Goal: Information Seeking & Learning: Understand process/instructions

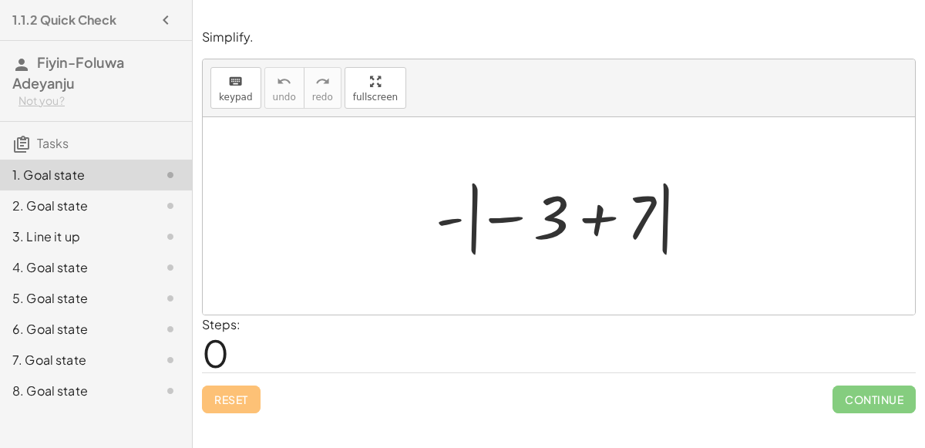
click at [166, 21] on icon "button" at bounding box center [165, 20] width 18 height 18
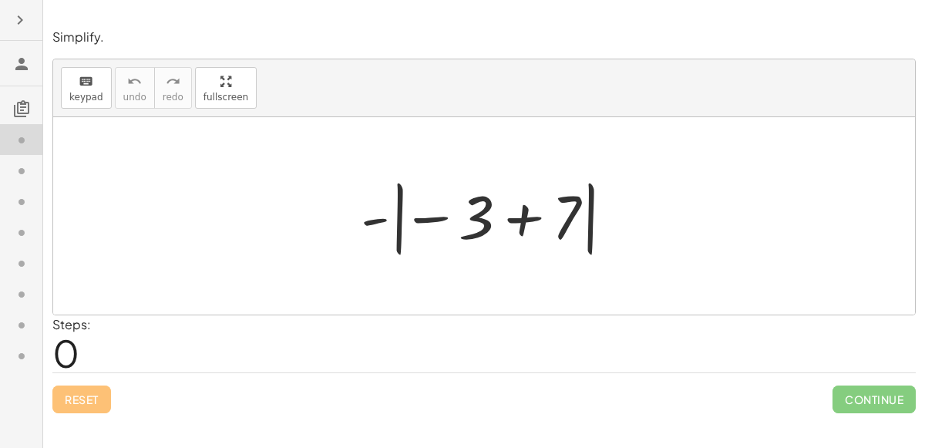
click at [20, 18] on icon "button" at bounding box center [20, 20] width 18 height 18
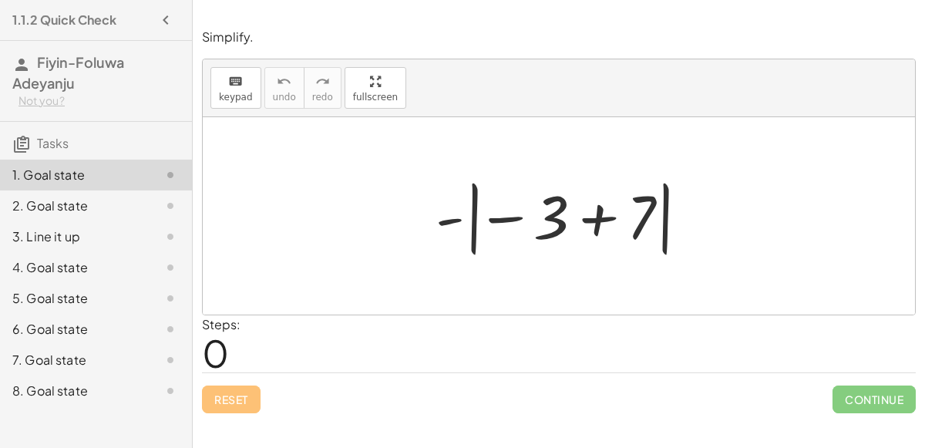
click at [107, 144] on h3 "Tasks" at bounding box center [96, 138] width 192 height 32
click at [326, 357] on div "Steps: 0" at bounding box center [558, 343] width 713 height 57
click at [447, 223] on div at bounding box center [565, 216] width 274 height 86
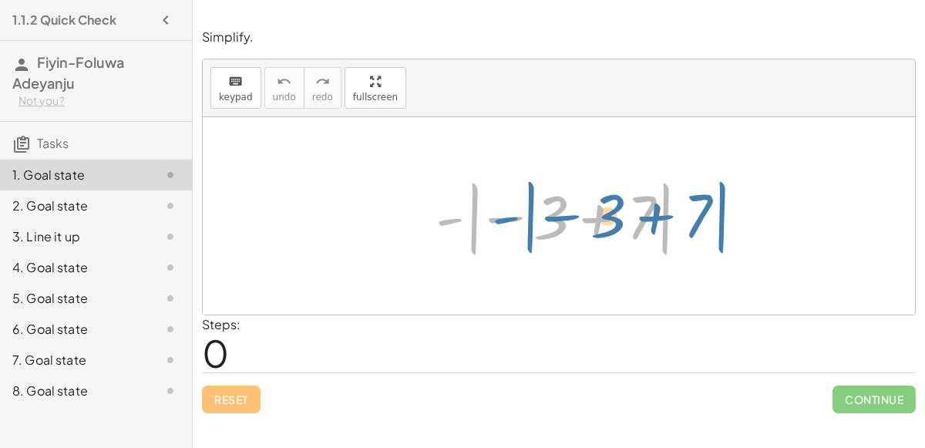
drag, startPoint x: 447, startPoint y: 220, endPoint x: 461, endPoint y: 220, distance: 13.9
click at [461, 220] on div at bounding box center [565, 216] width 274 height 86
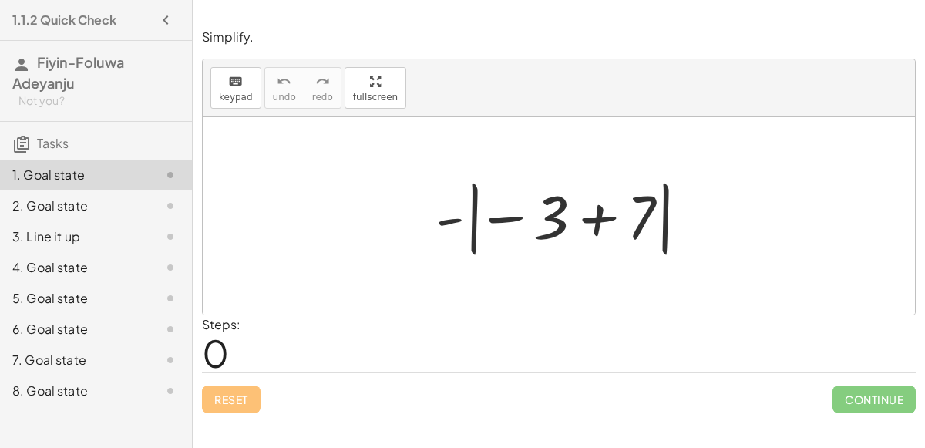
click at [0, 252] on div "2. Goal state" at bounding box center [96, 267] width 192 height 31
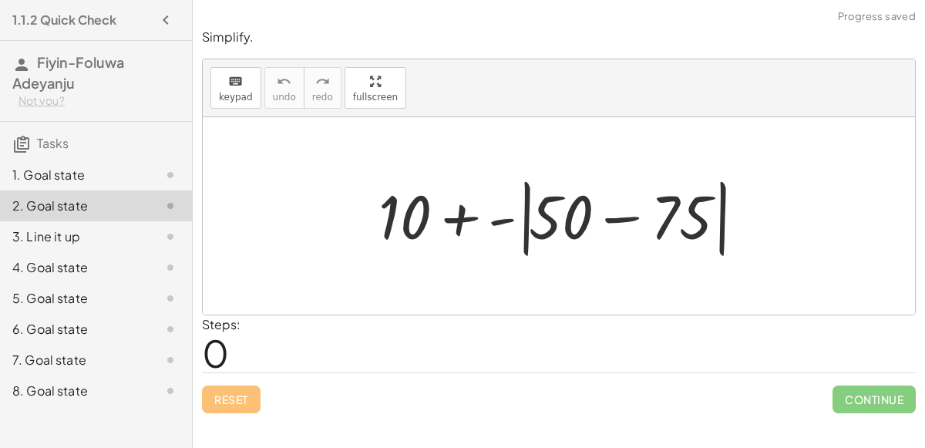
click at [83, 221] on div "1. Goal state" at bounding box center [96, 236] width 192 height 31
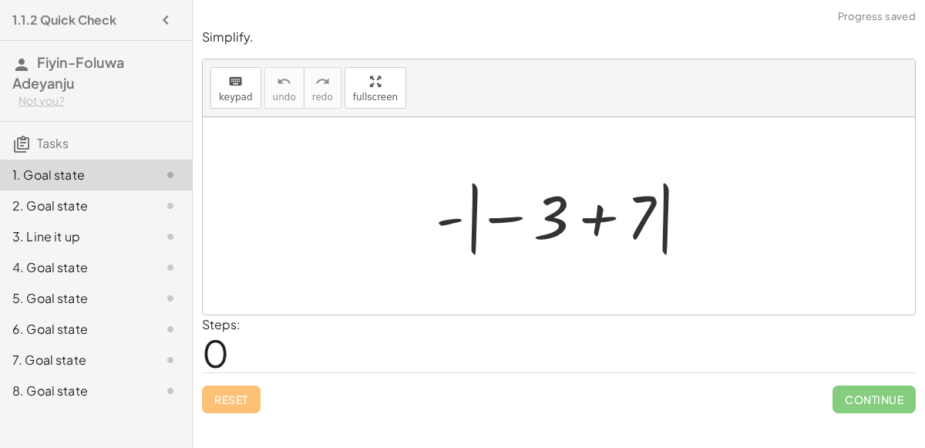
click at [505, 215] on div at bounding box center [565, 216] width 274 height 86
click at [593, 217] on div at bounding box center [565, 216] width 274 height 86
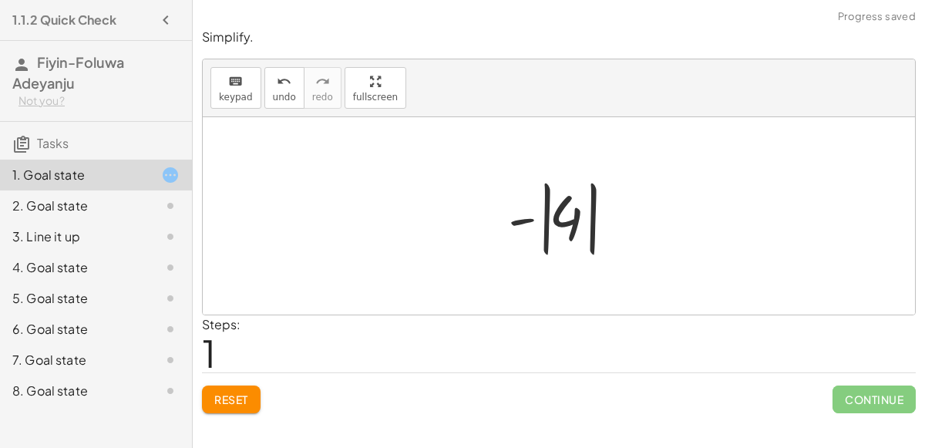
click at [546, 209] on div at bounding box center [564, 216] width 129 height 86
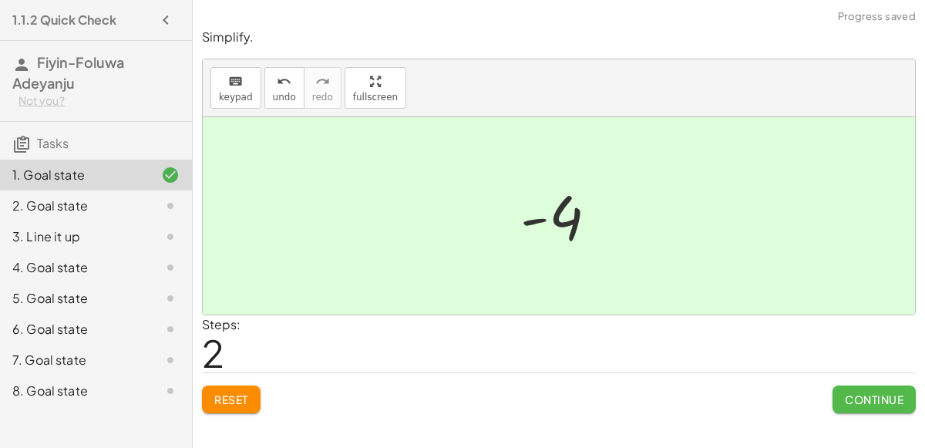
click at [870, 392] on span "Continue" at bounding box center [873, 399] width 59 height 14
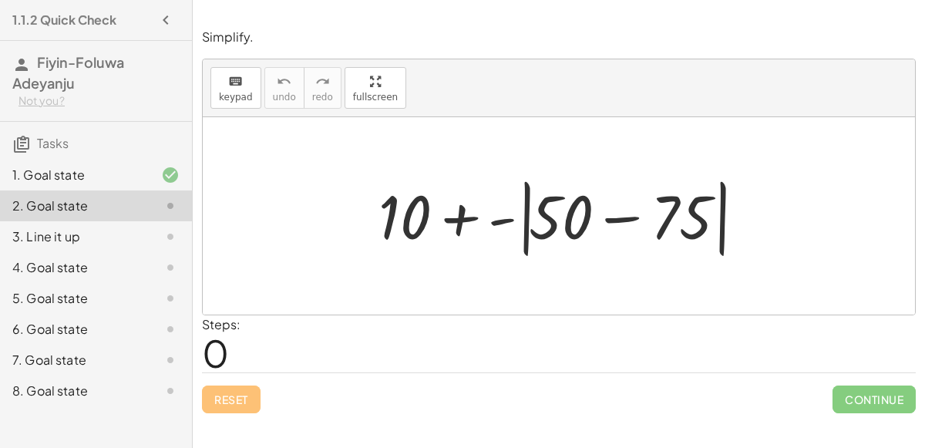
click at [619, 217] on div at bounding box center [565, 216] width 388 height 89
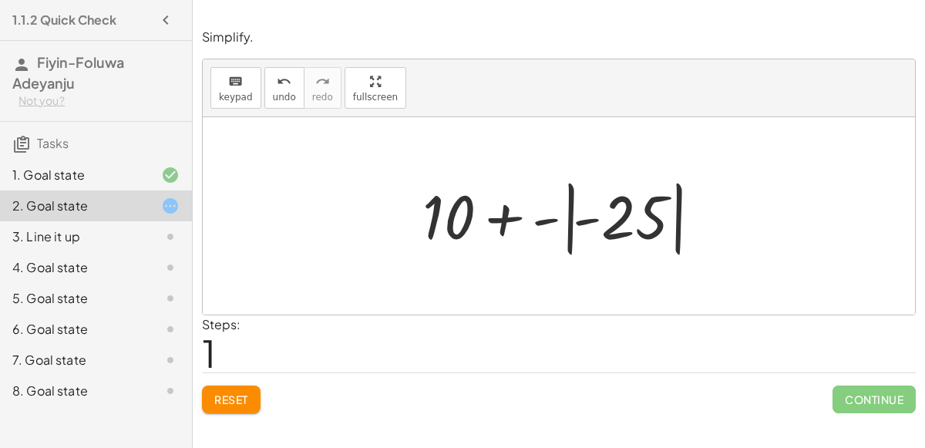
click at [572, 202] on div at bounding box center [565, 216] width 300 height 86
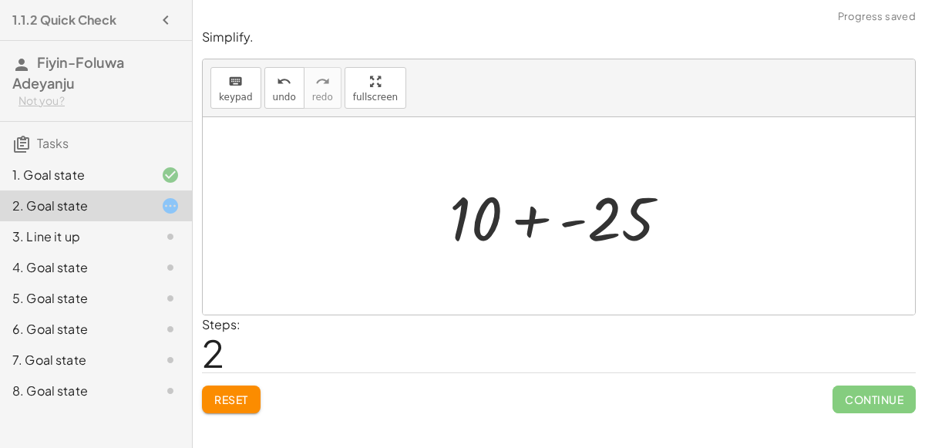
click at [529, 215] on div at bounding box center [564, 215] width 247 height 79
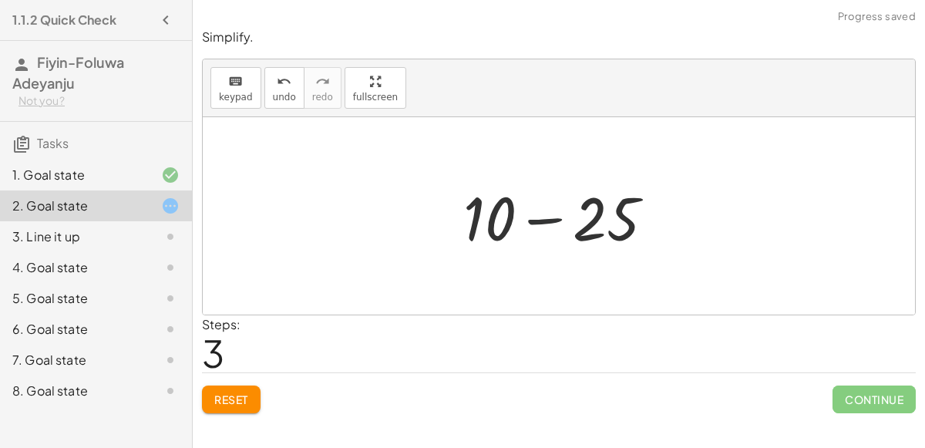
click at [546, 213] on div at bounding box center [564, 215] width 219 height 79
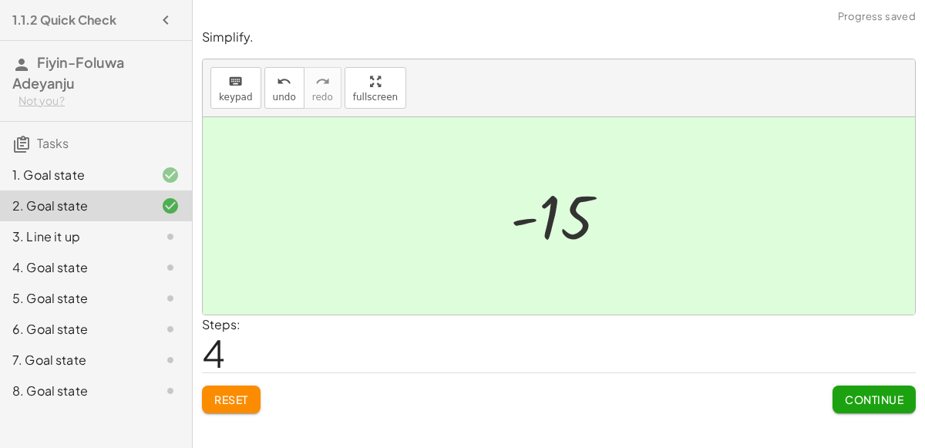
click at [878, 392] on span "Continue" at bounding box center [873, 399] width 59 height 14
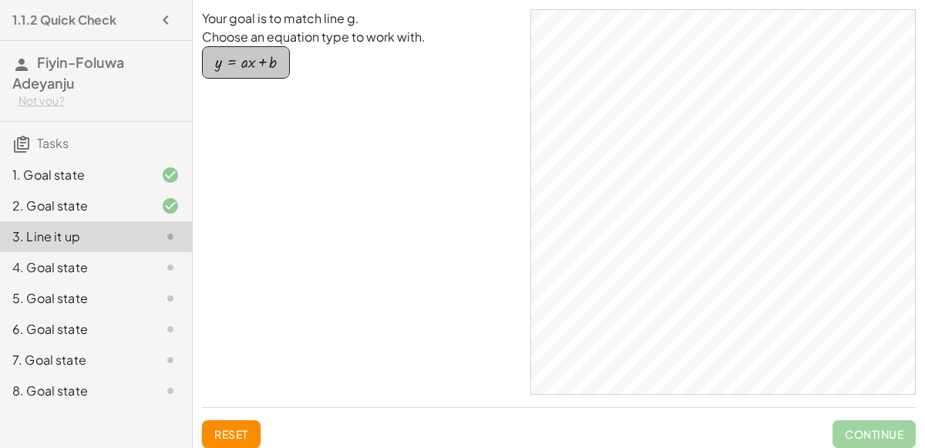
click at [280, 55] on button "y = + · a · x + b" at bounding box center [246, 62] width 88 height 32
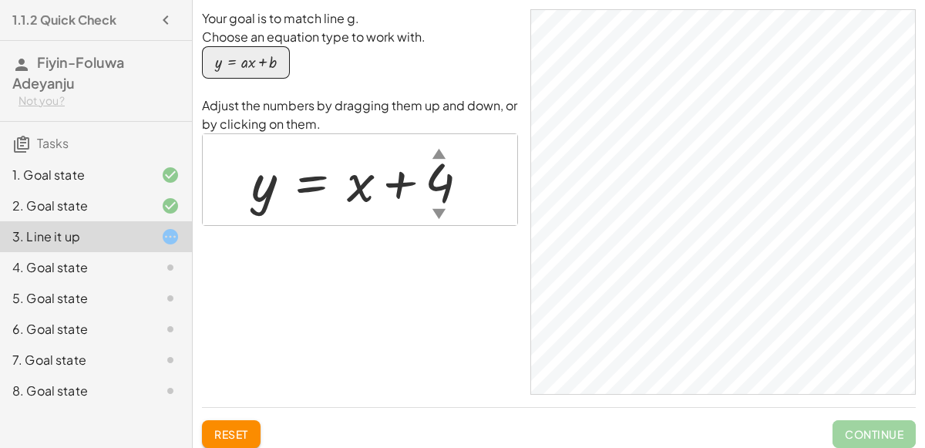
click at [439, 156] on div "▲" at bounding box center [438, 152] width 13 height 19
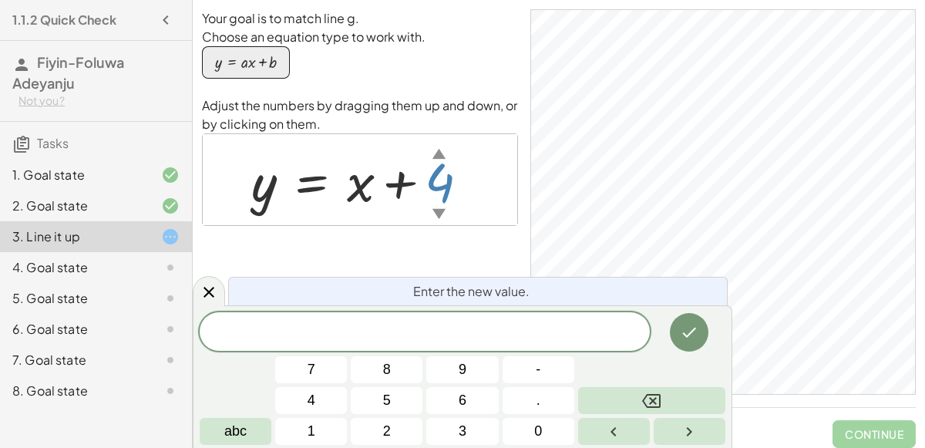
click at [674, 381] on div "​ 7 8 9 4 5 6 1 2 3 - . 0 abc" at bounding box center [462, 378] width 525 height 133
click at [685, 408] on button "Backspace" at bounding box center [651, 400] width 147 height 27
click at [682, 341] on icon "Done" at bounding box center [689, 332] width 18 height 18
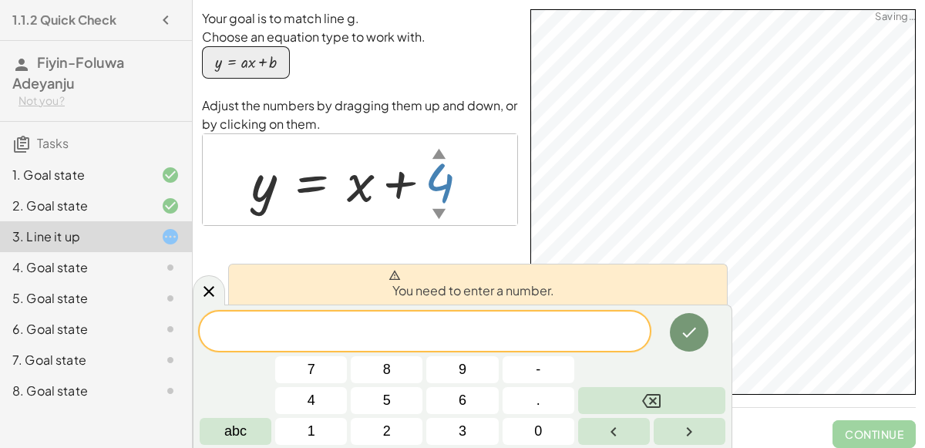
click at [348, 325] on span at bounding box center [425, 332] width 450 height 23
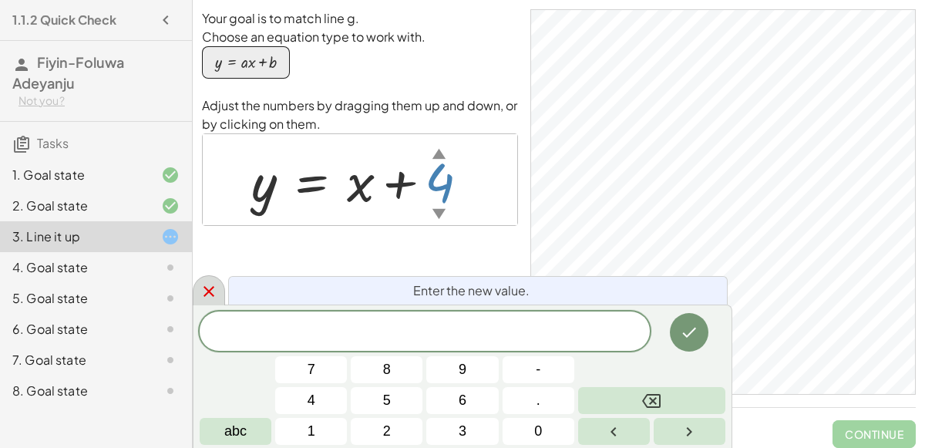
click at [208, 294] on icon at bounding box center [209, 291] width 18 height 18
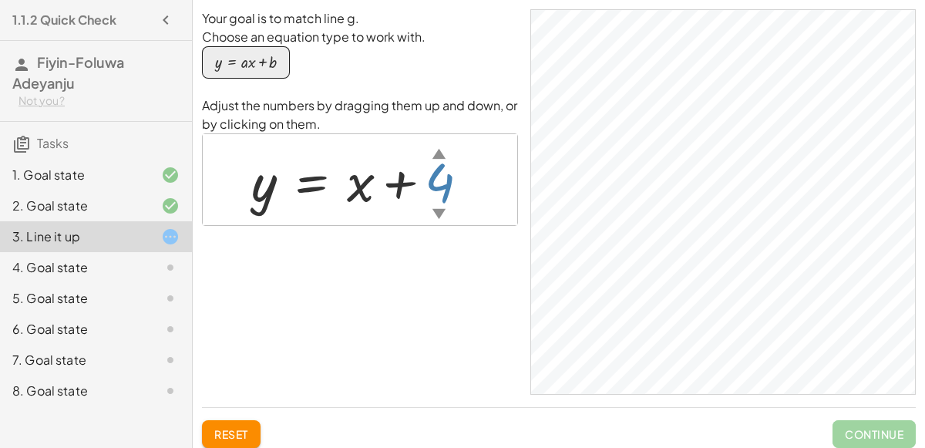
click at [449, 181] on div at bounding box center [365, 180] width 245 height 70
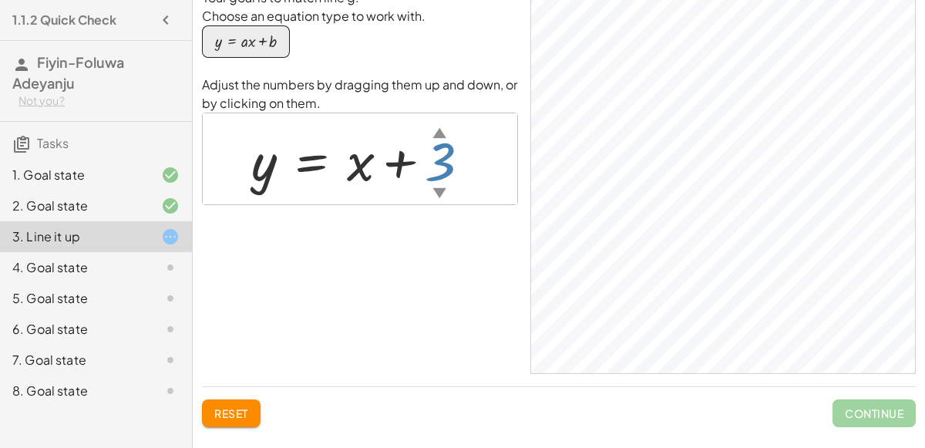
click at [441, 168] on div at bounding box center [366, 159] width 247 height 70
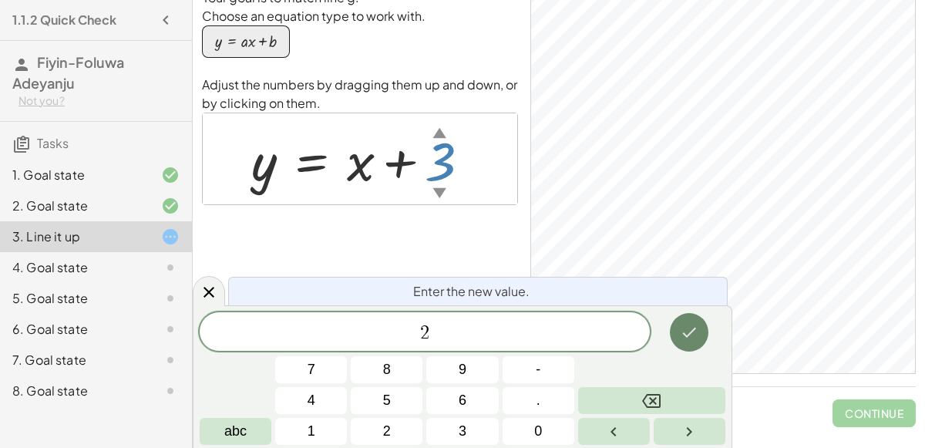
click at [687, 328] on icon "Done" at bounding box center [689, 332] width 18 height 18
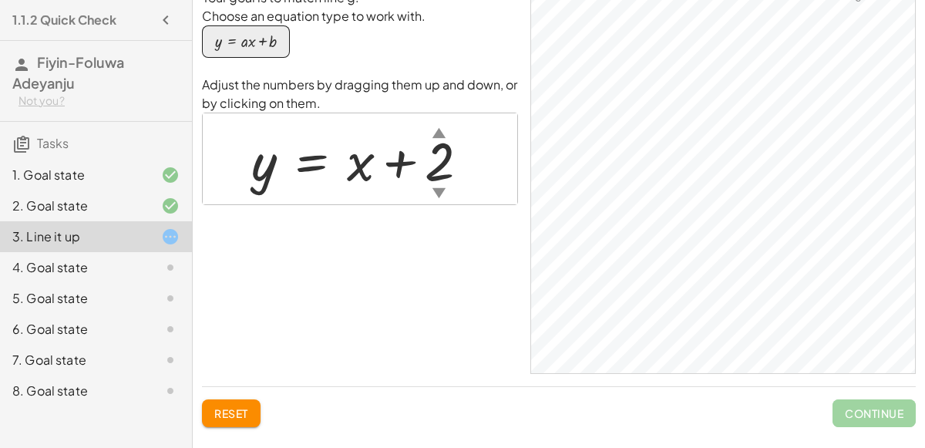
click at [441, 166] on div at bounding box center [365, 159] width 245 height 70
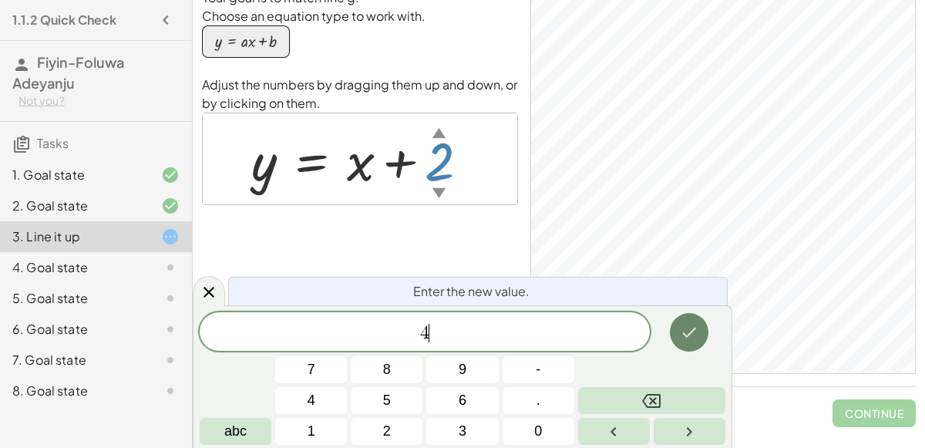
click at [699, 336] on button "Done" at bounding box center [689, 332] width 39 height 39
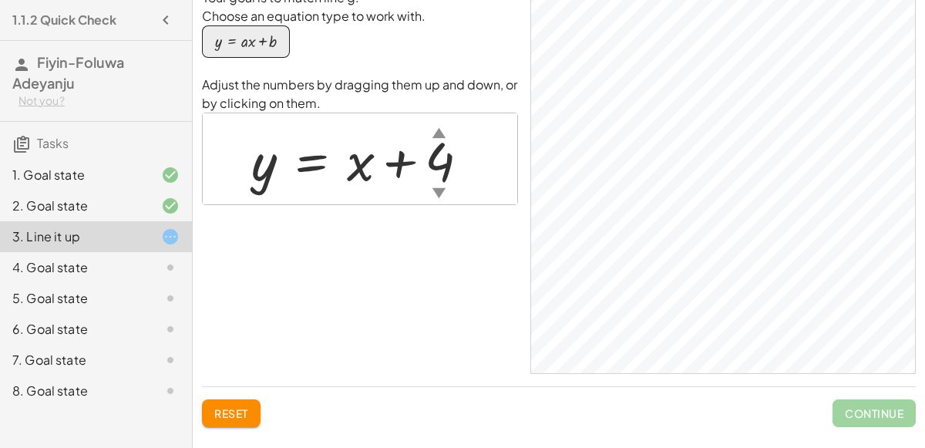
click at [358, 173] on div at bounding box center [365, 159] width 245 height 70
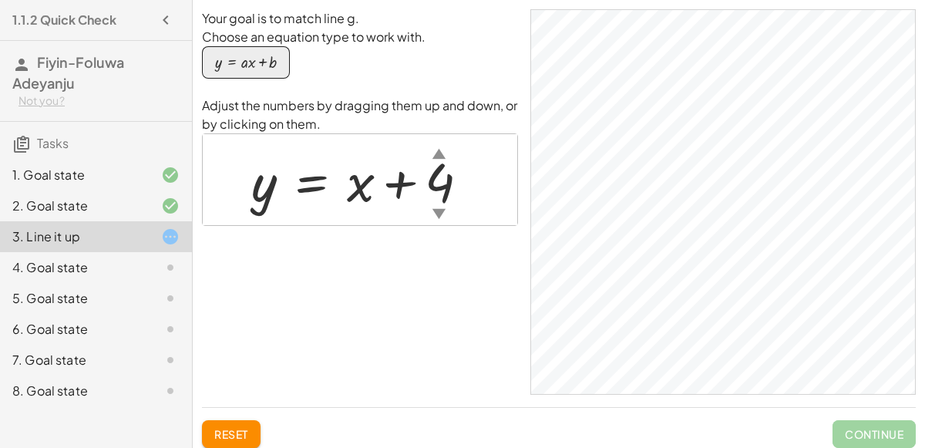
click at [357, 193] on div at bounding box center [365, 180] width 245 height 70
click at [447, 188] on div at bounding box center [365, 180] width 245 height 70
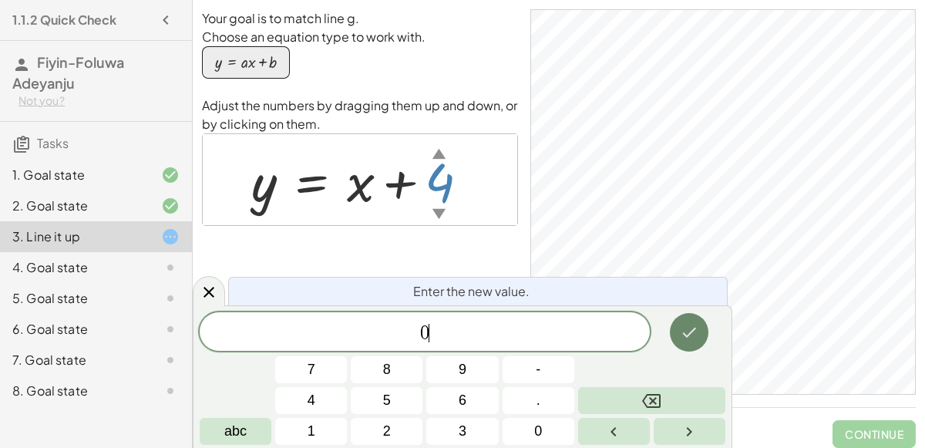
click at [700, 328] on button "Done" at bounding box center [689, 332] width 39 height 39
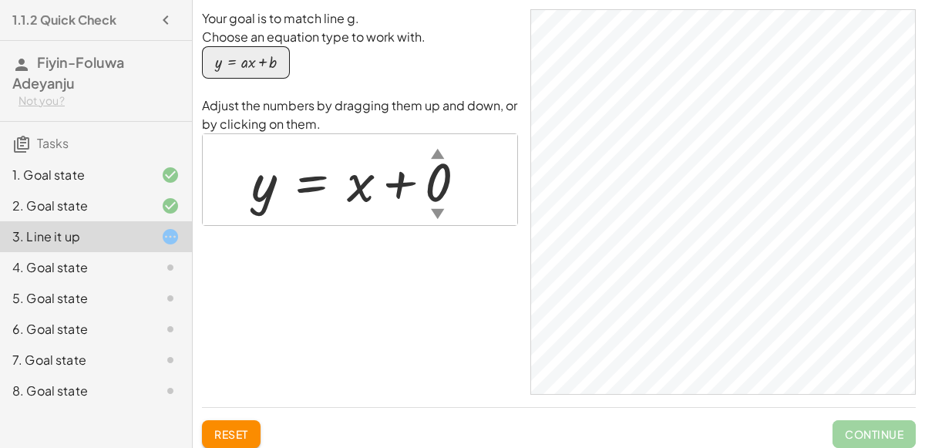
click at [455, 193] on div at bounding box center [364, 180] width 243 height 70
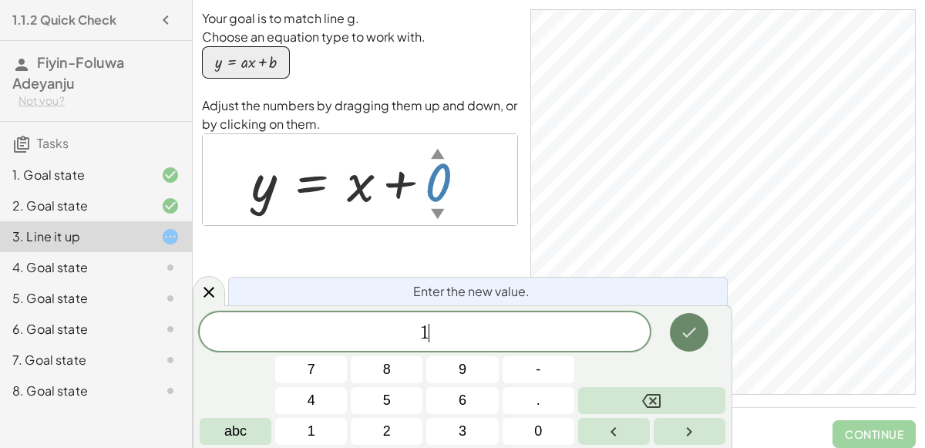
click at [680, 324] on icon "Done" at bounding box center [689, 332] width 18 height 18
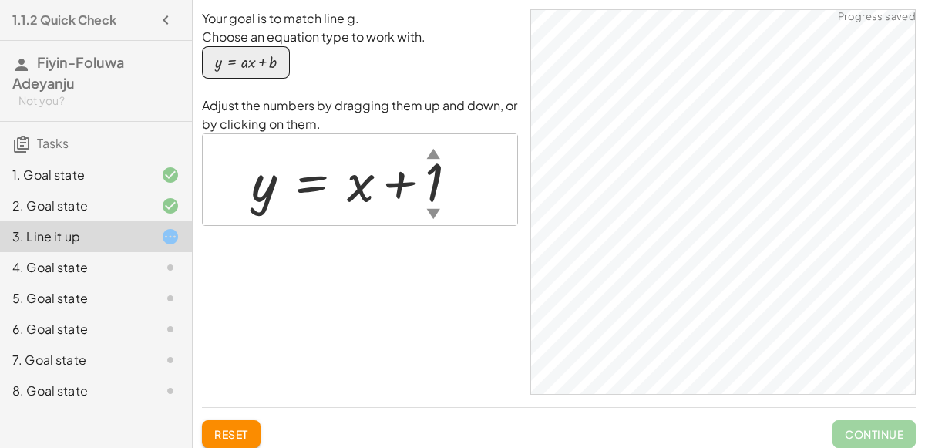
click at [433, 186] on div at bounding box center [360, 180] width 234 height 70
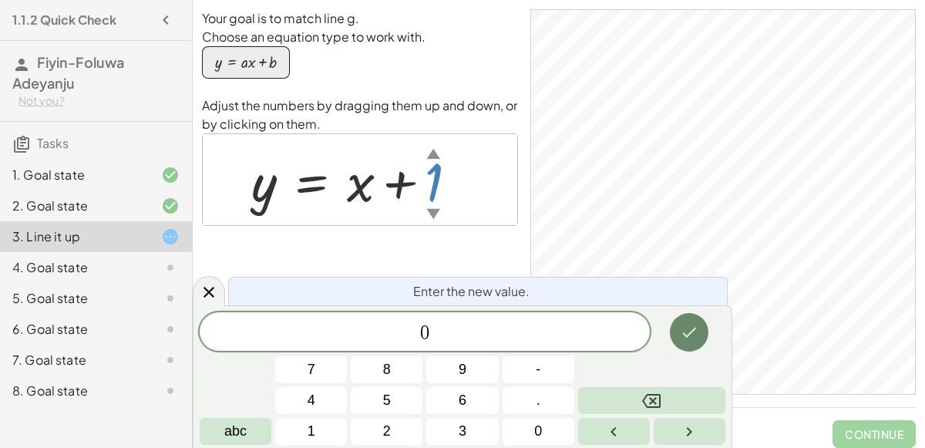
click at [689, 337] on icon "Done" at bounding box center [689, 332] width 18 height 18
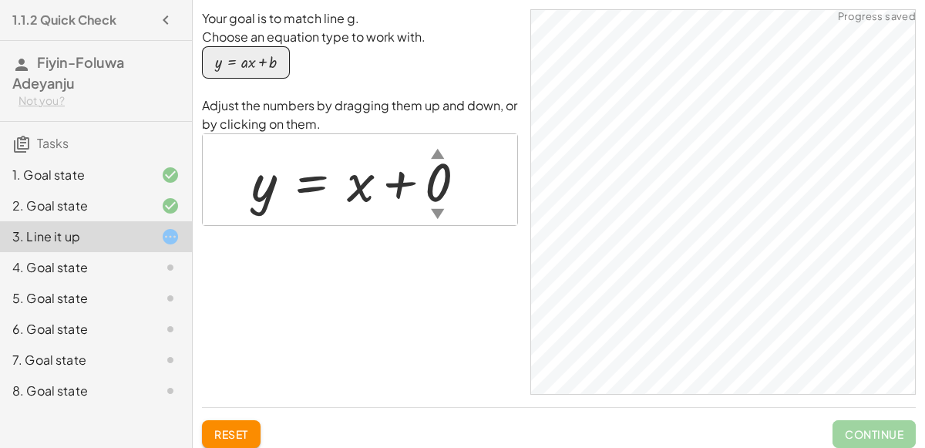
scroll to position [21, 0]
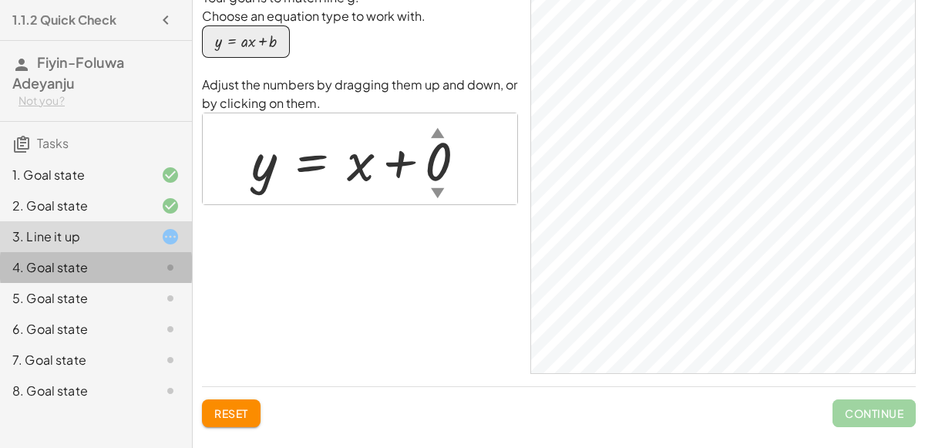
click at [101, 261] on div "4. Goal state" at bounding box center [74, 267] width 124 height 18
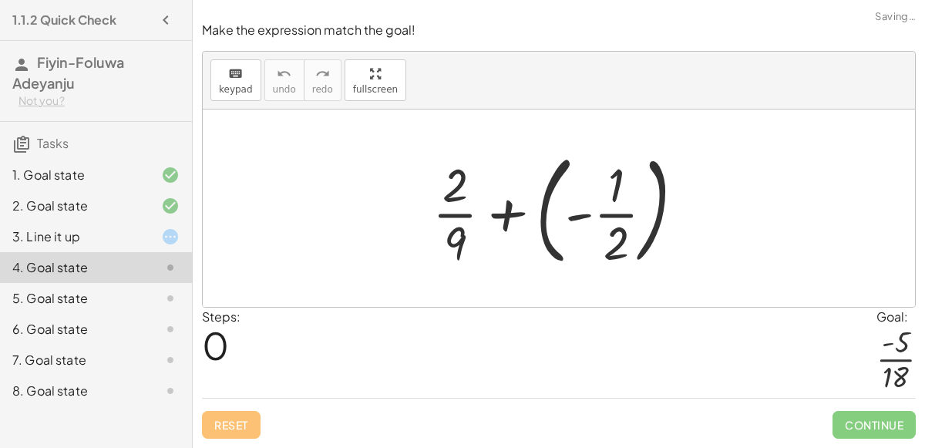
scroll to position [0, 0]
click at [109, 230] on div "3. Line it up" at bounding box center [74, 236] width 124 height 18
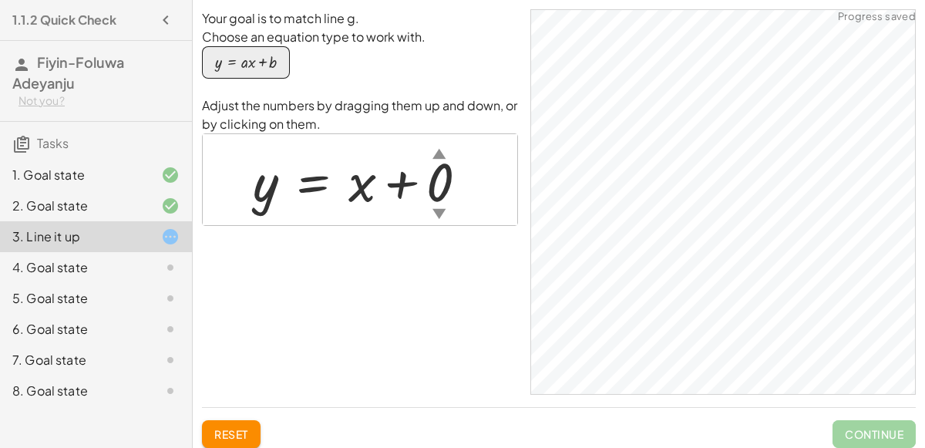
click at [450, 180] on div at bounding box center [366, 180] width 243 height 70
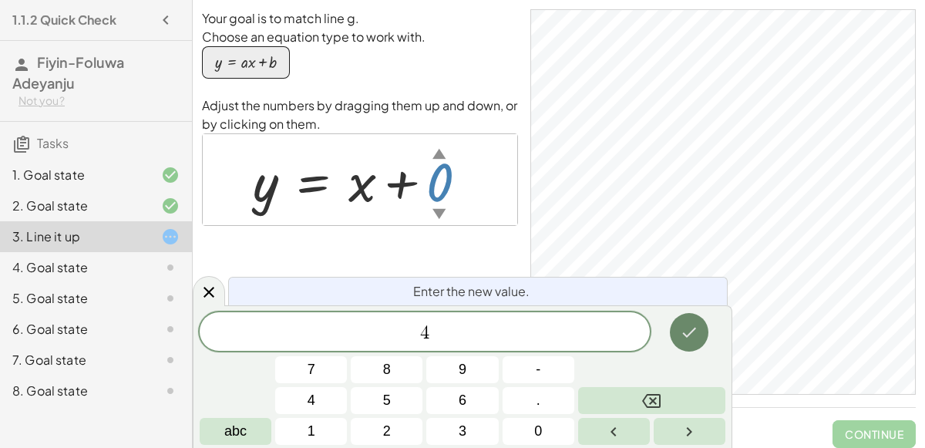
click at [687, 328] on icon "Done" at bounding box center [689, 332] width 18 height 18
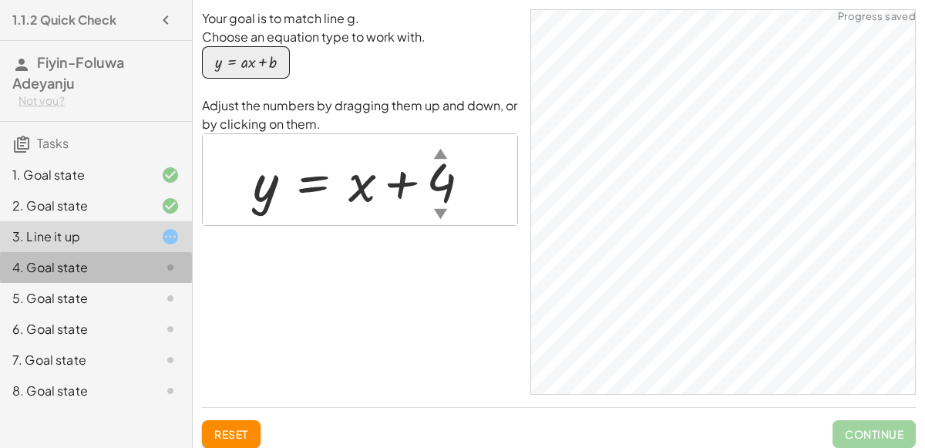
click at [142, 258] on div at bounding box center [157, 267] width 43 height 18
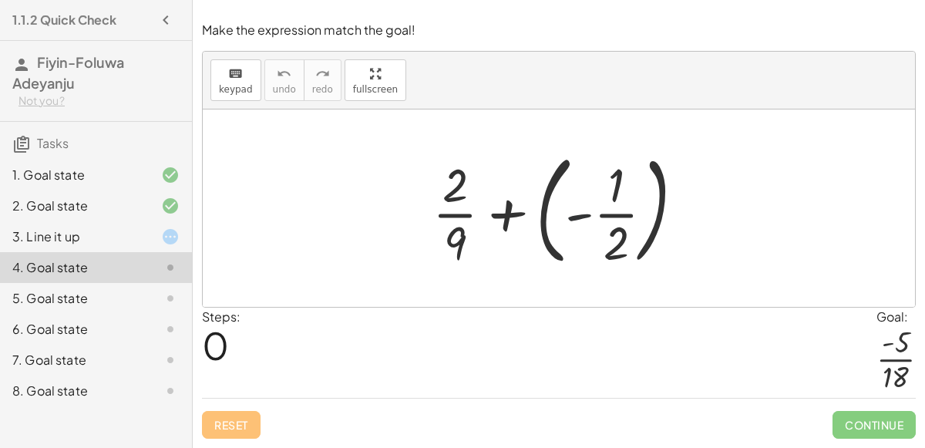
click at [584, 214] on div at bounding box center [565, 208] width 280 height 128
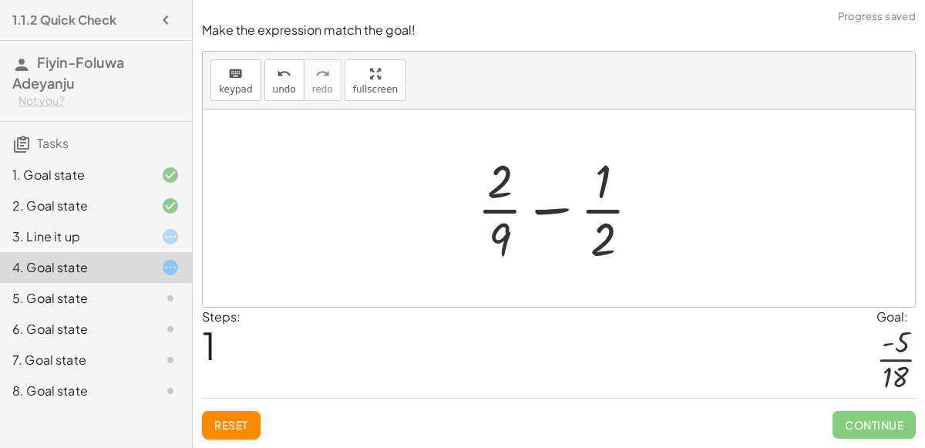
click at [552, 209] on div at bounding box center [564, 208] width 191 height 119
click at [497, 200] on div at bounding box center [564, 208] width 191 height 119
click at [605, 237] on div at bounding box center [564, 208] width 191 height 119
click at [245, 419] on span "Reset" at bounding box center [231, 425] width 34 height 14
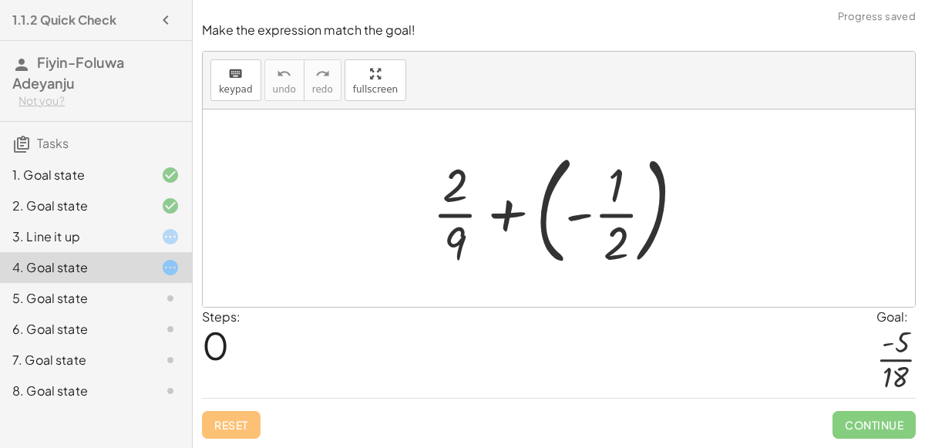
click at [505, 209] on div at bounding box center [565, 208] width 280 height 128
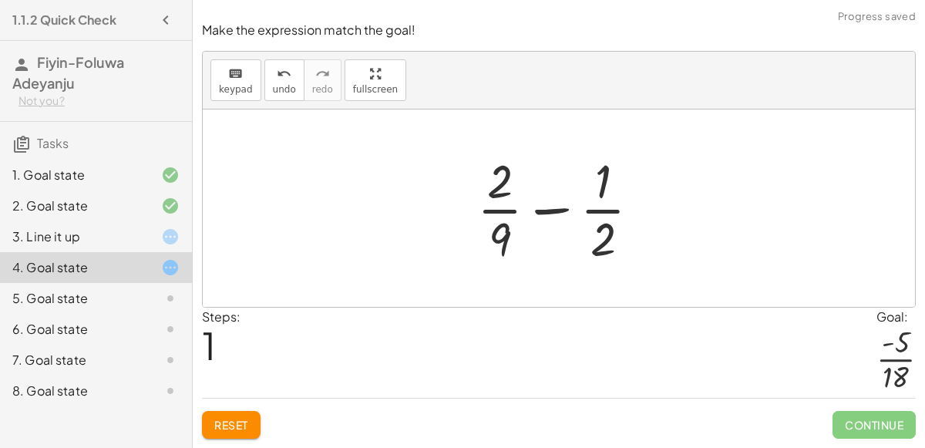
click at [599, 208] on div at bounding box center [564, 208] width 191 height 119
click at [602, 174] on div at bounding box center [564, 208] width 191 height 119
click at [496, 237] on div at bounding box center [564, 208] width 191 height 119
click at [541, 210] on div at bounding box center [564, 208] width 191 height 119
click at [500, 211] on div at bounding box center [564, 208] width 191 height 119
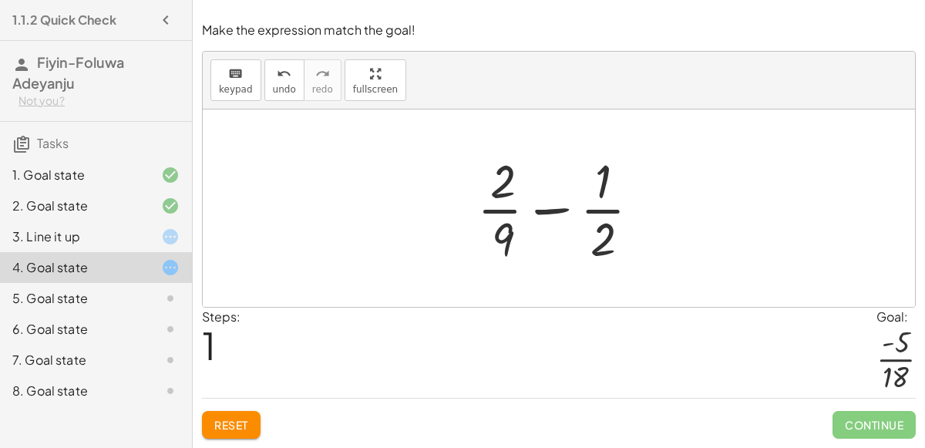
click at [503, 181] on div at bounding box center [564, 208] width 191 height 119
click at [596, 244] on div at bounding box center [564, 208] width 191 height 119
click at [606, 250] on div at bounding box center [564, 208] width 191 height 119
click at [616, 240] on div at bounding box center [564, 208] width 191 height 119
click at [504, 240] on div at bounding box center [564, 208] width 191 height 119
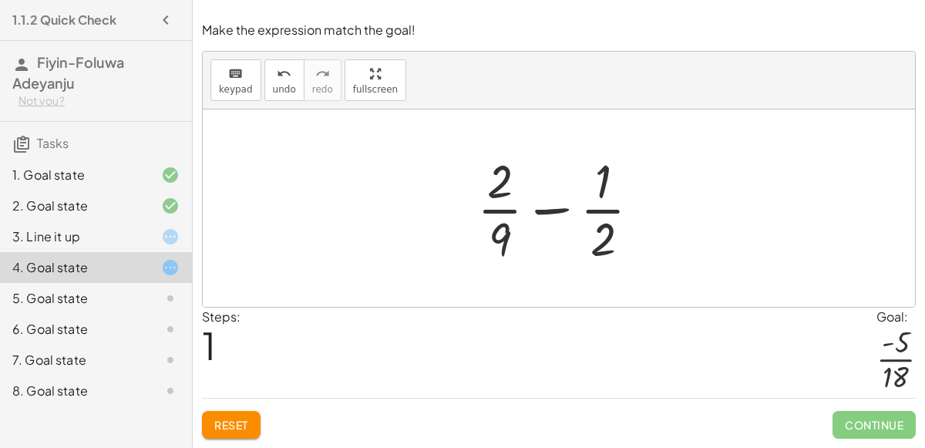
click at [623, 253] on div at bounding box center [564, 208] width 191 height 119
click at [240, 87] on span "keypad" at bounding box center [236, 89] width 34 height 11
click at [503, 180] on div at bounding box center [499, 181] width 25 height 54
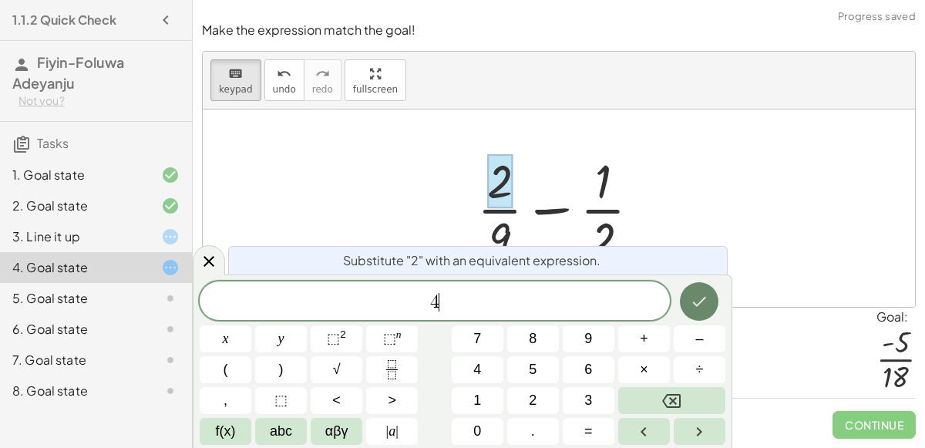
click at [698, 303] on icon "Done" at bounding box center [700, 302] width 14 height 10
click at [703, 292] on icon "Done" at bounding box center [699, 301] width 18 height 18
click at [687, 342] on button "–" at bounding box center [699, 338] width 52 height 27
click at [531, 405] on span "2" at bounding box center [533, 400] width 8 height 21
click at [707, 308] on icon "Done" at bounding box center [699, 301] width 18 height 18
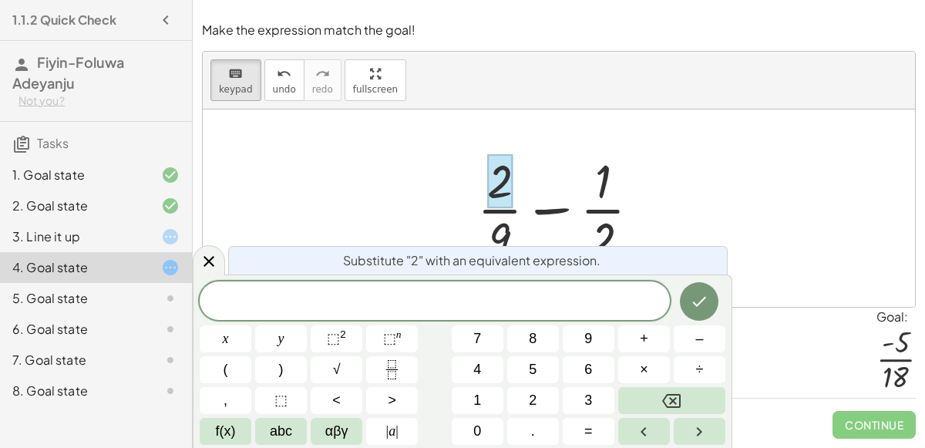
click at [613, 128] on div at bounding box center [559, 207] width 712 height 197
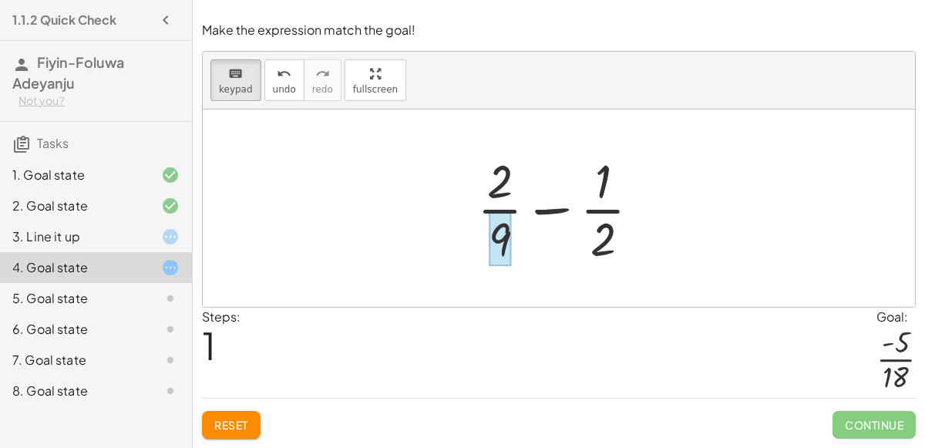
click at [498, 239] on div at bounding box center [499, 239] width 22 height 54
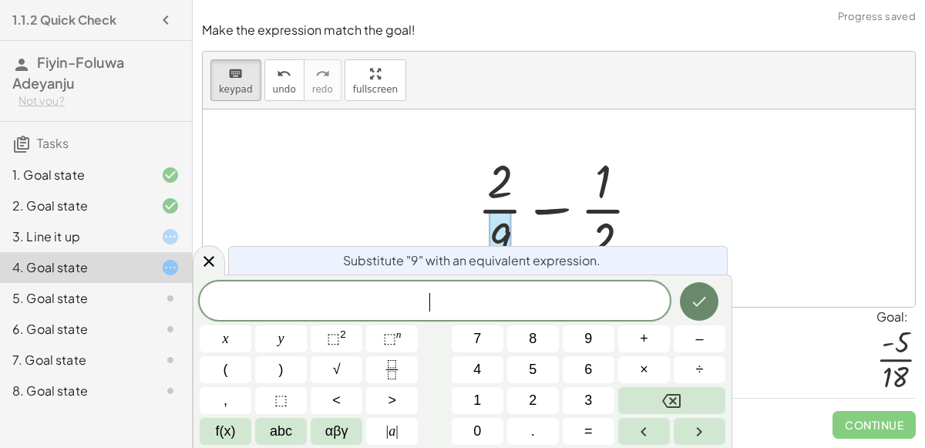
click at [696, 287] on button "Done" at bounding box center [699, 301] width 39 height 39
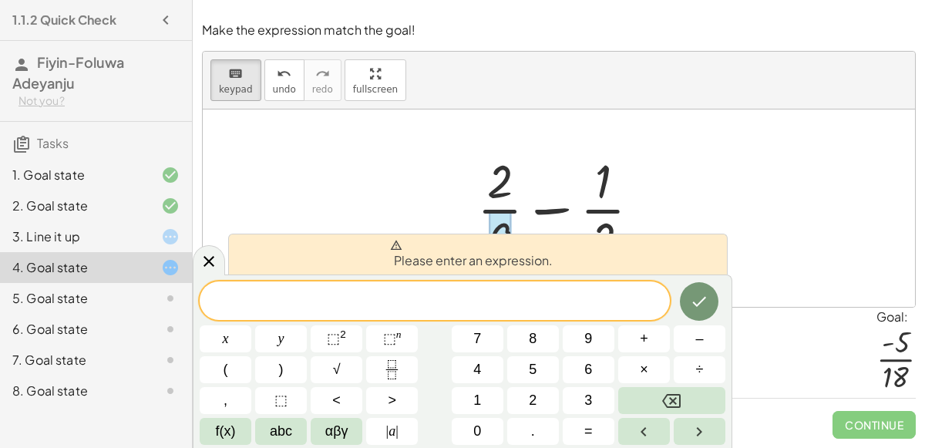
click at [713, 186] on div at bounding box center [559, 207] width 712 height 197
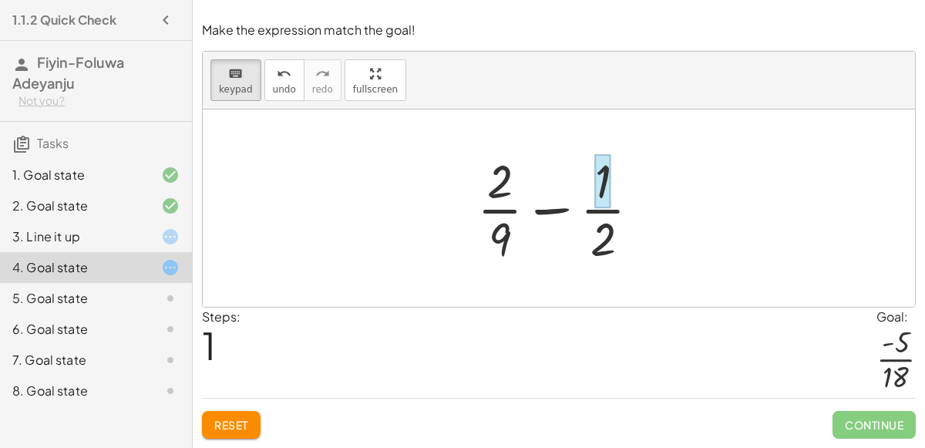
click at [600, 170] on div at bounding box center [603, 181] width 16 height 54
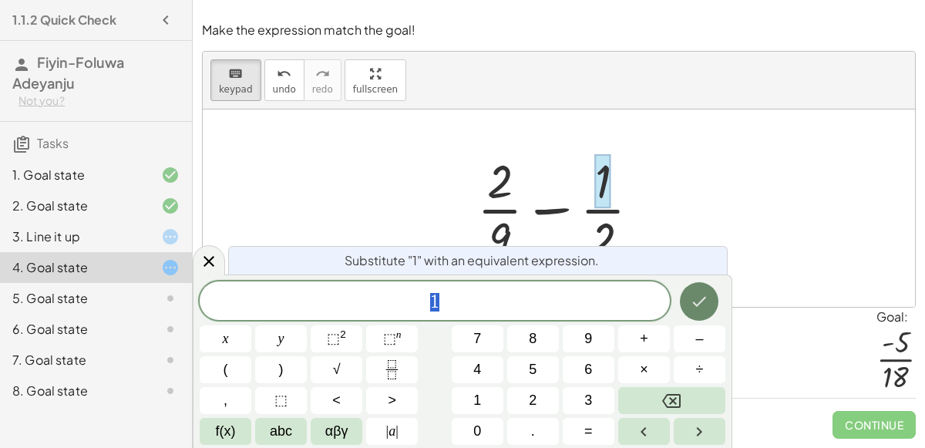
click at [696, 304] on icon "Done" at bounding box center [700, 302] width 14 height 10
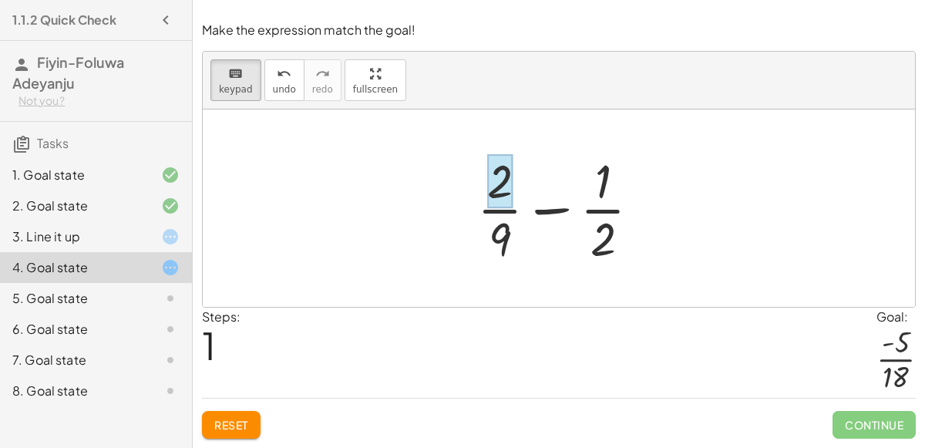
click at [497, 181] on div at bounding box center [499, 181] width 25 height 54
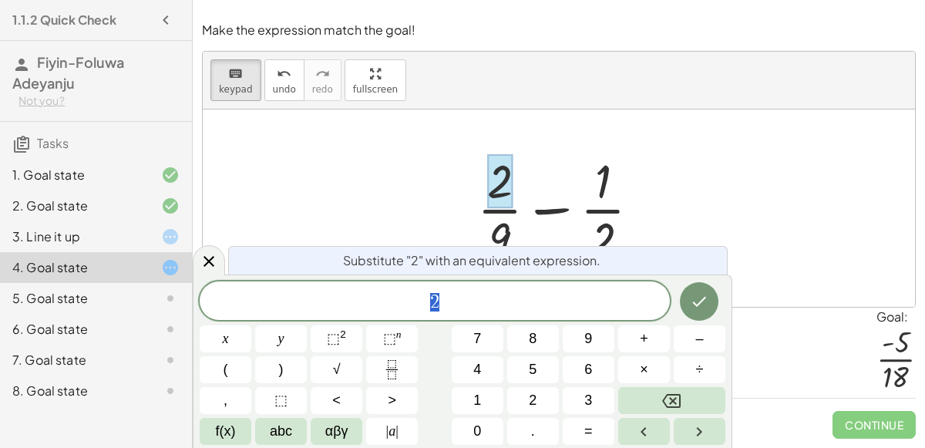
click at [605, 227] on div at bounding box center [564, 208] width 191 height 119
click at [691, 286] on button "Done" at bounding box center [699, 301] width 39 height 39
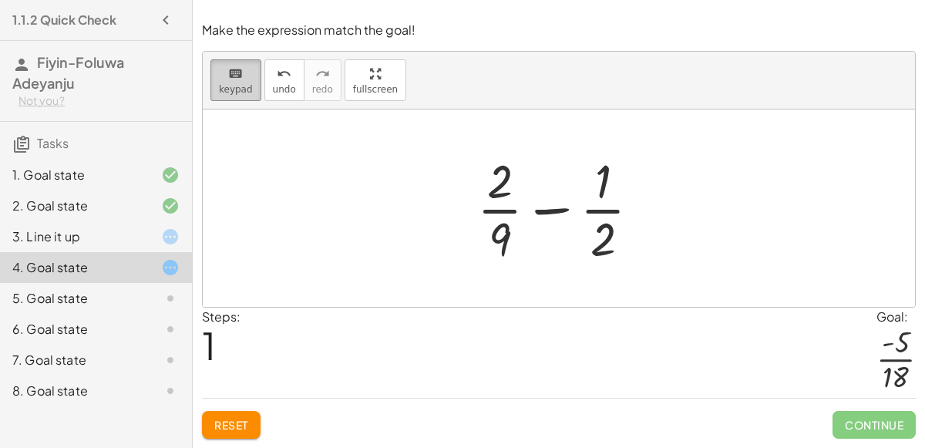
click at [219, 70] on div "keyboard" at bounding box center [236, 73] width 34 height 18
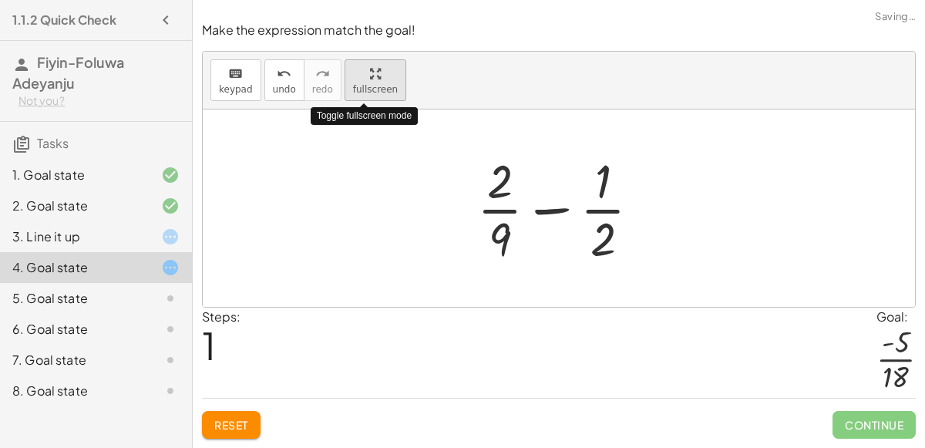
click at [354, 169] on div "keyboard keypad undo undo redo redo fullscreen Toggle fullscreen mode + · 2 · 9…" at bounding box center [559, 179] width 712 height 255
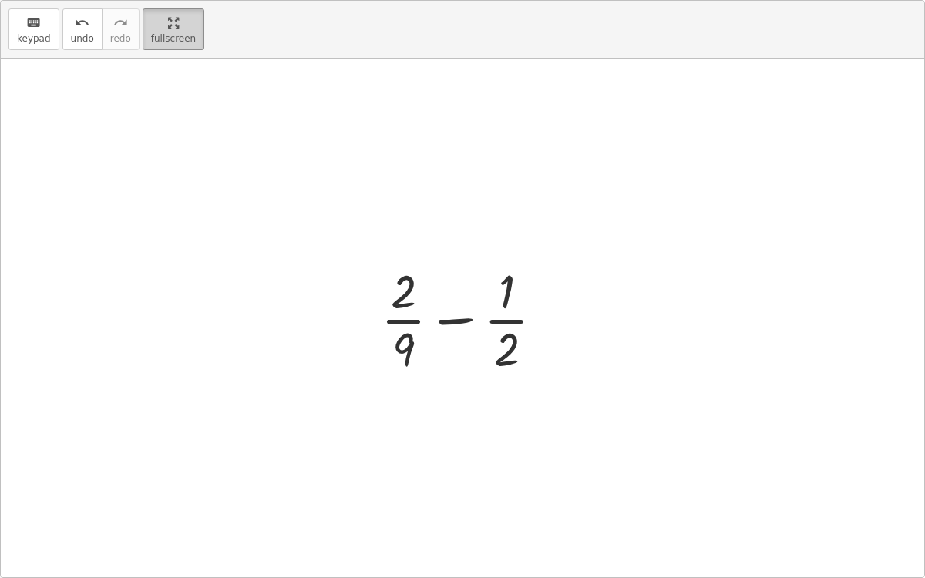
click at [159, 0] on html "1.1.2 Quick Check Fiyin-Foluwa Adeyanju Not you? Tasks 1. Goal state 2. Goal st…" at bounding box center [462, 289] width 925 height 578
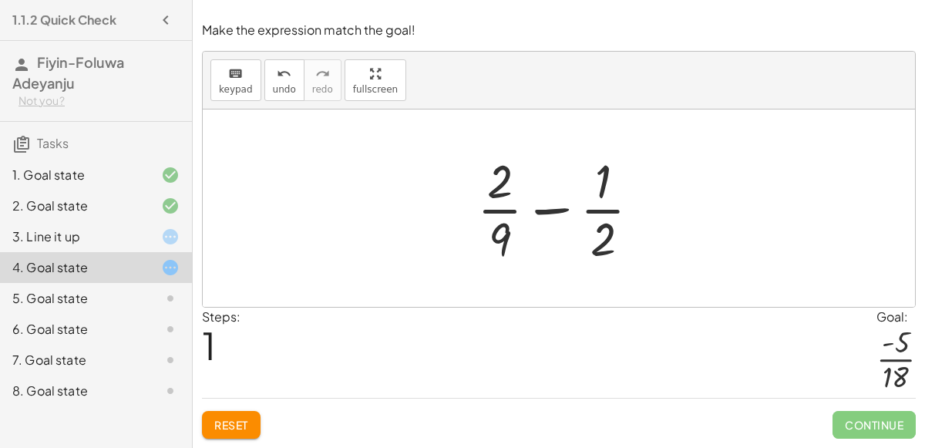
click at [502, 240] on div at bounding box center [564, 208] width 191 height 119
click at [557, 206] on div at bounding box center [564, 208] width 191 height 119
click at [250, 420] on button "Reset" at bounding box center [231, 425] width 59 height 28
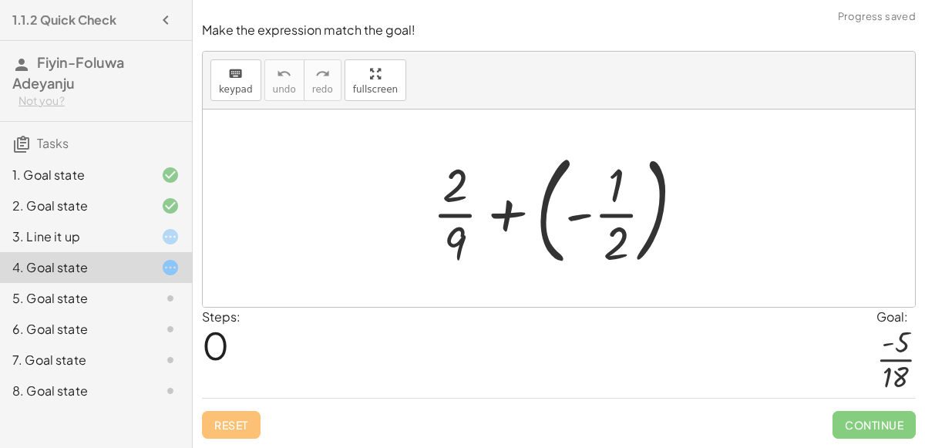
click at [656, 176] on div at bounding box center [565, 208] width 280 height 128
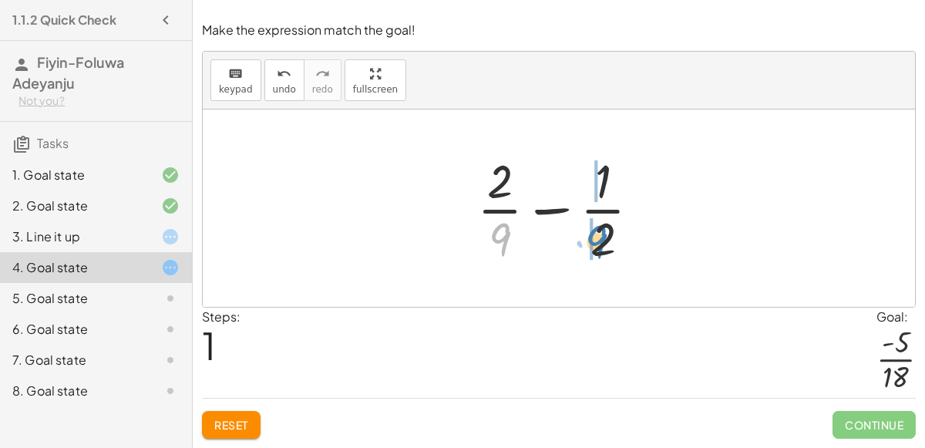
drag, startPoint x: 502, startPoint y: 238, endPoint x: 598, endPoint y: 240, distance: 96.3
click at [598, 240] on div at bounding box center [564, 208] width 191 height 119
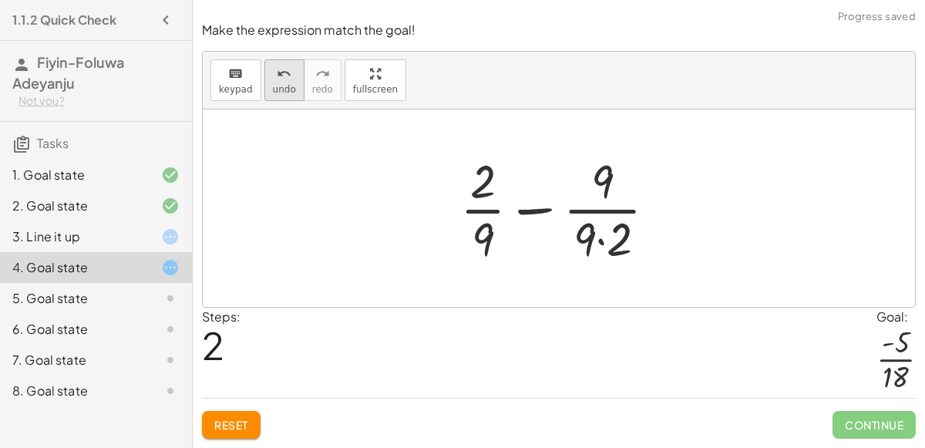
click at [277, 78] on icon "undo" at bounding box center [284, 74] width 15 height 18
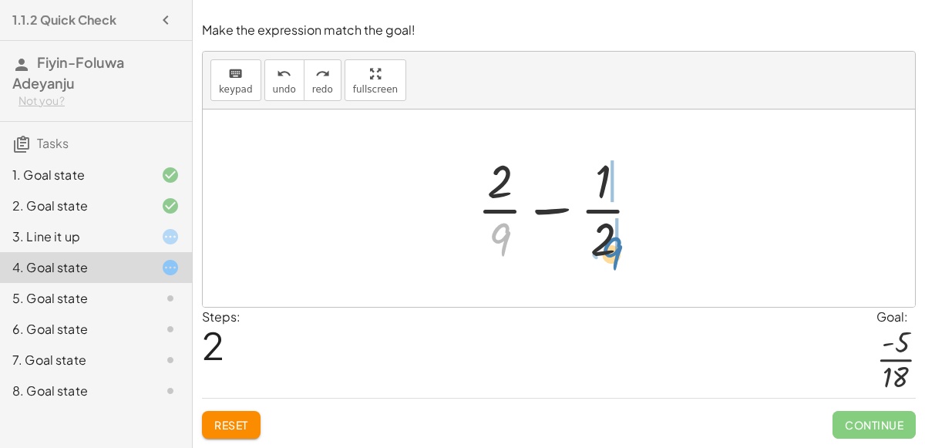
drag, startPoint x: 498, startPoint y: 229, endPoint x: 613, endPoint y: 242, distance: 115.5
click at [613, 242] on div at bounding box center [564, 208] width 191 height 119
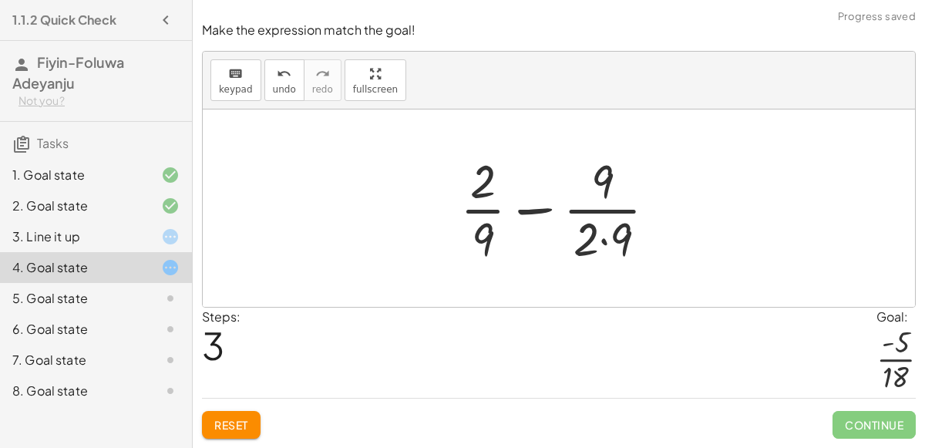
click at [626, 237] on div at bounding box center [564, 208] width 224 height 119
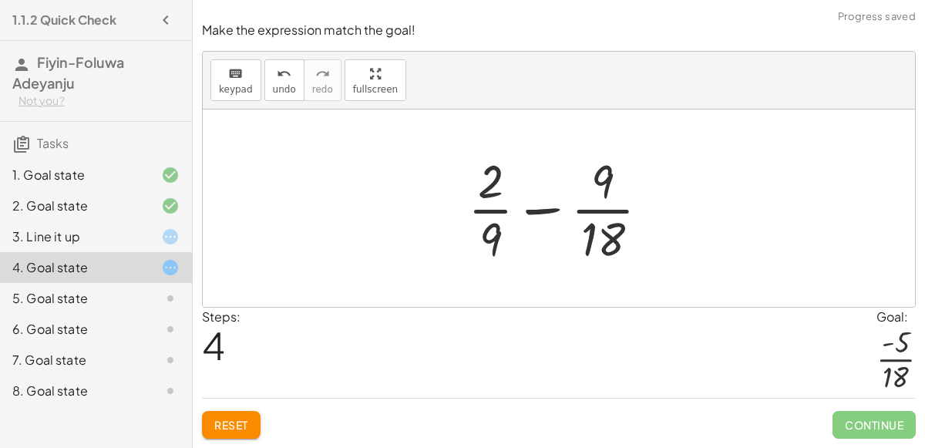
click at [491, 180] on div at bounding box center [565, 208] width 210 height 119
drag, startPoint x: 489, startPoint y: 180, endPoint x: 606, endPoint y: 177, distance: 116.4
click at [606, 177] on div at bounding box center [565, 208] width 210 height 119
drag, startPoint x: 492, startPoint y: 235, endPoint x: 538, endPoint y: 231, distance: 45.6
click at [538, 231] on div at bounding box center [565, 208] width 210 height 119
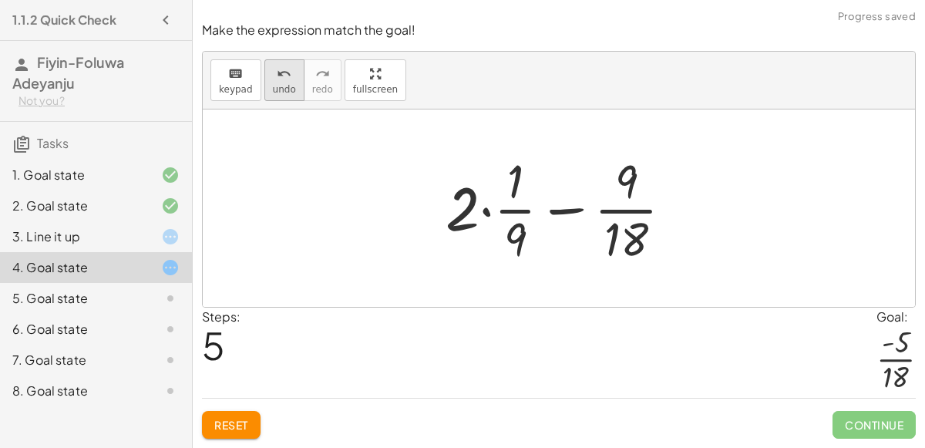
click at [280, 76] on icon "undo" at bounding box center [284, 74] width 15 height 18
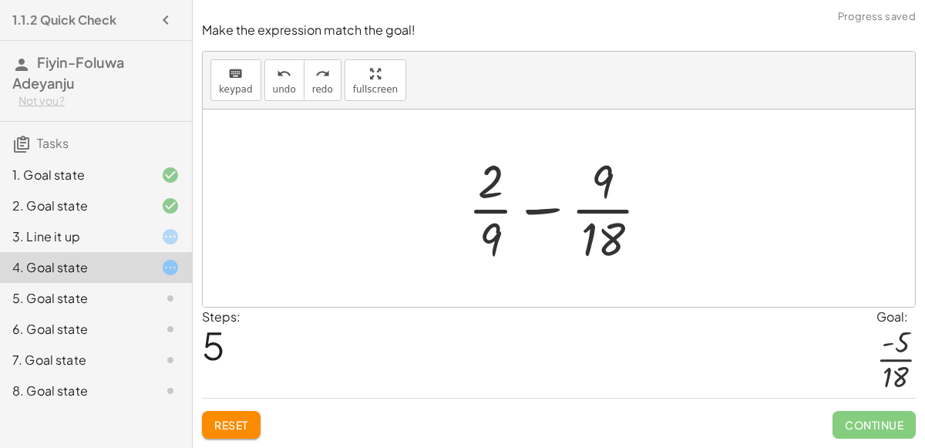
click at [534, 209] on div at bounding box center [565, 208] width 210 height 119
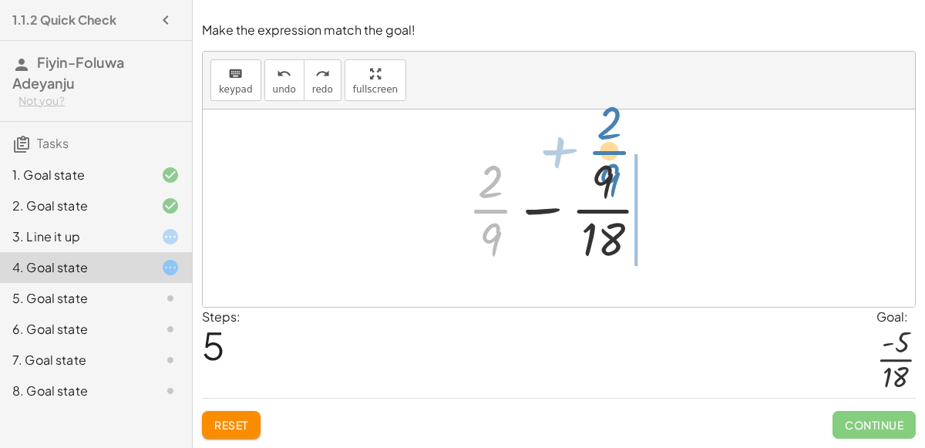
drag, startPoint x: 490, startPoint y: 225, endPoint x: 608, endPoint y: 165, distance: 132.3
click at [608, 165] on div at bounding box center [565, 208] width 210 height 119
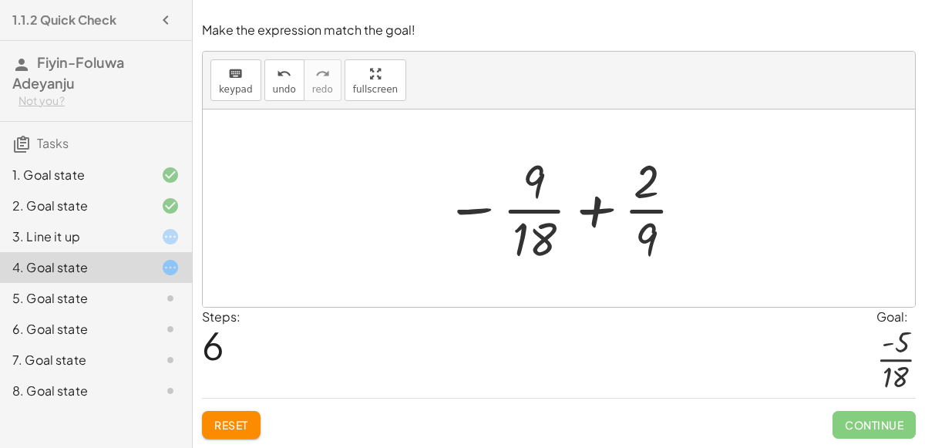
click at [239, 423] on span "Reset" at bounding box center [231, 425] width 34 height 14
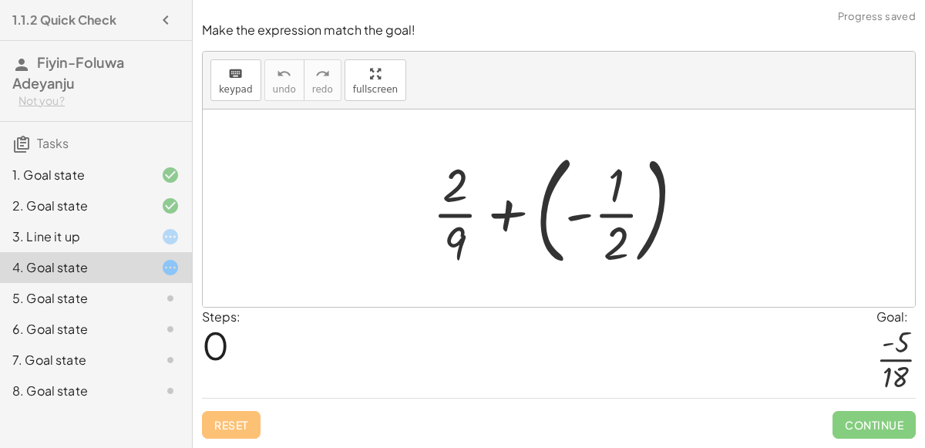
click at [505, 211] on div at bounding box center [565, 208] width 280 height 128
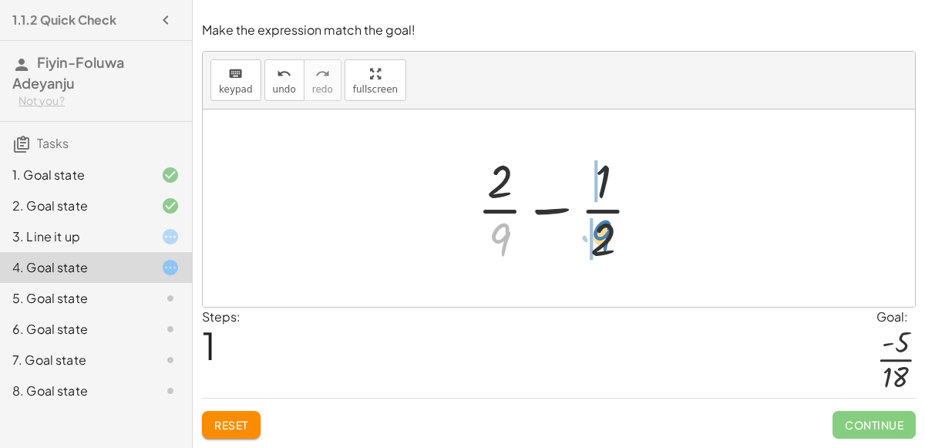
drag, startPoint x: 503, startPoint y: 233, endPoint x: 606, endPoint y: 230, distance: 102.5
click at [606, 230] on div at bounding box center [564, 208] width 191 height 119
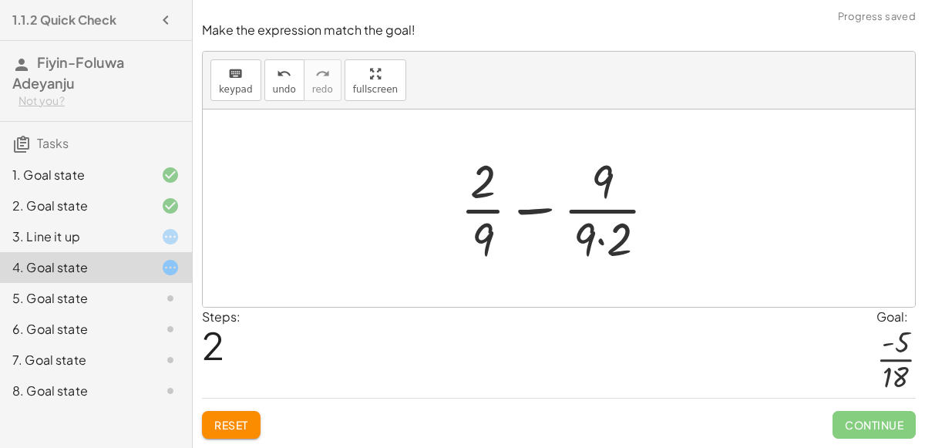
click at [598, 239] on div at bounding box center [564, 208] width 224 height 119
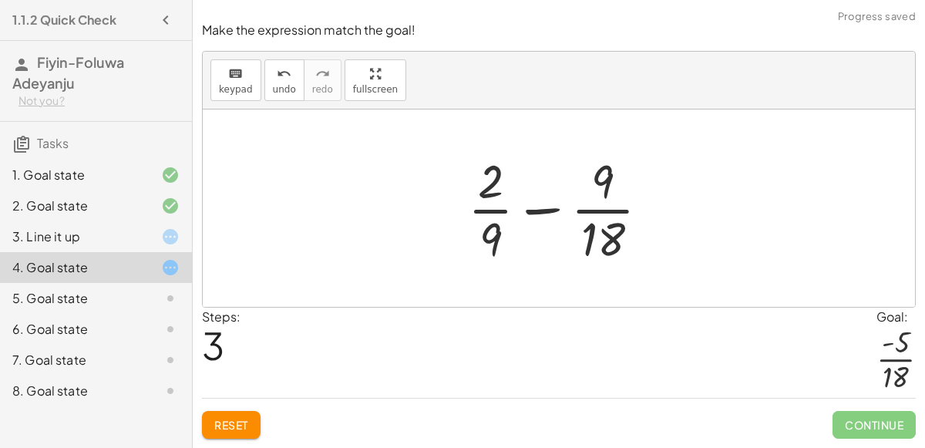
click at [609, 211] on div at bounding box center [565, 208] width 210 height 119
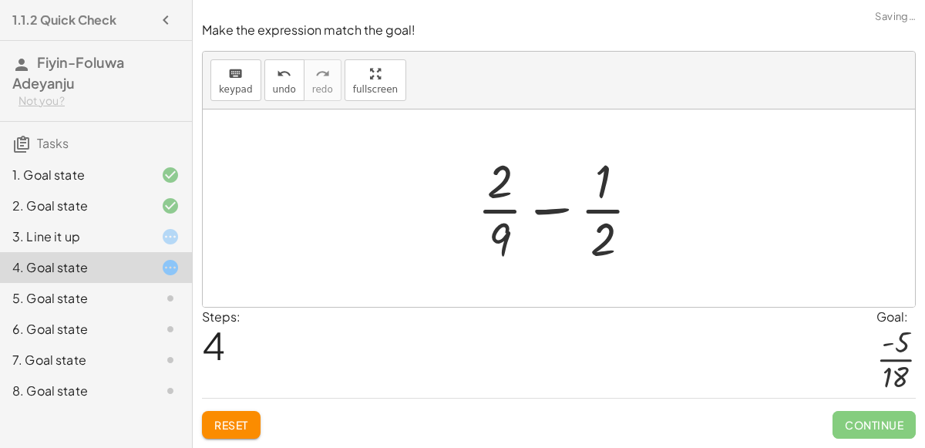
click at [608, 209] on div at bounding box center [564, 208] width 191 height 119
drag, startPoint x: 498, startPoint y: 239, endPoint x: 506, endPoint y: 225, distance: 16.3
click at [506, 225] on div at bounding box center [564, 208] width 191 height 119
click at [255, 413] on button "Reset" at bounding box center [231, 425] width 59 height 28
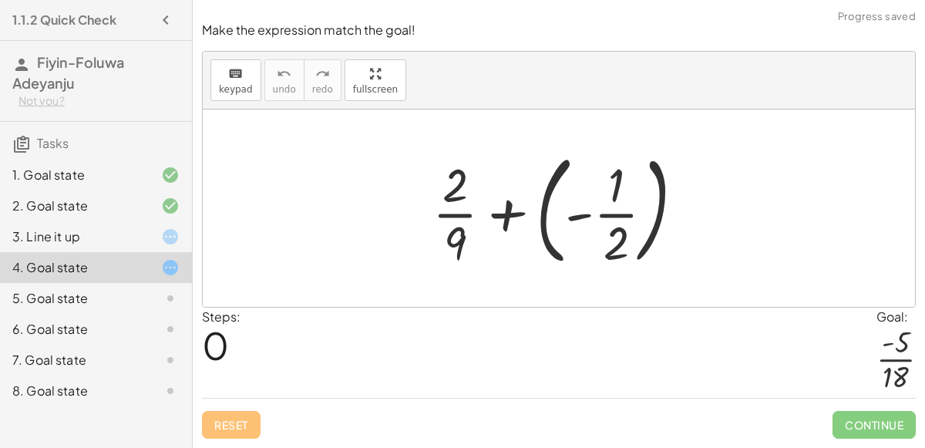
click at [505, 209] on div at bounding box center [565, 208] width 280 height 128
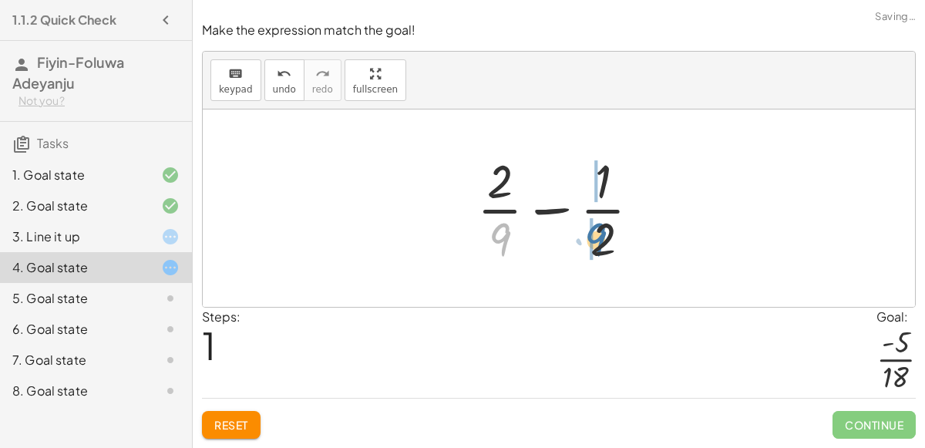
drag, startPoint x: 501, startPoint y: 240, endPoint x: 599, endPoint y: 241, distance: 98.6
click at [599, 241] on div at bounding box center [564, 208] width 191 height 119
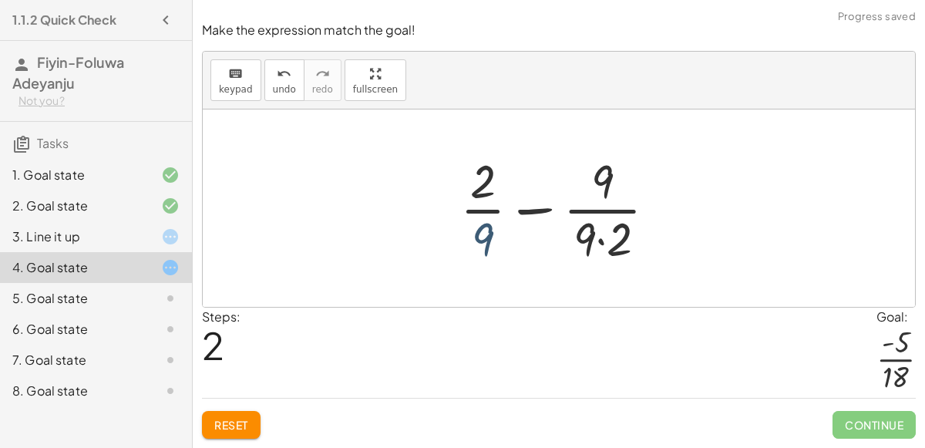
click at [484, 227] on div at bounding box center [564, 208] width 224 height 119
drag, startPoint x: 482, startPoint y: 184, endPoint x: 606, endPoint y: 180, distance: 124.1
click at [606, 180] on div at bounding box center [564, 208] width 224 height 119
click at [481, 238] on div at bounding box center [564, 208] width 224 height 119
drag, startPoint x: 483, startPoint y: 195, endPoint x: 504, endPoint y: 218, distance: 31.1
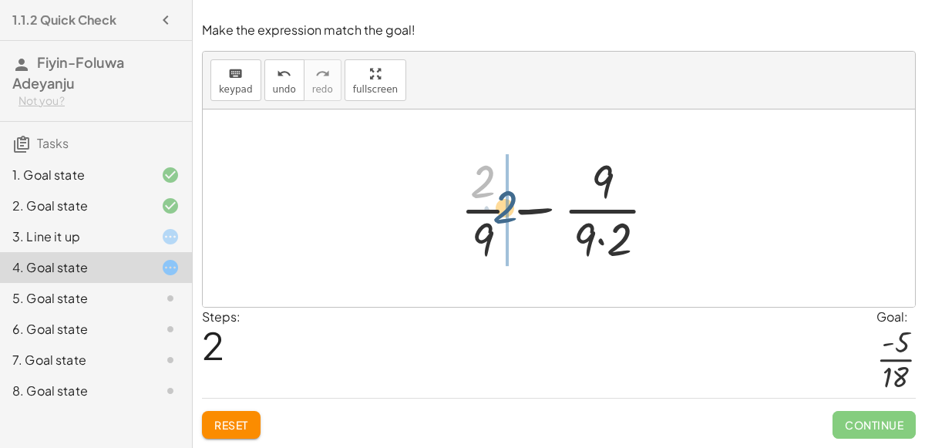
click at [504, 218] on div at bounding box center [564, 208] width 224 height 119
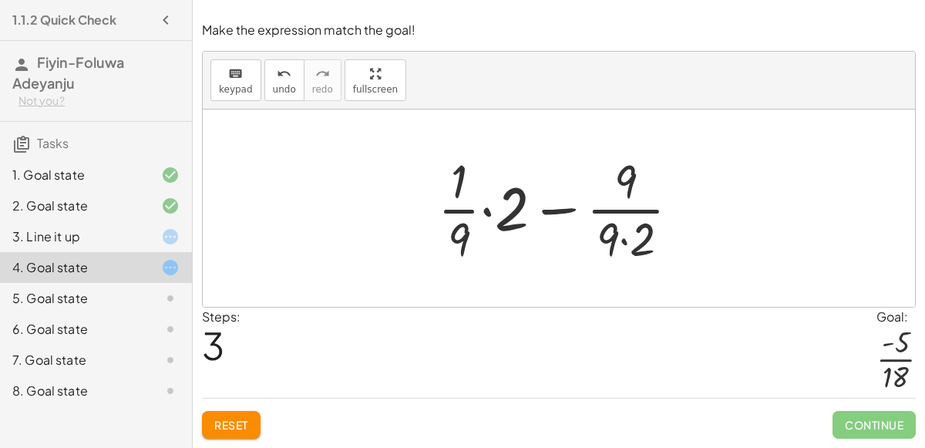
click at [483, 209] on div at bounding box center [565, 208] width 270 height 119
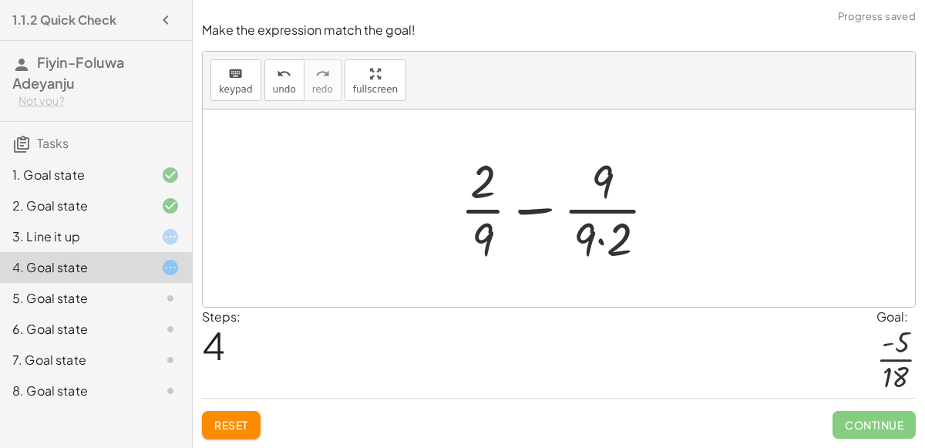
click at [517, 208] on div at bounding box center [564, 208] width 224 height 119
click at [605, 241] on div at bounding box center [564, 208] width 224 height 119
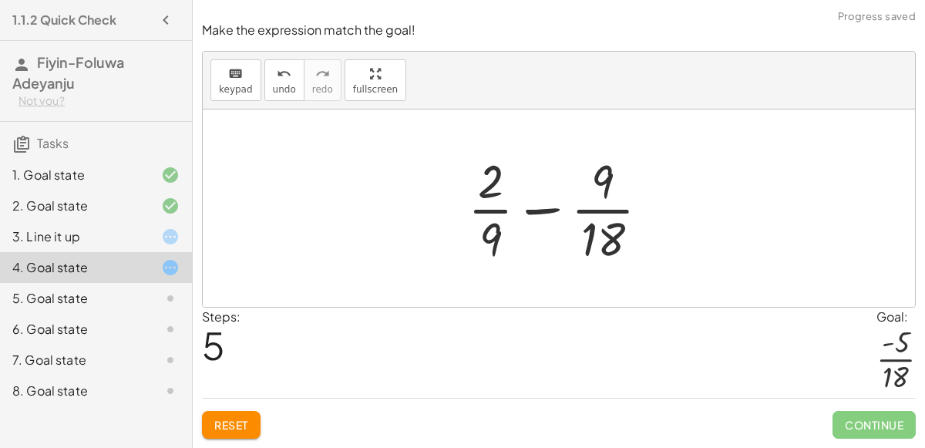
click at [537, 206] on div at bounding box center [565, 208] width 210 height 119
click at [492, 232] on div at bounding box center [565, 208] width 210 height 119
drag, startPoint x: 488, startPoint y: 189, endPoint x: 591, endPoint y: 183, distance: 102.7
click at [591, 183] on div at bounding box center [565, 208] width 210 height 119
drag, startPoint x: 494, startPoint y: 239, endPoint x: 609, endPoint y: 183, distance: 128.5
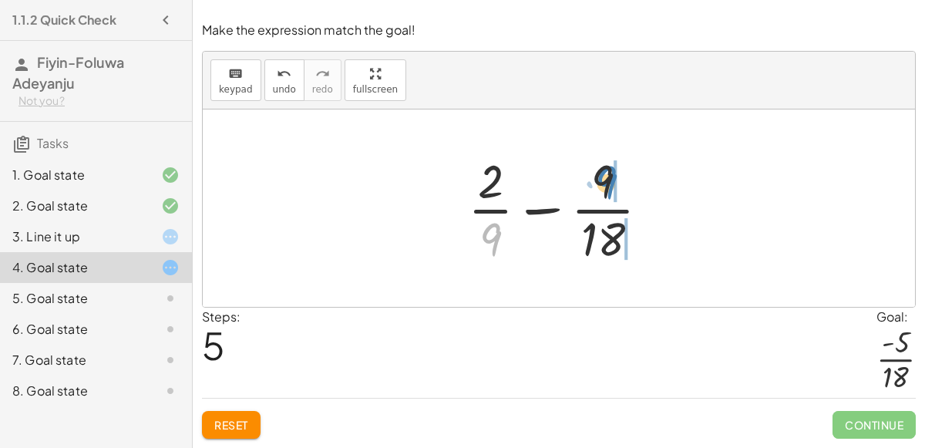
click at [609, 183] on div at bounding box center [565, 208] width 210 height 119
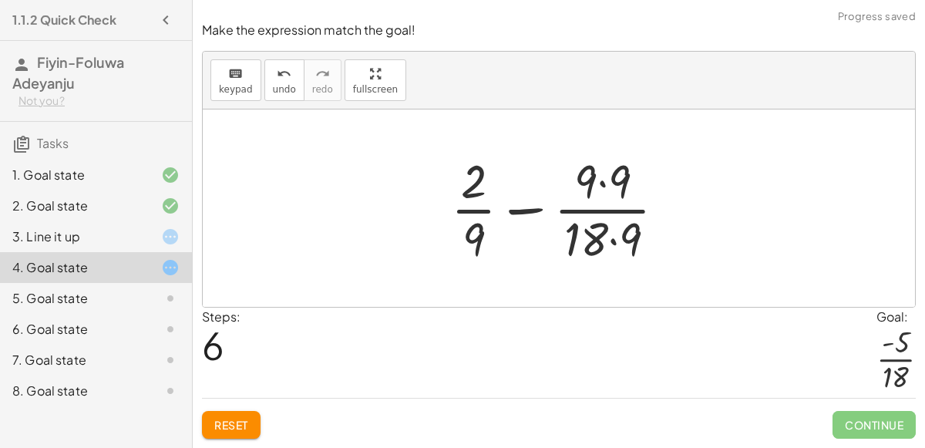
click at [596, 182] on div at bounding box center [564, 208] width 243 height 119
click at [597, 182] on div at bounding box center [564, 208] width 243 height 119
click at [612, 241] on div at bounding box center [564, 208] width 243 height 119
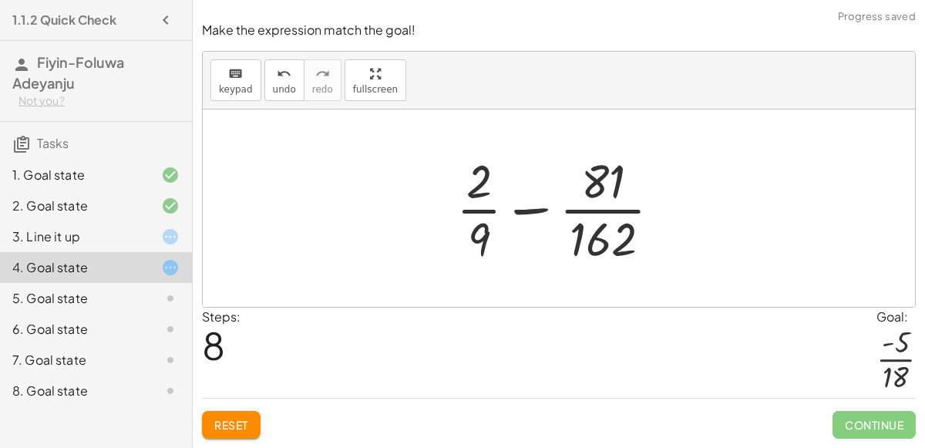
click at [227, 428] on span "Reset" at bounding box center [231, 425] width 34 height 14
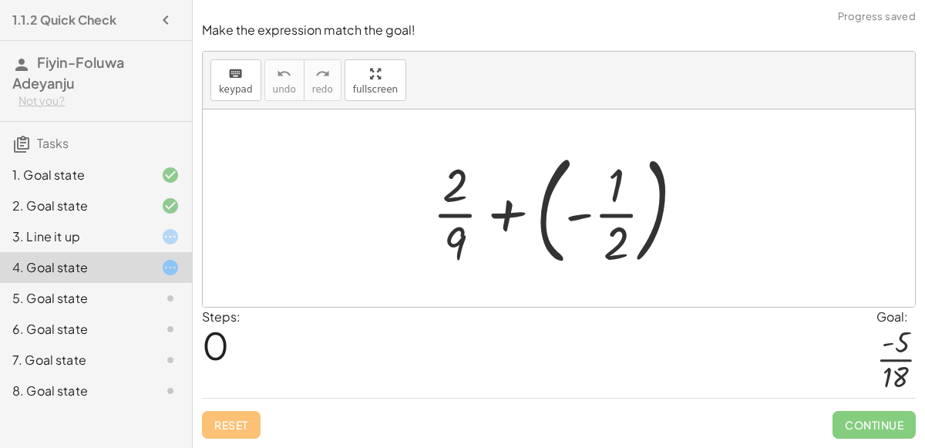
click at [582, 213] on div at bounding box center [565, 208] width 280 height 128
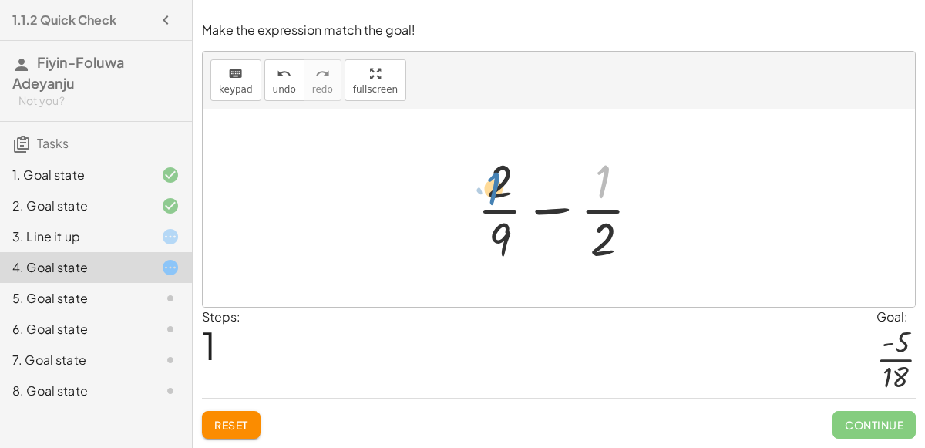
drag, startPoint x: 603, startPoint y: 183, endPoint x: 495, endPoint y: 190, distance: 108.1
click at [495, 190] on div at bounding box center [564, 208] width 191 height 119
drag, startPoint x: 499, startPoint y: 237, endPoint x: 597, endPoint y: 227, distance: 98.3
click at [597, 227] on div at bounding box center [564, 208] width 191 height 119
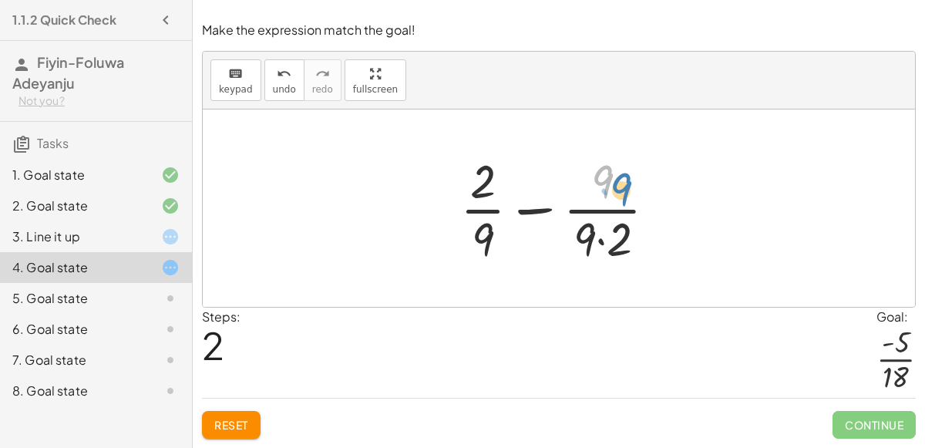
drag, startPoint x: 602, startPoint y: 181, endPoint x: 611, endPoint y: 183, distance: 9.5
click at [611, 183] on div at bounding box center [564, 208] width 224 height 119
drag, startPoint x: 486, startPoint y: 173, endPoint x: 505, endPoint y: 208, distance: 39.3
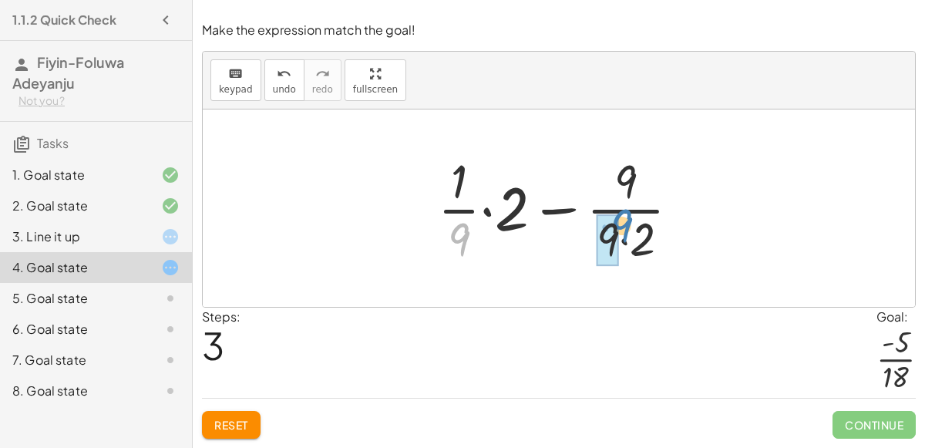
drag, startPoint x: 463, startPoint y: 233, endPoint x: 625, endPoint y: 217, distance: 162.6
click at [625, 217] on div at bounding box center [565, 208] width 270 height 119
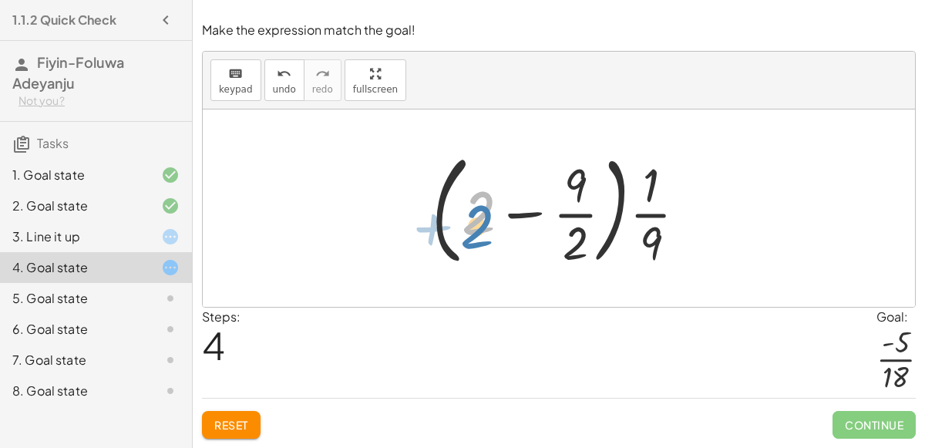
drag, startPoint x: 476, startPoint y: 227, endPoint x: 470, endPoint y: 239, distance: 13.8
click at [470, 239] on div at bounding box center [565, 208] width 283 height 128
click at [522, 215] on div at bounding box center [565, 208] width 283 height 128
click at [647, 183] on div at bounding box center [565, 208] width 283 height 128
click at [653, 214] on div at bounding box center [565, 208] width 283 height 128
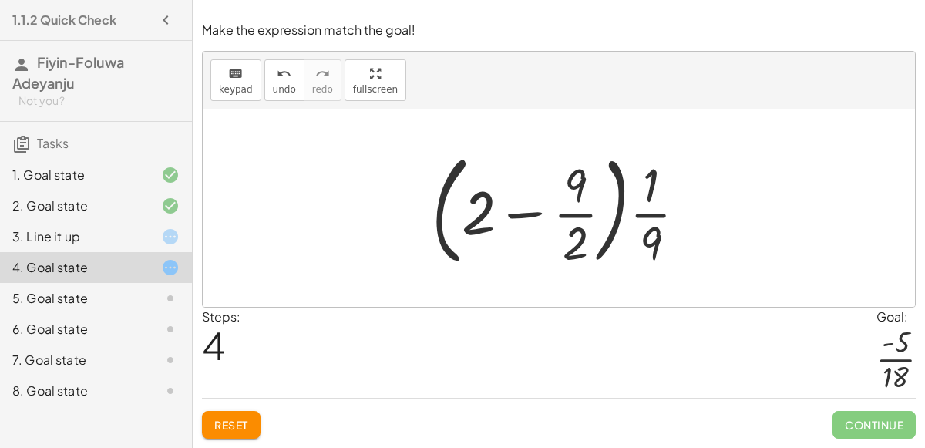
click at [518, 217] on div at bounding box center [565, 208] width 283 height 128
click at [227, 421] on span "Reset" at bounding box center [231, 425] width 34 height 14
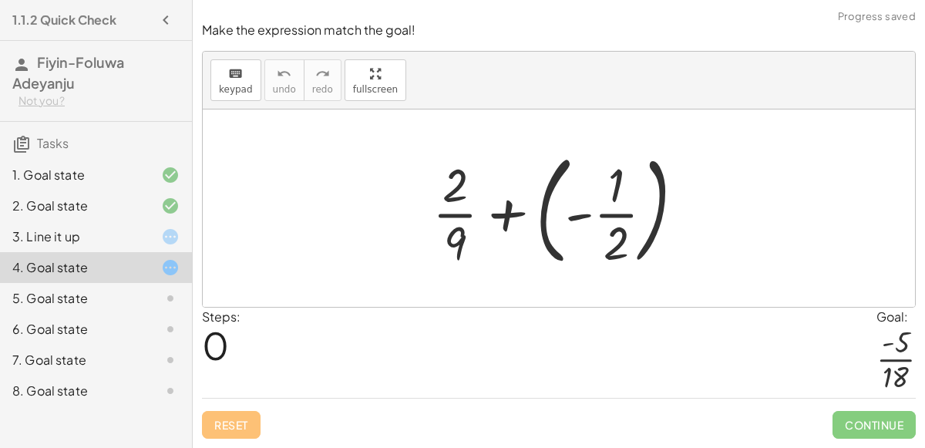
click at [580, 212] on div at bounding box center [565, 208] width 280 height 128
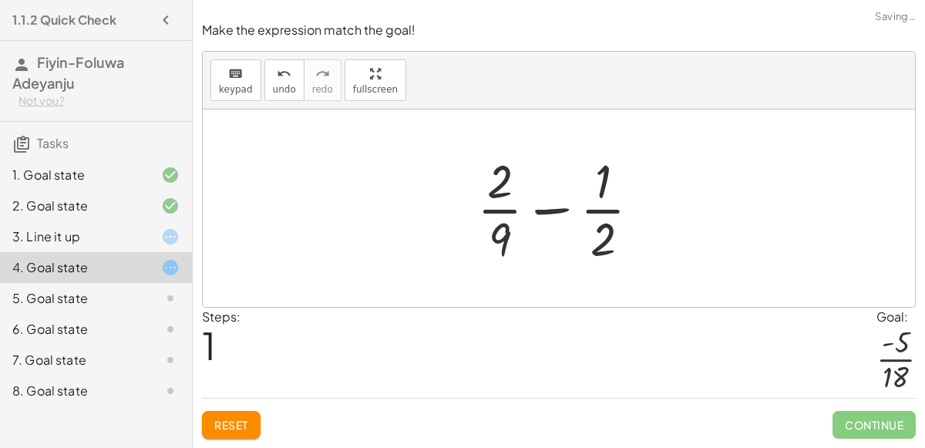
click at [144, 303] on div at bounding box center [157, 298] width 43 height 18
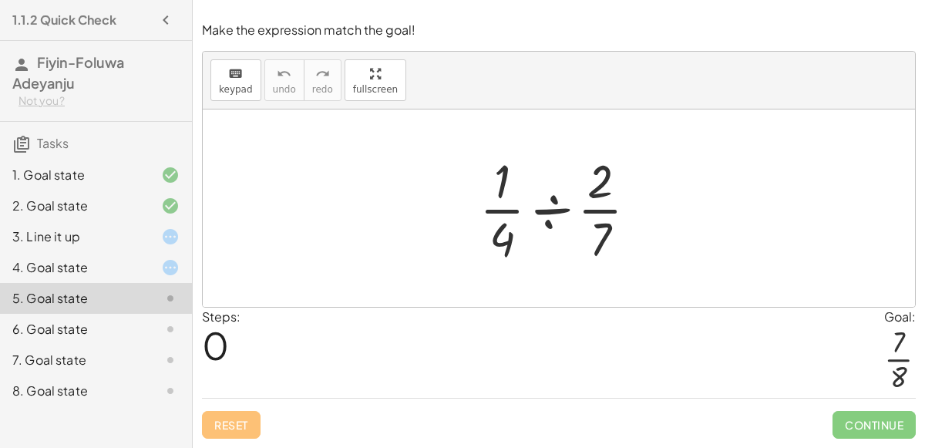
click at [556, 211] on div at bounding box center [565, 208] width 186 height 119
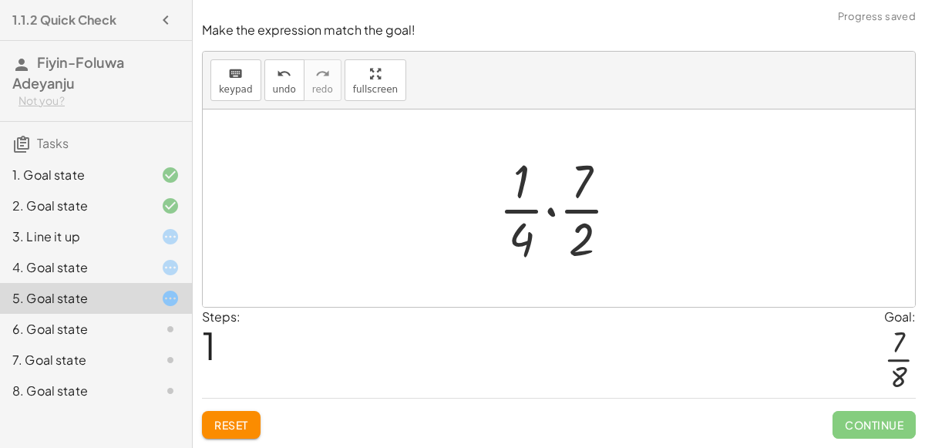
click at [549, 210] on div at bounding box center [565, 208] width 148 height 119
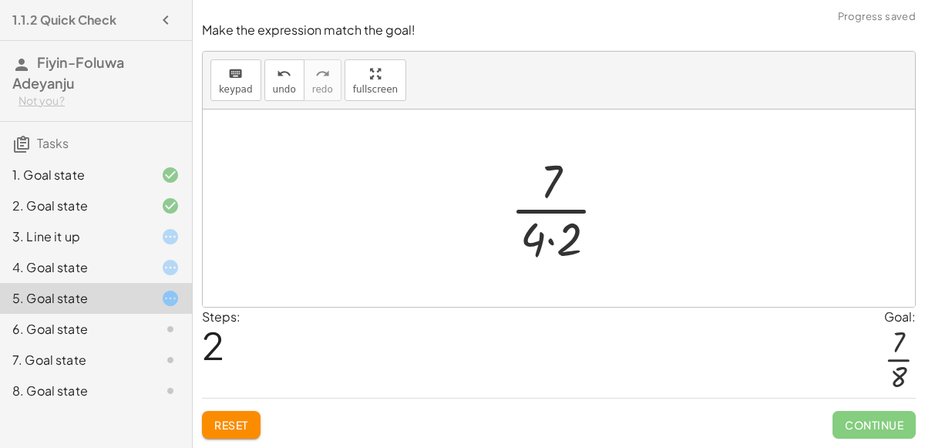
click at [550, 242] on div at bounding box center [564, 208] width 124 height 119
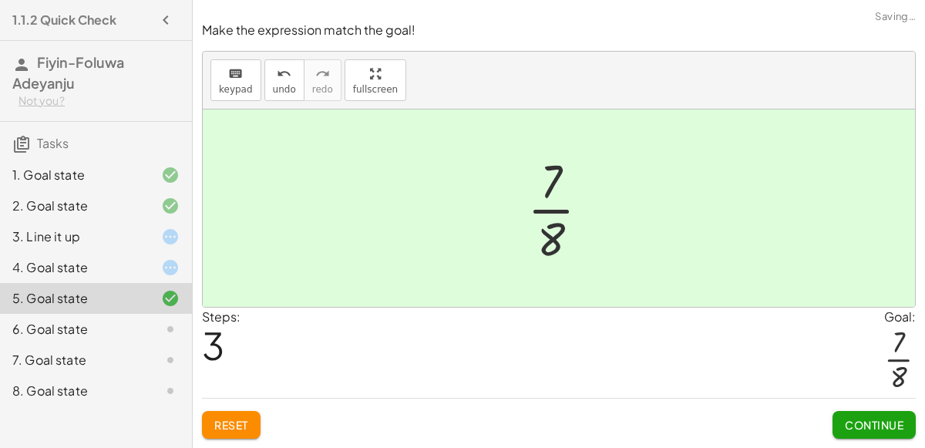
click at [861, 425] on span "Continue" at bounding box center [873, 425] width 59 height 14
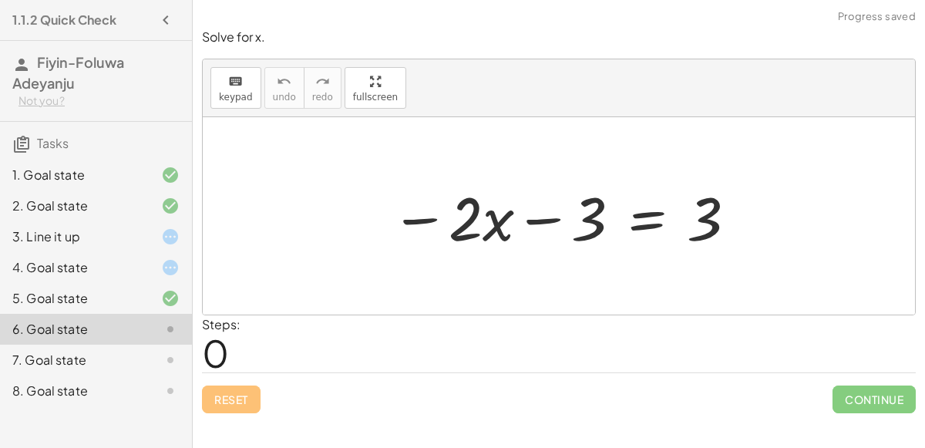
click at [141, 301] on div at bounding box center [157, 298] width 43 height 18
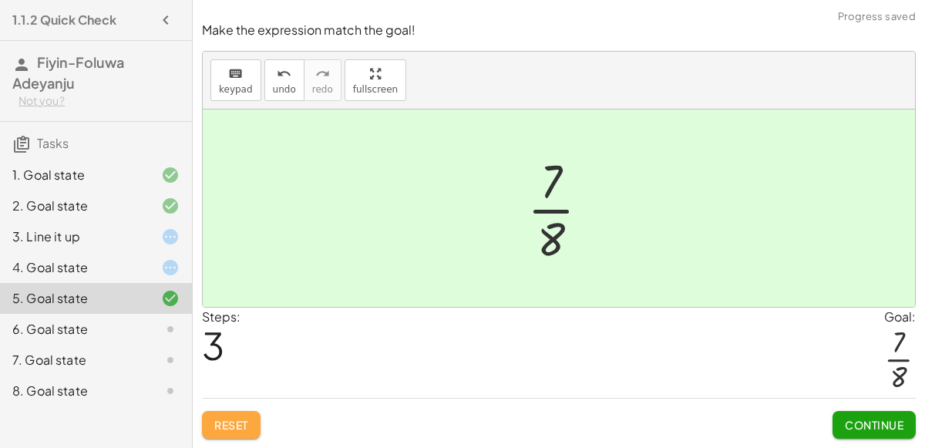
click at [240, 423] on span "Reset" at bounding box center [231, 425] width 34 height 14
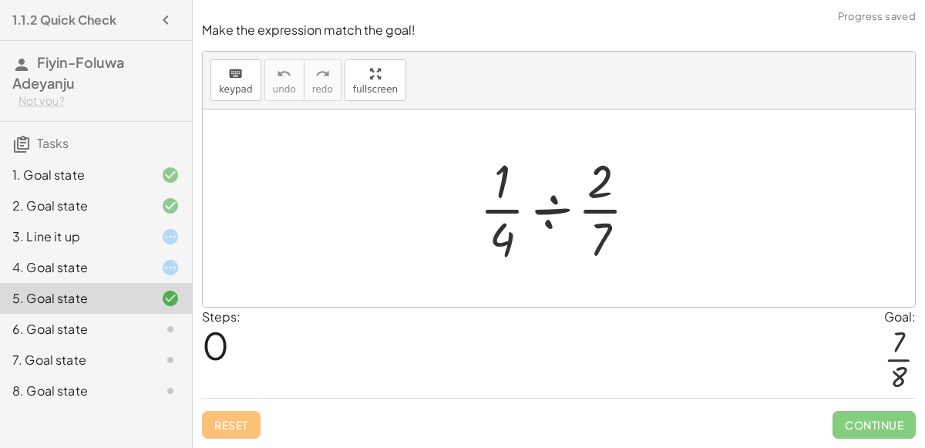
click at [552, 207] on div at bounding box center [565, 208] width 186 height 119
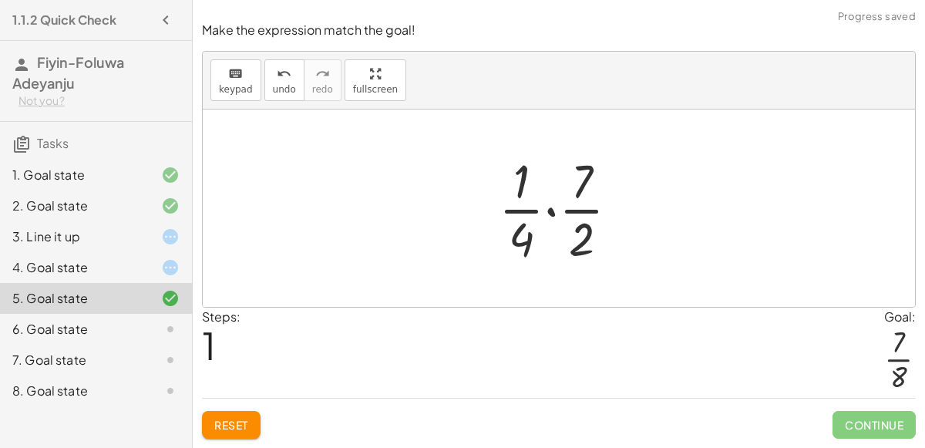
click at [556, 209] on div at bounding box center [565, 208] width 148 height 119
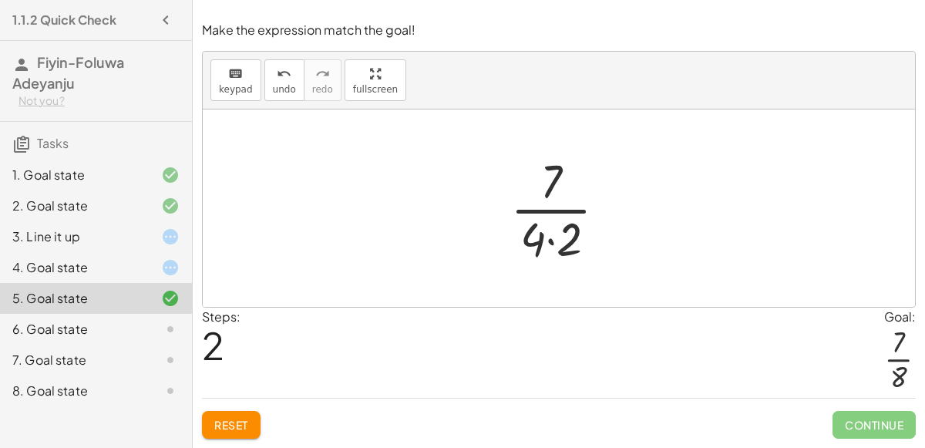
click at [546, 240] on div at bounding box center [564, 208] width 124 height 119
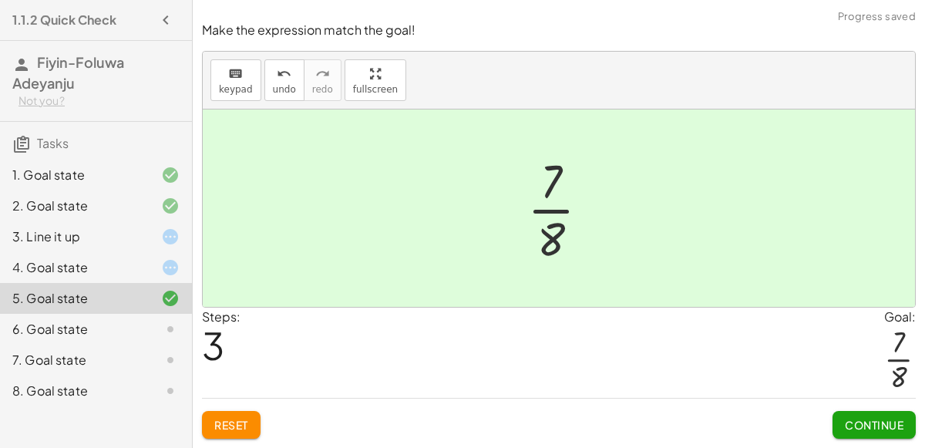
click at [891, 421] on span "Continue" at bounding box center [873, 425] width 59 height 14
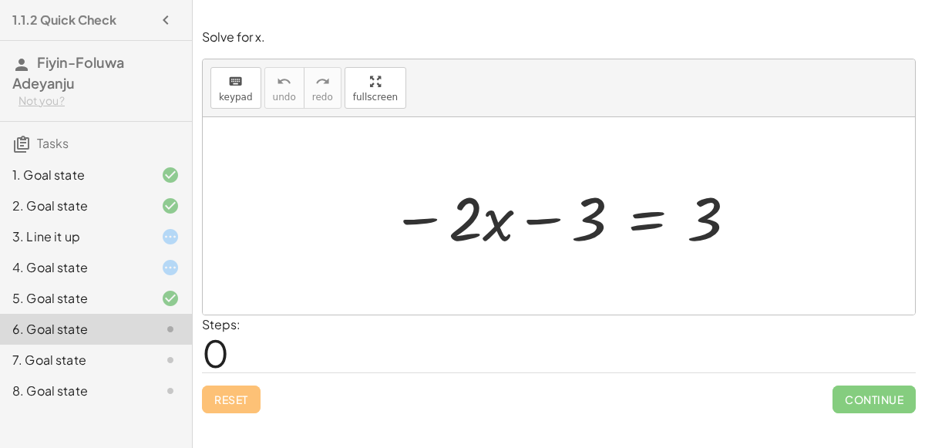
click at [546, 216] on div at bounding box center [564, 215] width 363 height 79
drag, startPoint x: 547, startPoint y: 215, endPoint x: 656, endPoint y: 187, distance: 112.1
click at [656, 187] on div at bounding box center [564, 215] width 363 height 79
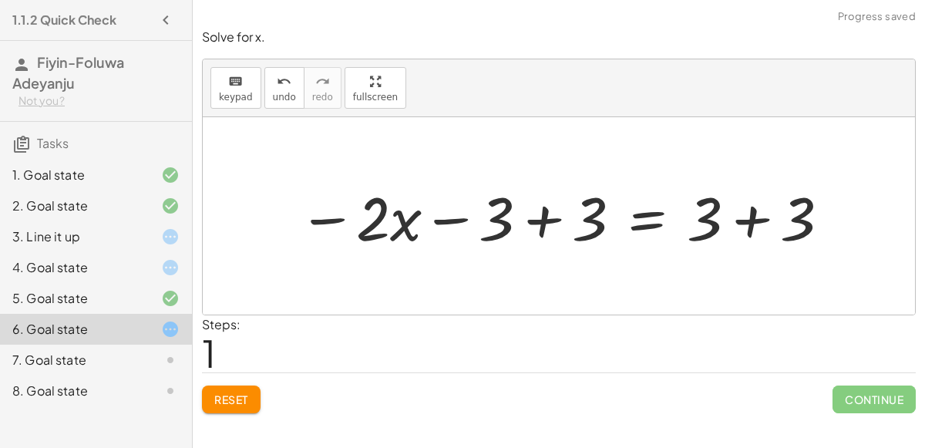
click at [546, 216] on div at bounding box center [564, 215] width 549 height 79
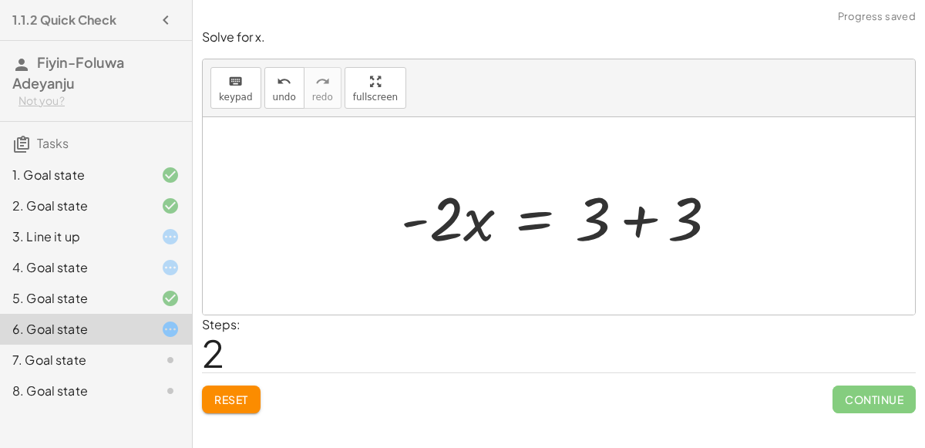
click at [639, 216] on div at bounding box center [565, 215] width 344 height 79
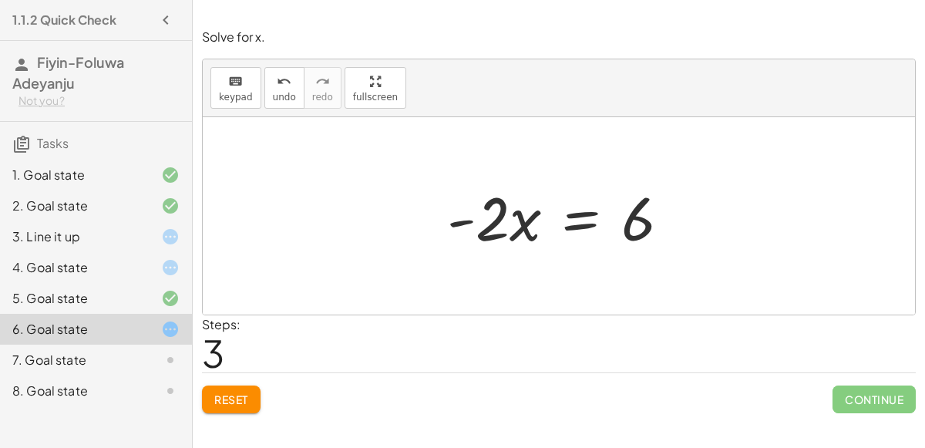
click at [460, 220] on div at bounding box center [564, 215] width 250 height 79
click at [510, 237] on div at bounding box center [564, 215] width 250 height 79
drag, startPoint x: 497, startPoint y: 230, endPoint x: 505, endPoint y: 274, distance: 44.6
click at [505, 274] on div "− · 2 · x − 3 = 3 − · 2 · x − 3 + 3 = + 3 + 3 − · 2 · x + 0 = + 3 + 3 · - 2 · x…" at bounding box center [559, 215] width 712 height 197
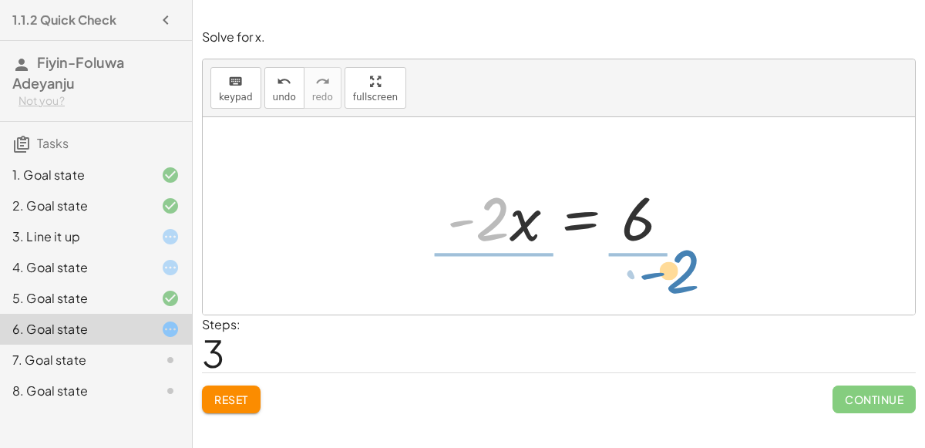
drag, startPoint x: 488, startPoint y: 233, endPoint x: 679, endPoint y: 285, distance: 197.2
click at [679, 285] on div "− · 2 · x − 3 = 3 − · 2 · x − 3 + 3 = + 3 + 3 − · 2 · x + 0 = + 3 + 3 · - 2 · x…" at bounding box center [559, 215] width 712 height 197
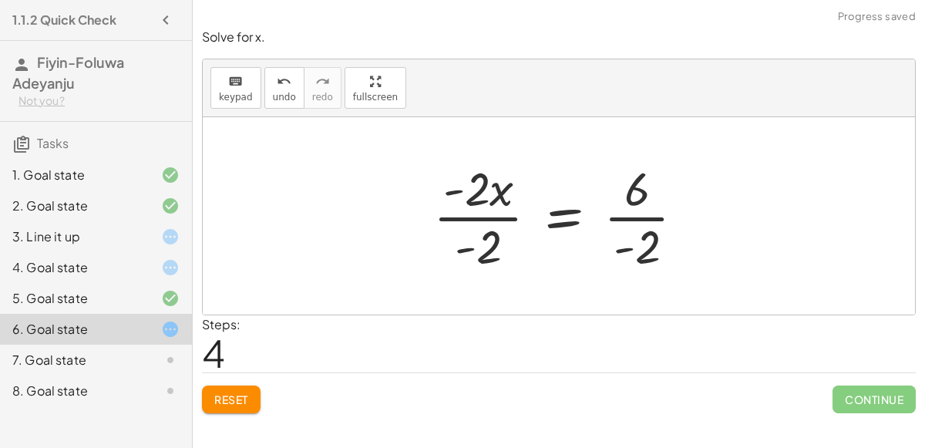
click at [471, 214] on div at bounding box center [565, 215] width 280 height 119
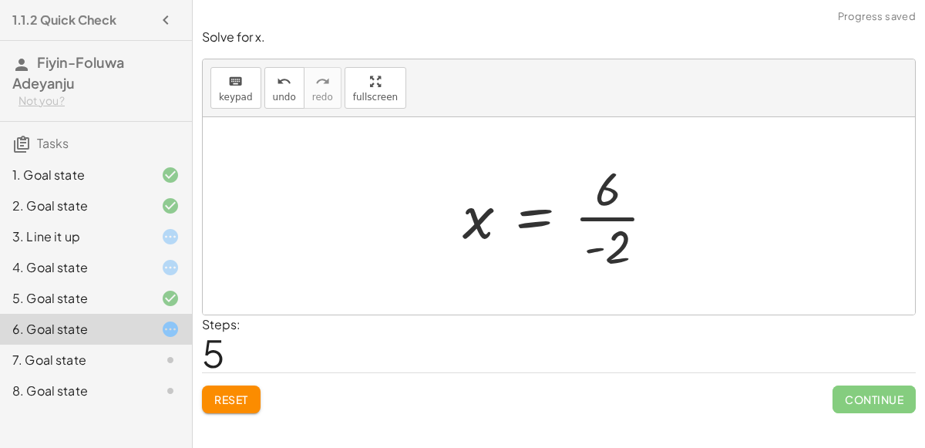
click at [626, 214] on div at bounding box center [565, 215] width 220 height 119
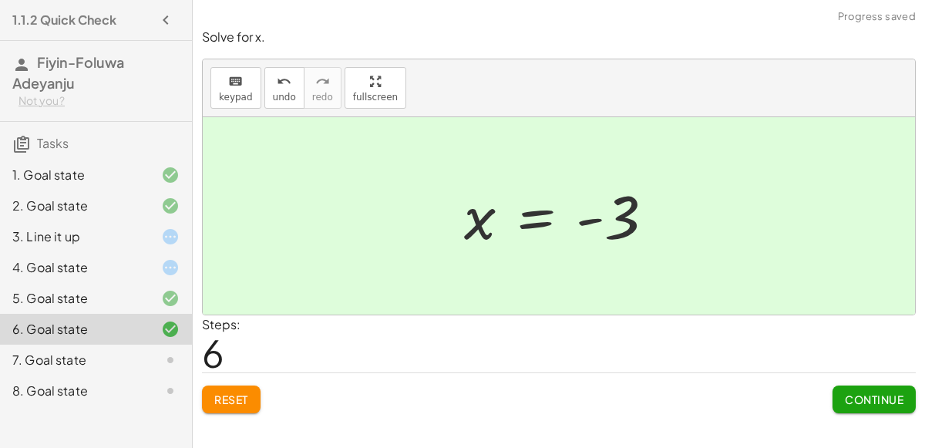
click at [886, 398] on span "Continue" at bounding box center [873, 399] width 59 height 14
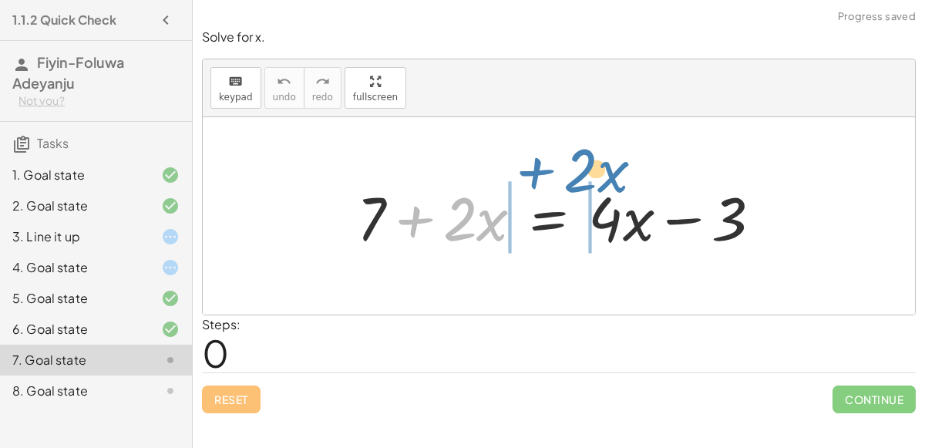
drag, startPoint x: 410, startPoint y: 215, endPoint x: 534, endPoint y: 166, distance: 133.2
click at [534, 166] on div "+ · 2 · x + 7 + · 2 · x = + · 4 · x − 3" at bounding box center [559, 215] width 712 height 197
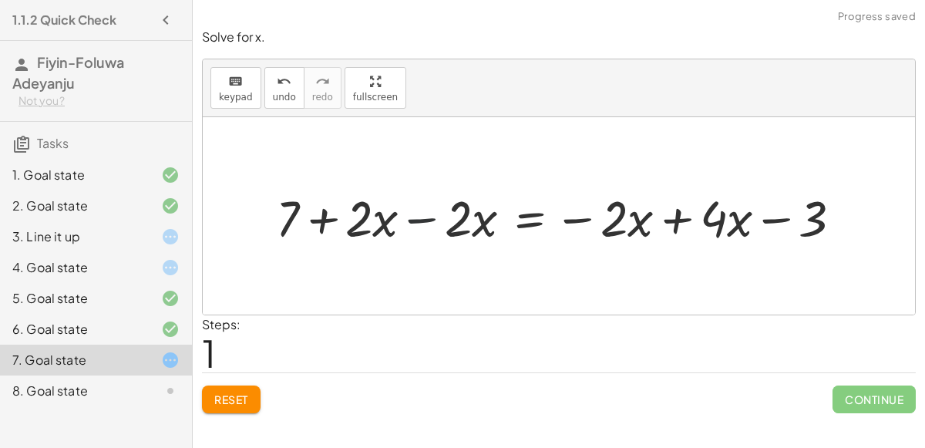
click at [418, 217] on div at bounding box center [564, 215] width 593 height 65
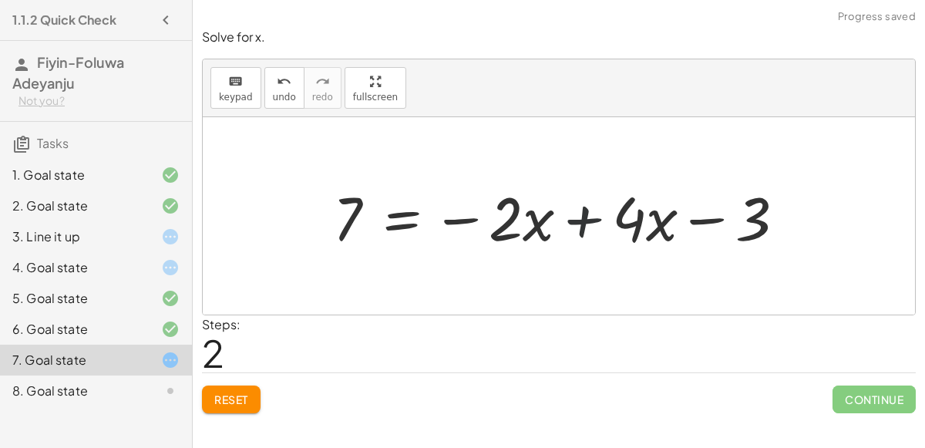
click at [587, 217] on div at bounding box center [564, 215] width 479 height 79
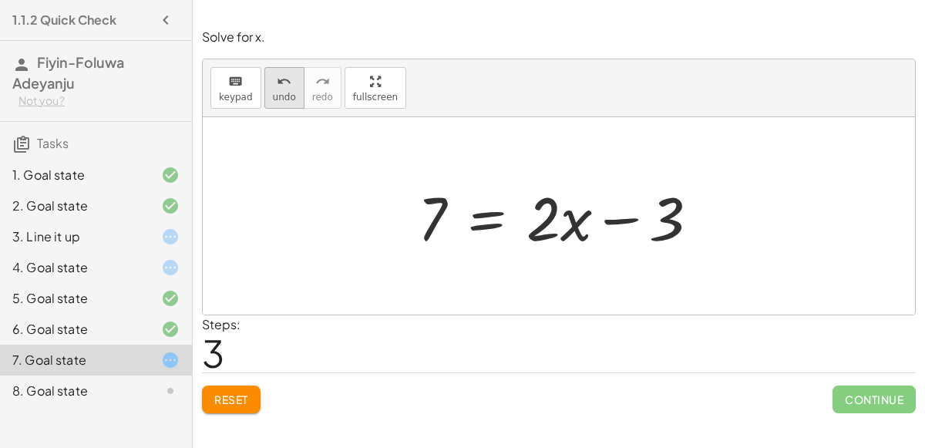
click at [276, 96] on span "undo" at bounding box center [284, 97] width 23 height 11
click at [614, 216] on div at bounding box center [564, 215] width 309 height 79
click at [615, 216] on div at bounding box center [564, 215] width 309 height 79
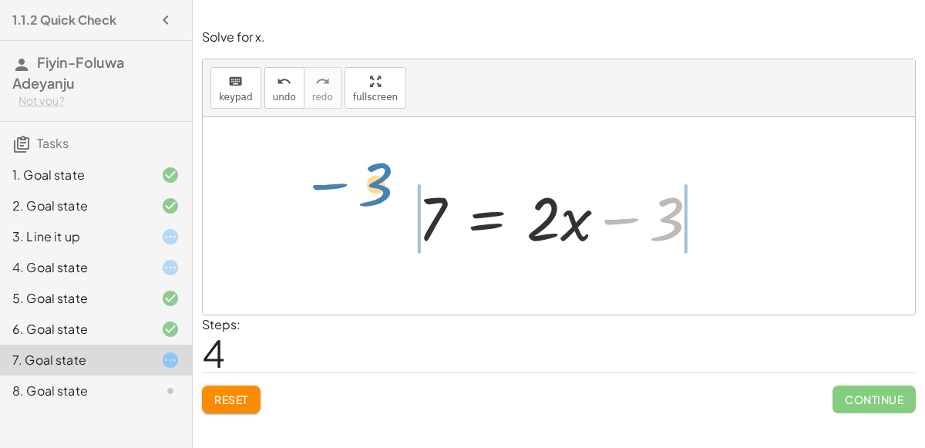
drag, startPoint x: 671, startPoint y: 225, endPoint x: 392, endPoint y: 192, distance: 280.9
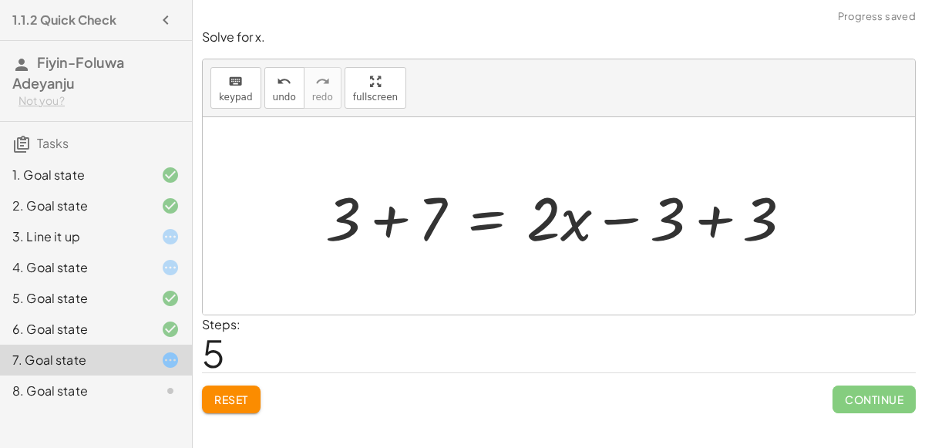
click at [715, 217] on div at bounding box center [564, 215] width 495 height 79
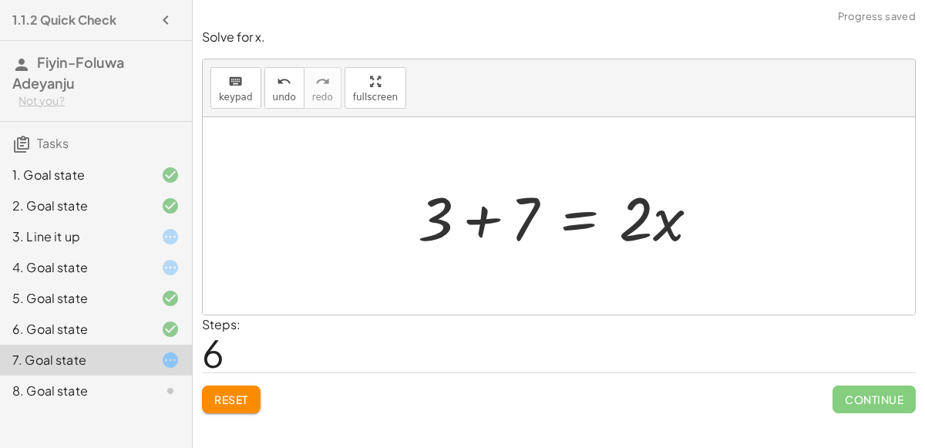
click at [479, 220] on div at bounding box center [564, 215] width 309 height 79
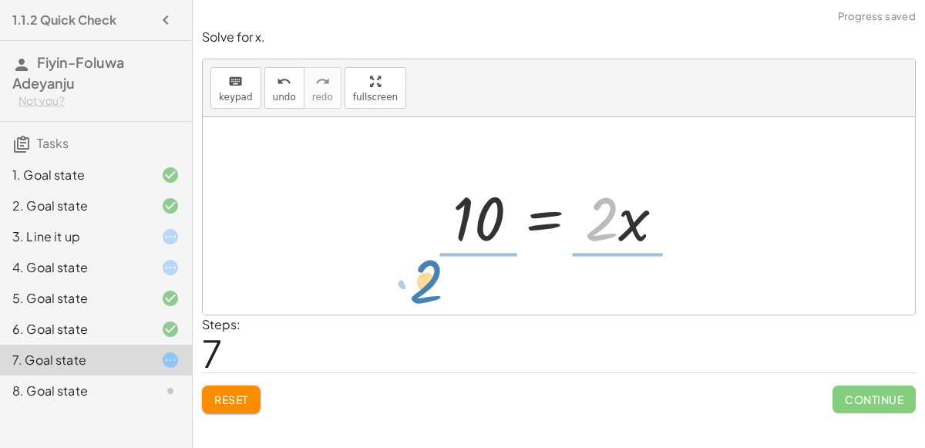
drag, startPoint x: 607, startPoint y: 230, endPoint x: 444, endPoint y: 295, distance: 175.7
click at [444, 295] on div "+ 7 + · 2 · x = + · 4 · x − 3 + 7 + · 2 · x − · 2 · x = − · 2 · x + · 4 · x − 3…" at bounding box center [559, 215] width 712 height 197
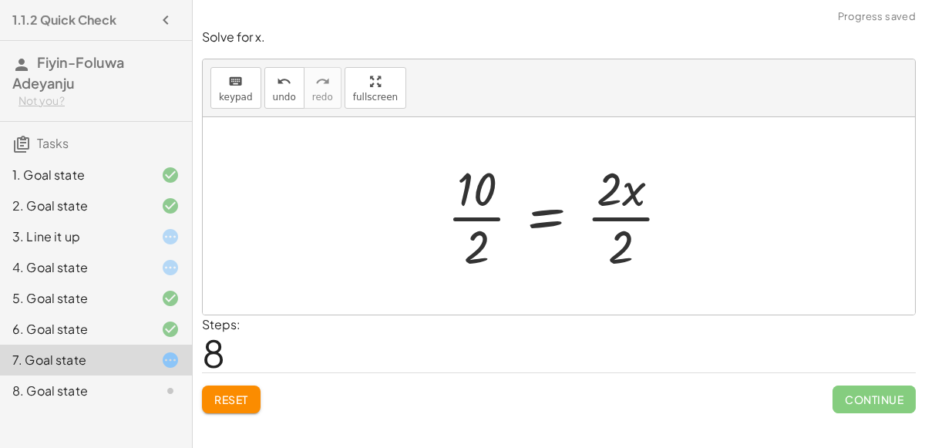
click at [496, 213] on div at bounding box center [564, 215] width 250 height 119
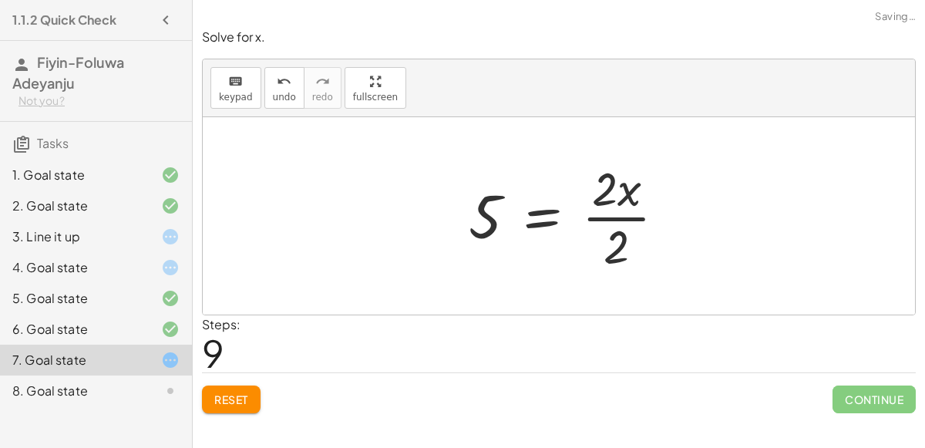
click at [586, 217] on div at bounding box center [573, 215] width 225 height 119
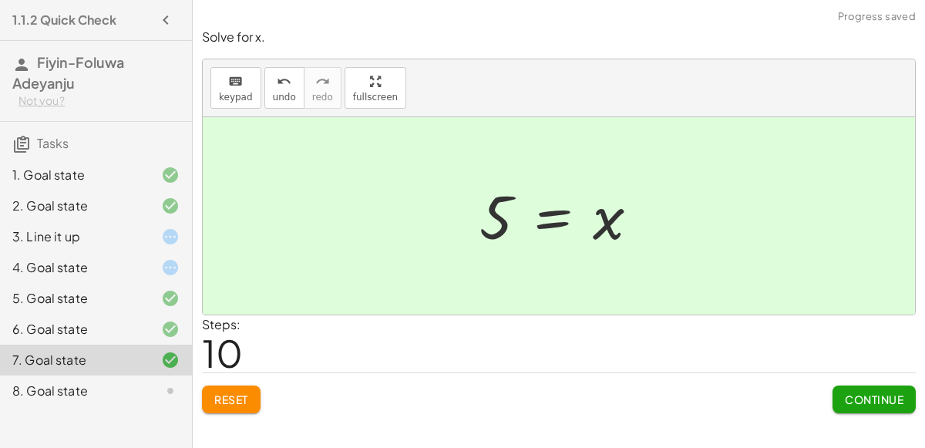
click at [870, 398] on span "Continue" at bounding box center [873, 399] width 59 height 14
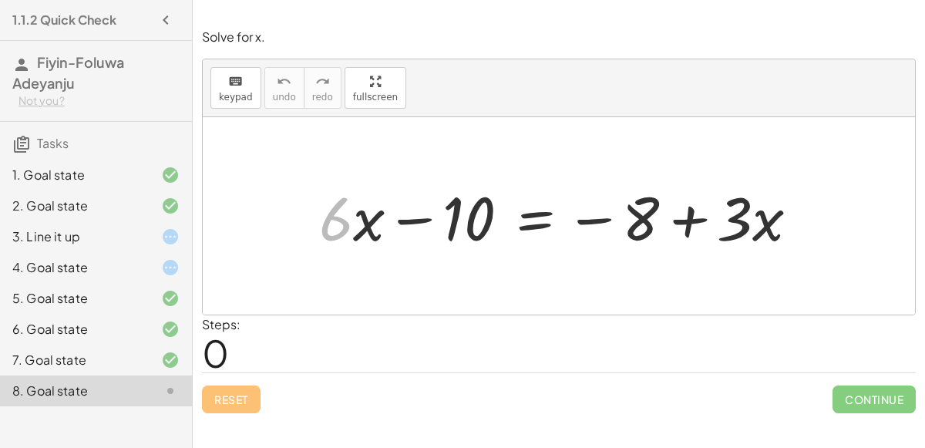
drag, startPoint x: 337, startPoint y: 219, endPoint x: 25, endPoint y: 249, distance: 312.7
click at [25, 249] on main "1.1.2 Quick Check Fiyin-Foluwa Adeyanju Not you? Tasks 1. Goal state 2. Goal st…" at bounding box center [462, 224] width 925 height 448
click at [0, 283] on div "3. Line it up" at bounding box center [96, 298] width 192 height 31
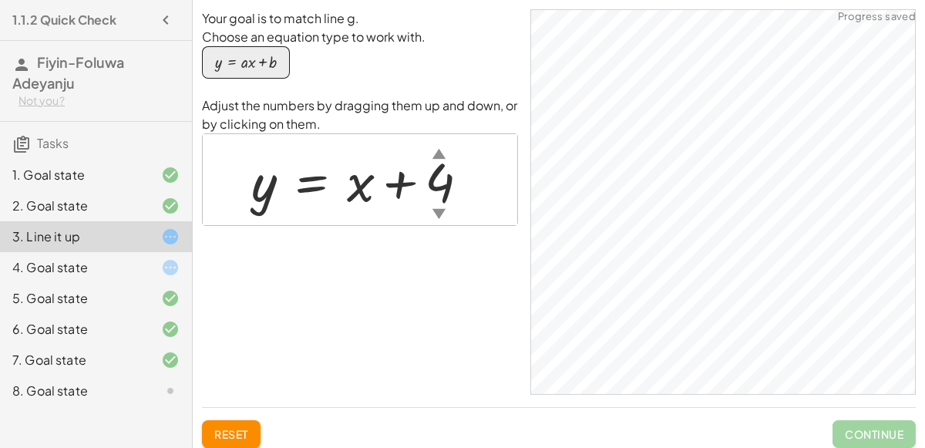
click at [102, 362] on div "7. Goal state" at bounding box center [74, 360] width 124 height 18
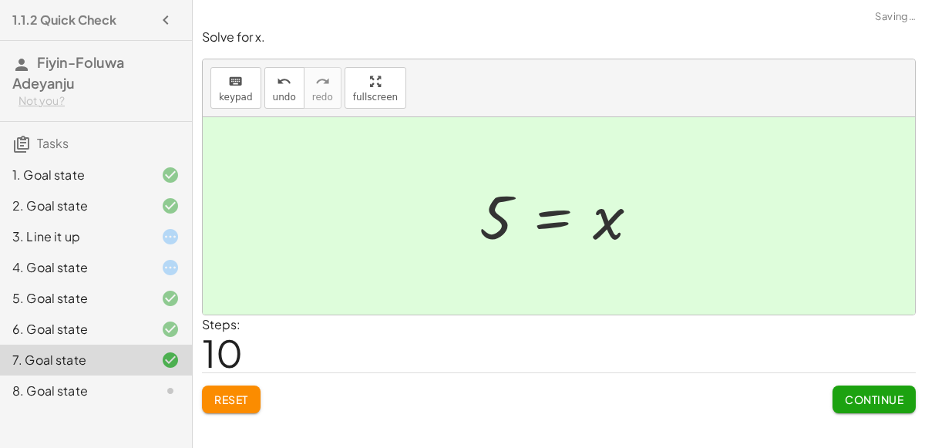
click at [136, 396] on div "8. Goal state" at bounding box center [74, 390] width 124 height 18
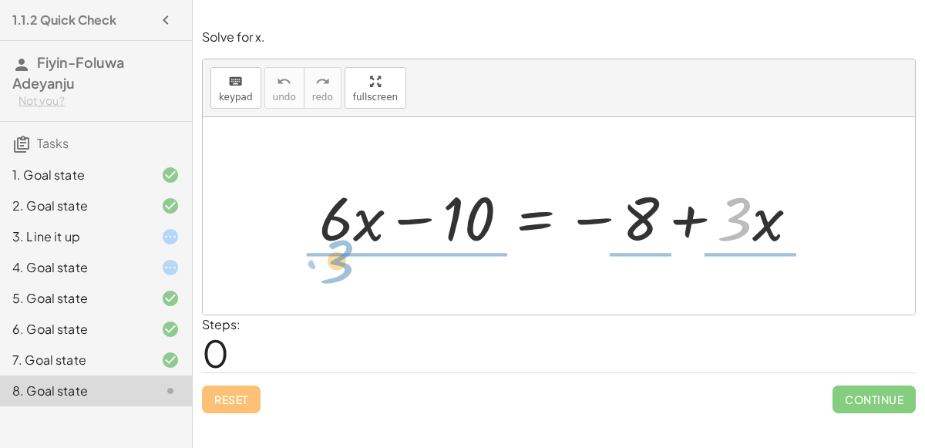
drag, startPoint x: 730, startPoint y: 229, endPoint x: 336, endPoint y: 270, distance: 396.7
click at [336, 270] on div "· 3 + · x · 6 + · 6 · x − 10 = − 8 + · 3 · x" at bounding box center [559, 215] width 712 height 197
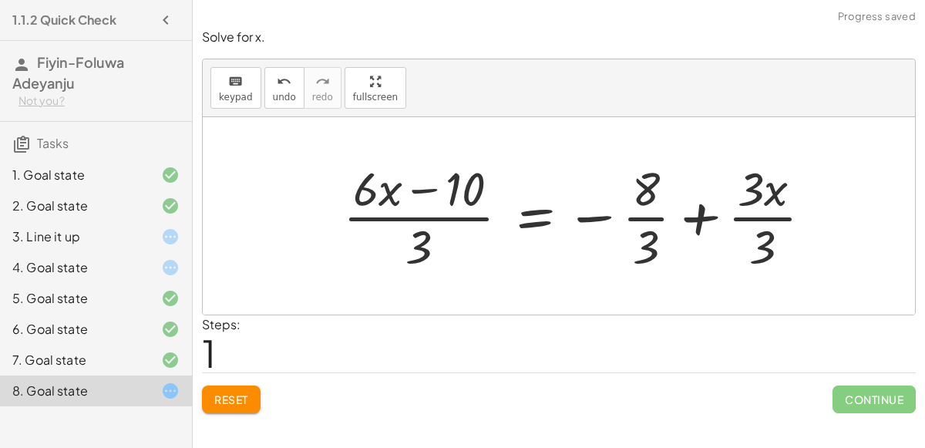
click at [438, 210] on div at bounding box center [583, 215] width 497 height 119
click at [777, 213] on div at bounding box center [583, 215] width 497 height 119
click at [633, 215] on div at bounding box center [564, 215] width 458 height 119
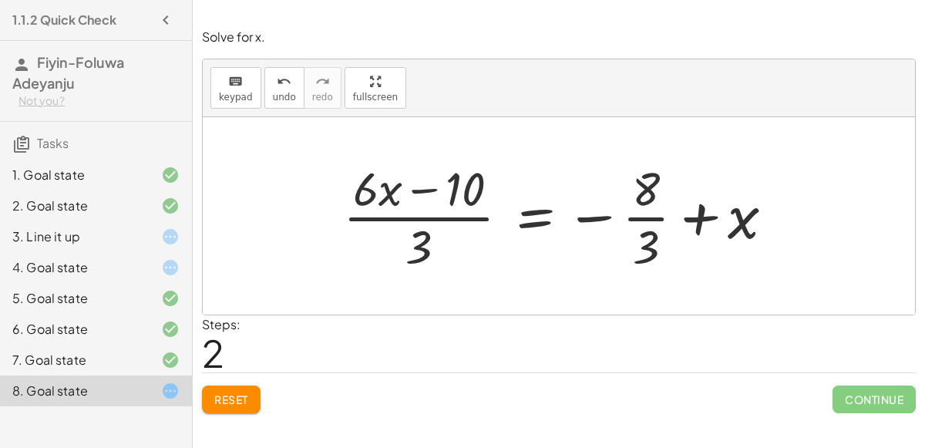
click at [424, 188] on div at bounding box center [564, 215] width 458 height 119
click at [381, 190] on div at bounding box center [564, 215] width 458 height 119
click at [418, 240] on div at bounding box center [564, 215] width 458 height 119
click at [244, 392] on span "Reset" at bounding box center [231, 399] width 34 height 14
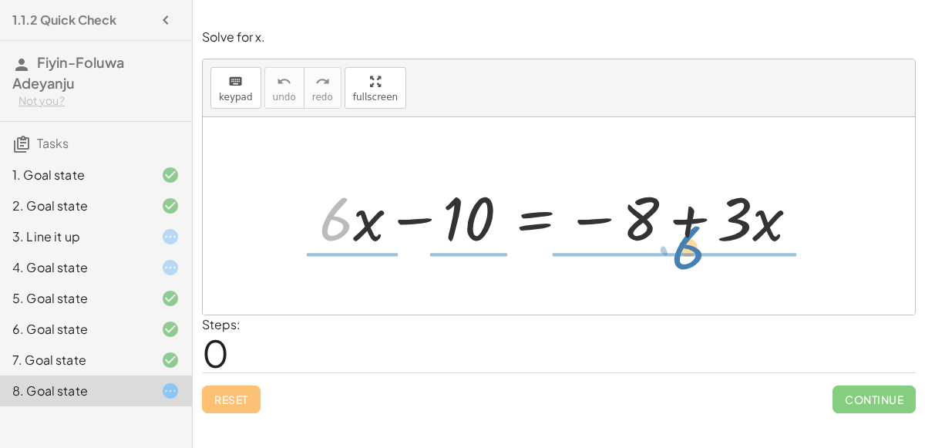
drag, startPoint x: 331, startPoint y: 227, endPoint x: 683, endPoint y: 257, distance: 353.3
click at [683, 257] on div "· 6 + · 6 · x − 10 = − 8 + · 3 · x" at bounding box center [559, 216] width 526 height 87
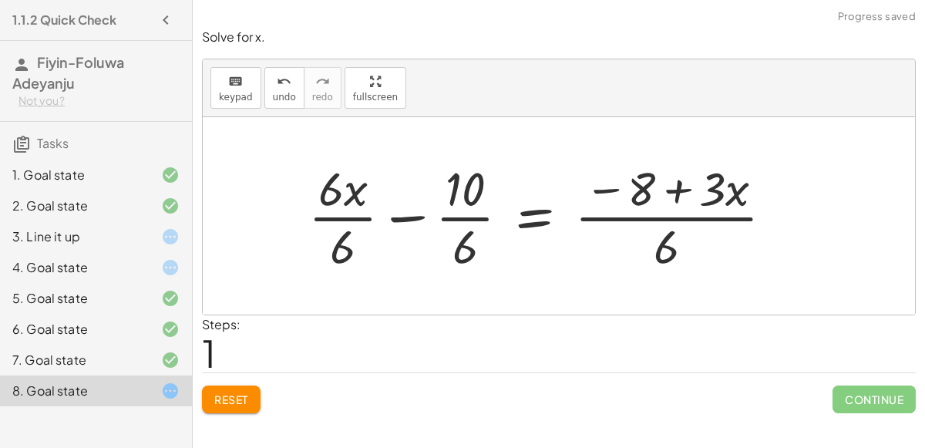
click at [691, 215] on div at bounding box center [546, 215] width 493 height 119
click at [678, 183] on div at bounding box center [546, 215] width 493 height 119
click at [603, 186] on div at bounding box center [546, 215] width 493 height 119
click at [399, 214] on div at bounding box center [546, 215] width 493 height 119
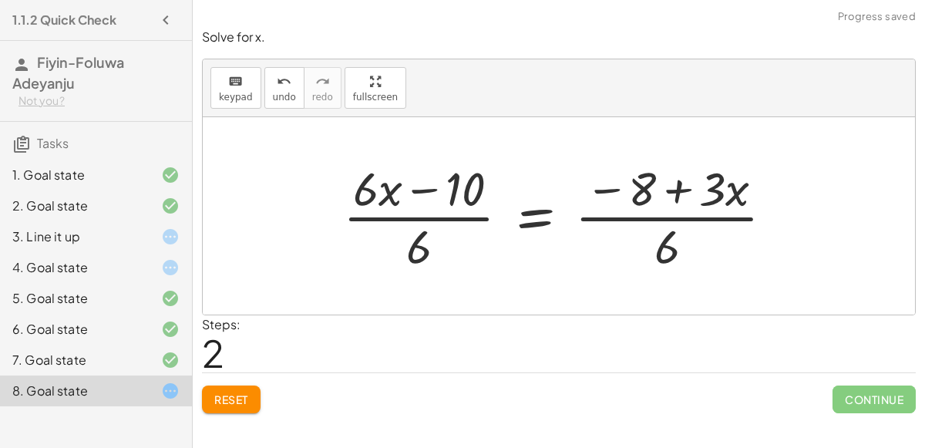
click at [424, 190] on div at bounding box center [564, 215] width 458 height 119
click at [438, 213] on div at bounding box center [564, 215] width 458 height 119
click at [700, 215] on div at bounding box center [564, 215] width 458 height 119
click at [237, 392] on span "Reset" at bounding box center [231, 399] width 34 height 14
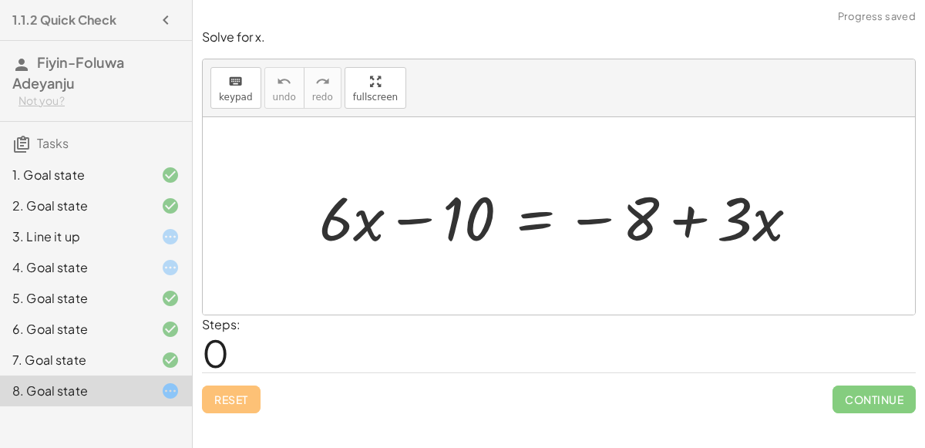
click at [345, 221] on div at bounding box center [564, 215] width 507 height 79
click at [351, 227] on div at bounding box center [564, 215] width 507 height 79
click at [369, 220] on div at bounding box center [564, 215] width 507 height 79
click at [421, 226] on div at bounding box center [564, 215] width 507 height 79
click at [411, 213] on div at bounding box center [564, 215] width 507 height 79
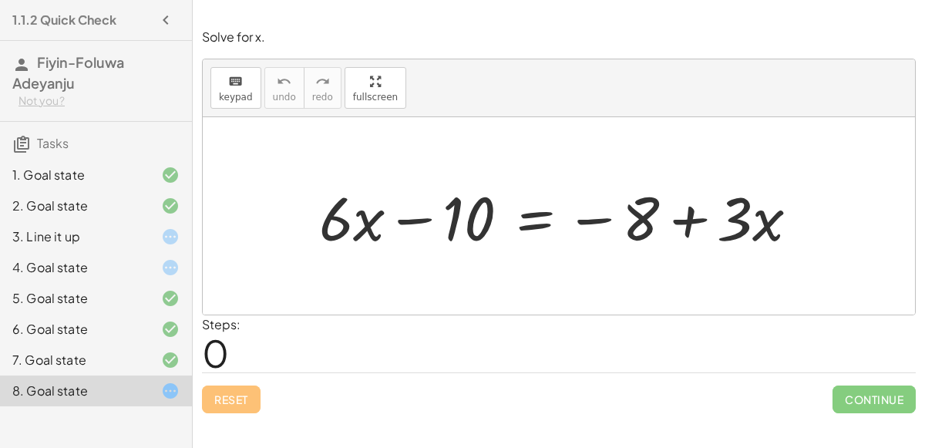
click at [587, 218] on div at bounding box center [564, 215] width 507 height 79
drag, startPoint x: 643, startPoint y: 210, endPoint x: 475, endPoint y: 182, distance: 170.4
click at [475, 182] on div at bounding box center [564, 215] width 507 height 79
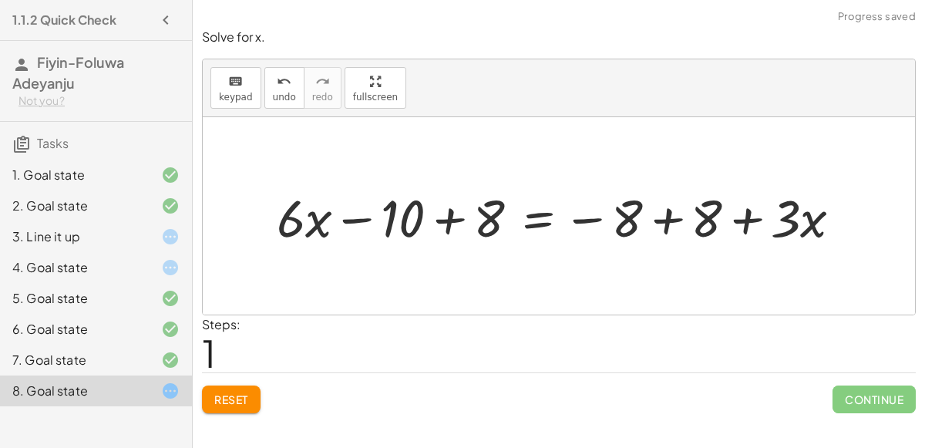
click at [441, 212] on div at bounding box center [565, 216] width 593 height 68
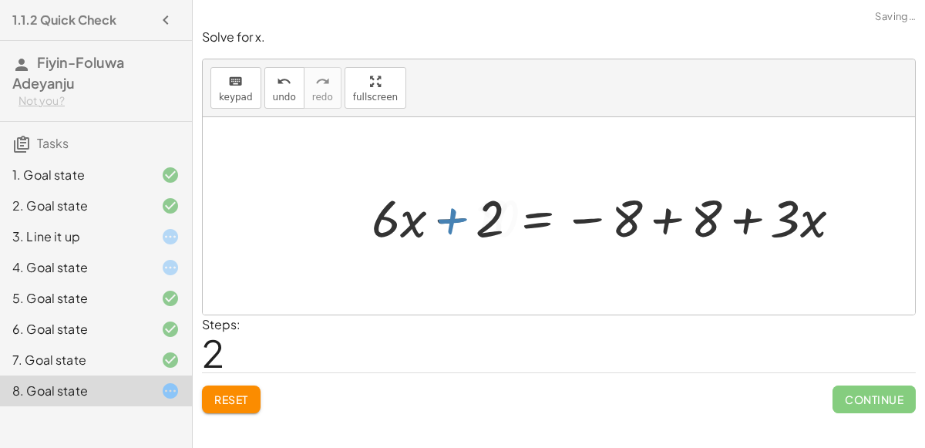
click at [664, 214] on div at bounding box center [612, 216] width 497 height 68
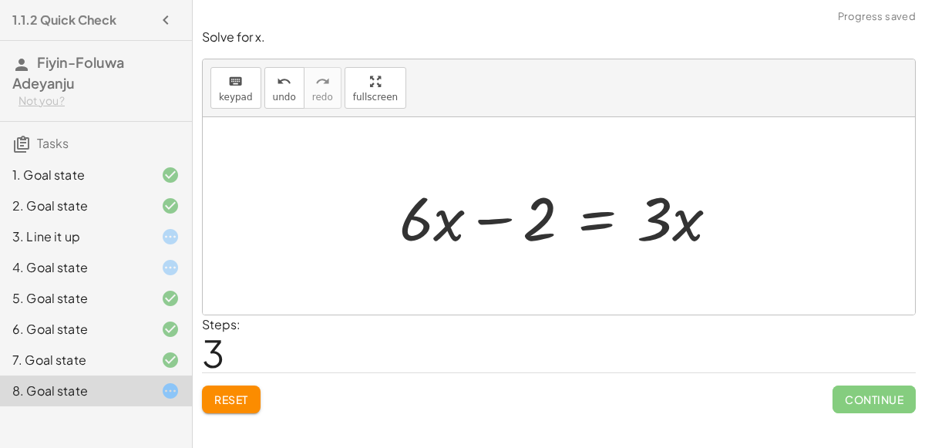
click at [411, 234] on div at bounding box center [564, 215] width 347 height 79
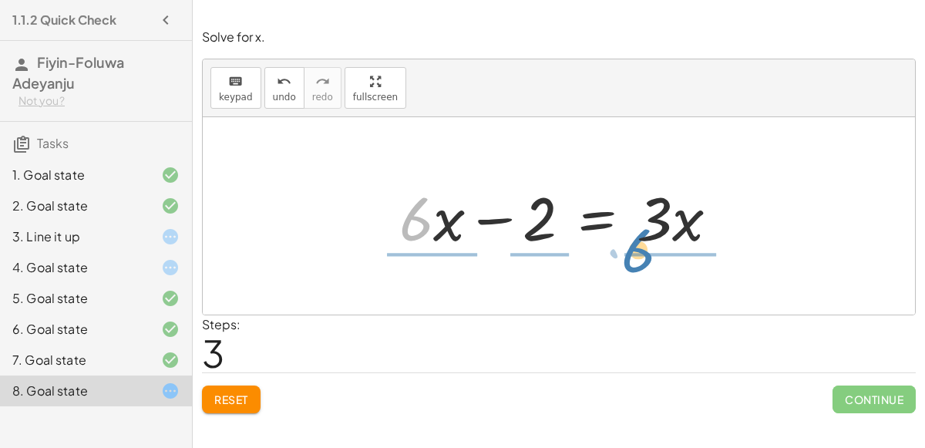
drag, startPoint x: 418, startPoint y: 234, endPoint x: 641, endPoint y: 274, distance: 227.0
click at [641, 274] on div "+ · 6 · x − 10 = − 8 + · 3 · x + · 6 · x − 10 + 8 = − 8 + 8 + · 3 · x + · 6 · x…" at bounding box center [559, 215] width 712 height 197
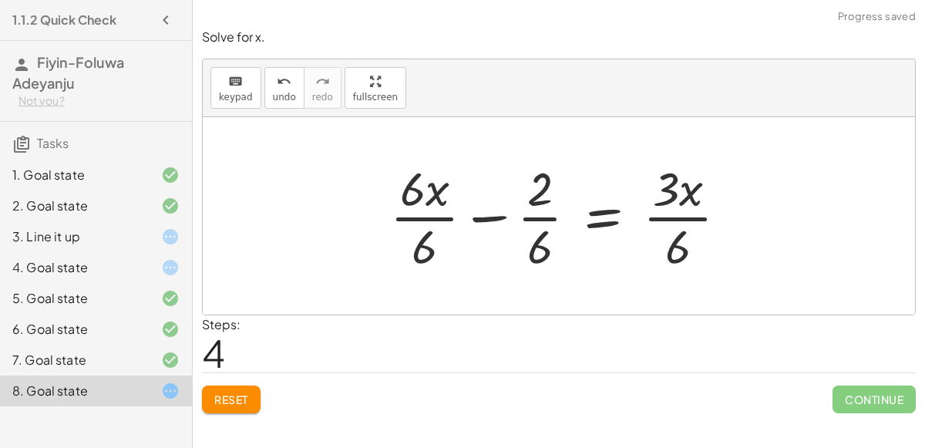
click at [431, 213] on div at bounding box center [564, 215] width 365 height 119
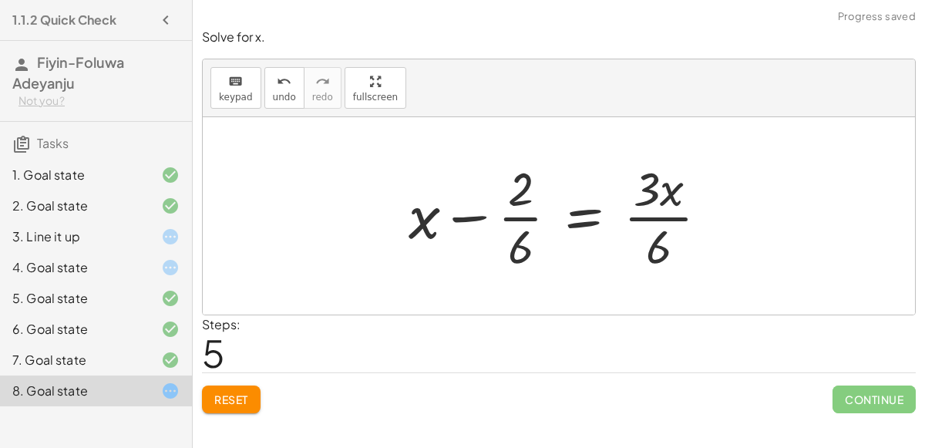
click at [660, 210] on div at bounding box center [564, 215] width 327 height 119
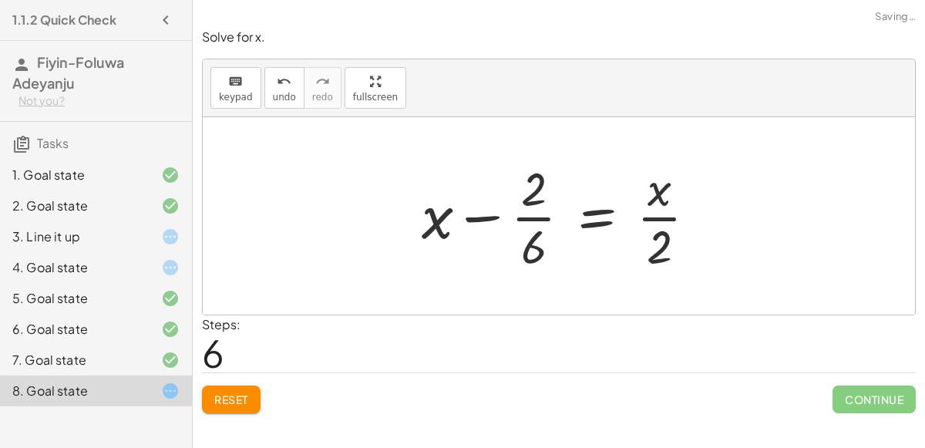
click at [522, 214] on div at bounding box center [565, 215] width 303 height 119
click at [657, 237] on div at bounding box center [565, 215] width 304 height 119
click at [527, 235] on div at bounding box center [565, 215] width 304 height 119
click at [661, 243] on div at bounding box center [565, 215] width 304 height 119
click at [660, 196] on div at bounding box center [565, 215] width 304 height 119
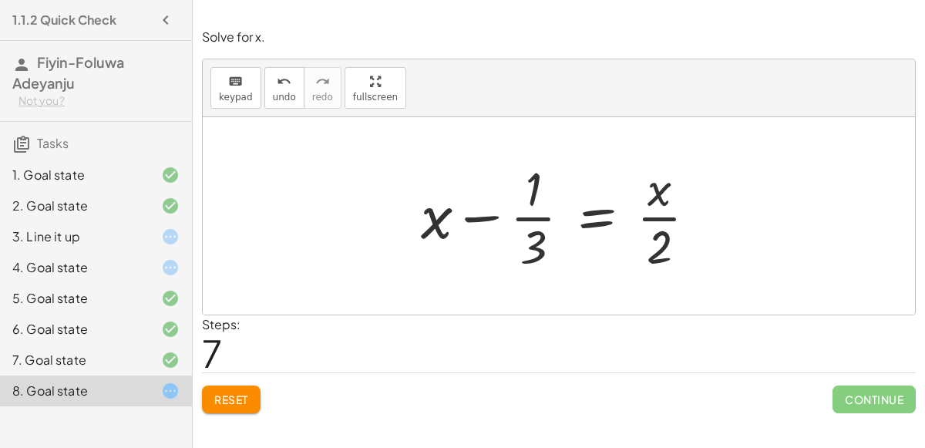
click at [662, 217] on div at bounding box center [565, 215] width 304 height 119
click at [534, 216] on div at bounding box center [565, 215] width 304 height 119
click at [535, 237] on div at bounding box center [565, 215] width 304 height 119
click at [535, 178] on div at bounding box center [565, 215] width 304 height 119
click at [485, 213] on div at bounding box center [565, 215] width 304 height 119
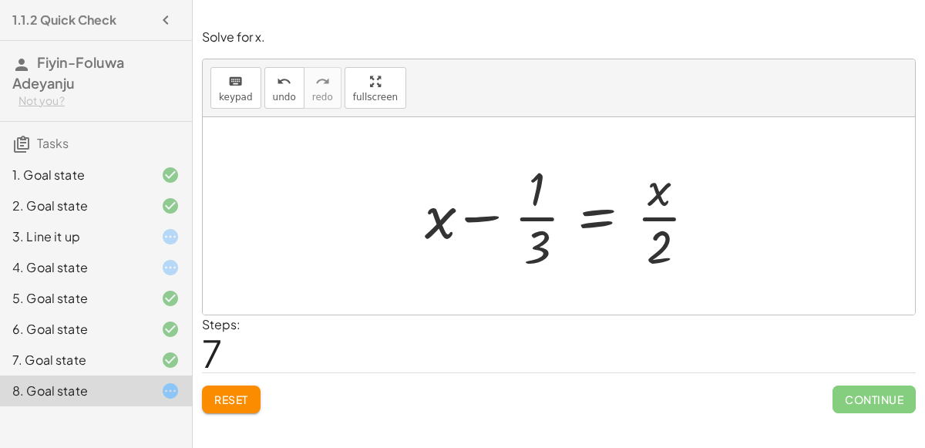
click at [429, 220] on div at bounding box center [565, 215] width 304 height 119
click at [435, 223] on div at bounding box center [565, 215] width 304 height 119
click at [252, 388] on button "Reset" at bounding box center [231, 399] width 59 height 28
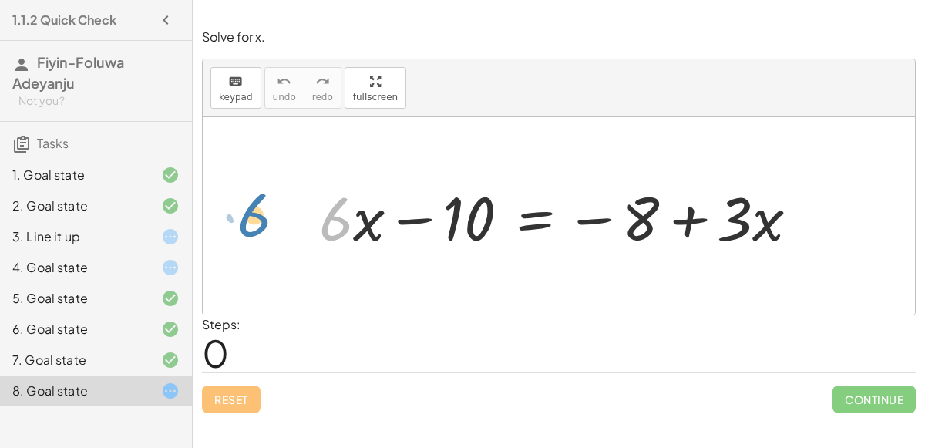
drag, startPoint x: 340, startPoint y: 224, endPoint x: 257, endPoint y: 219, distance: 83.4
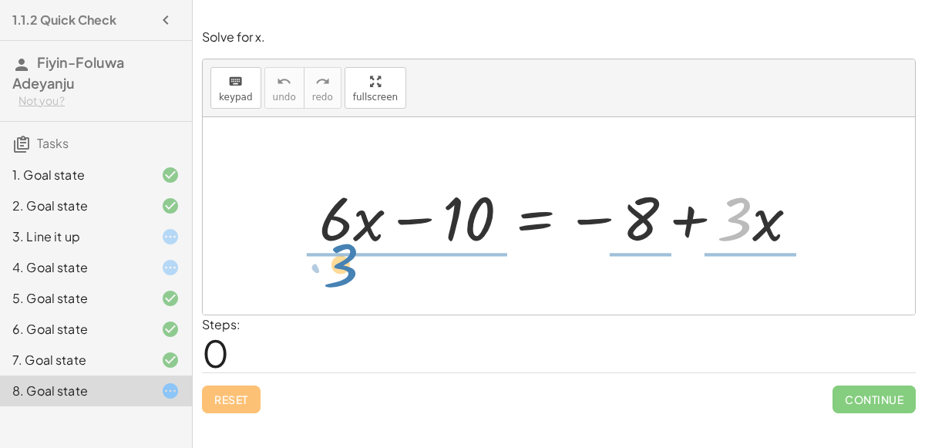
drag, startPoint x: 737, startPoint y: 216, endPoint x: 346, endPoint y: 264, distance: 394.3
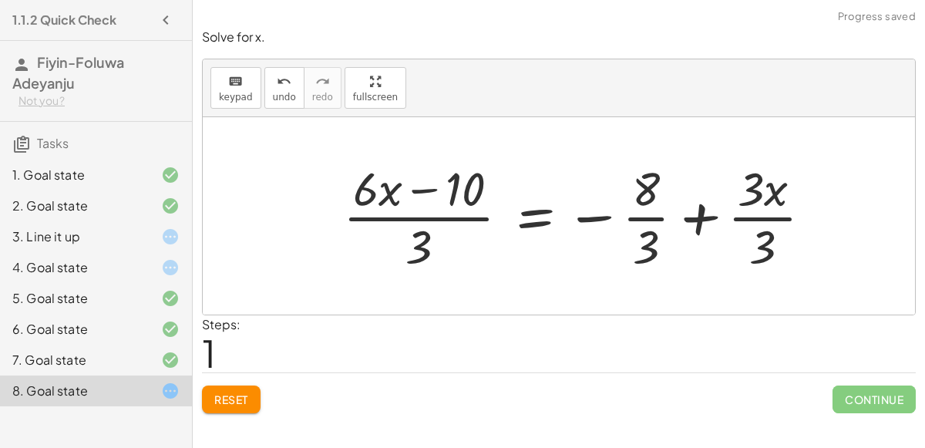
click at [381, 210] on div at bounding box center [583, 215] width 497 height 119
click at [434, 216] on div at bounding box center [583, 215] width 497 height 119
click at [647, 213] on div at bounding box center [583, 215] width 497 height 119
click at [754, 213] on div at bounding box center [583, 215] width 497 height 119
click at [651, 218] on div at bounding box center [564, 215] width 458 height 119
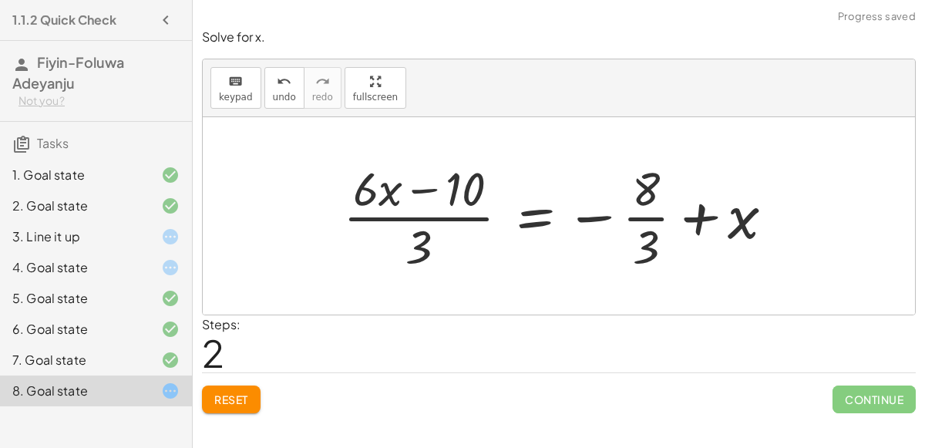
click at [375, 213] on div at bounding box center [564, 215] width 458 height 119
click at [232, 395] on span "Reset" at bounding box center [231, 399] width 34 height 14
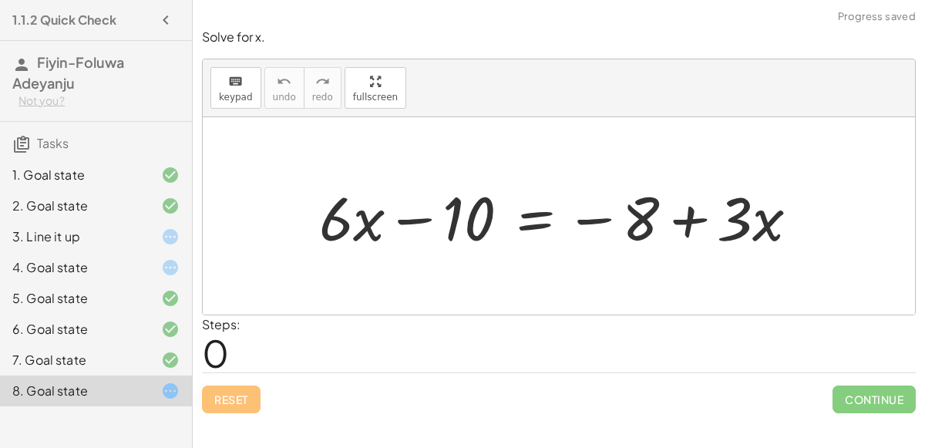
click at [689, 220] on div at bounding box center [564, 215] width 507 height 79
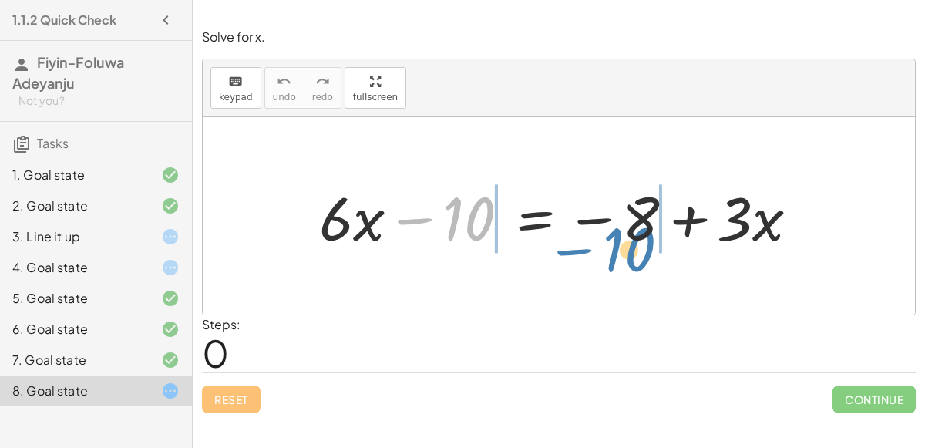
drag, startPoint x: 412, startPoint y: 217, endPoint x: 571, endPoint y: 247, distance: 161.5
click at [571, 247] on div at bounding box center [564, 215] width 507 height 79
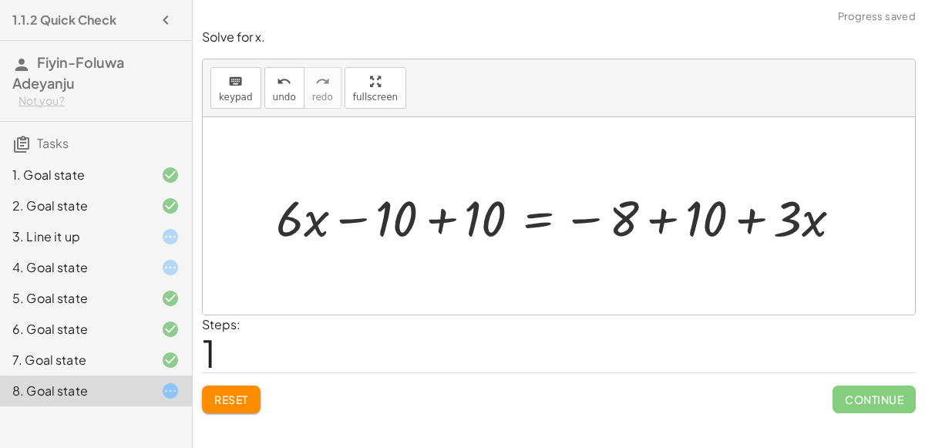
click at [431, 227] on div at bounding box center [564, 215] width 593 height 65
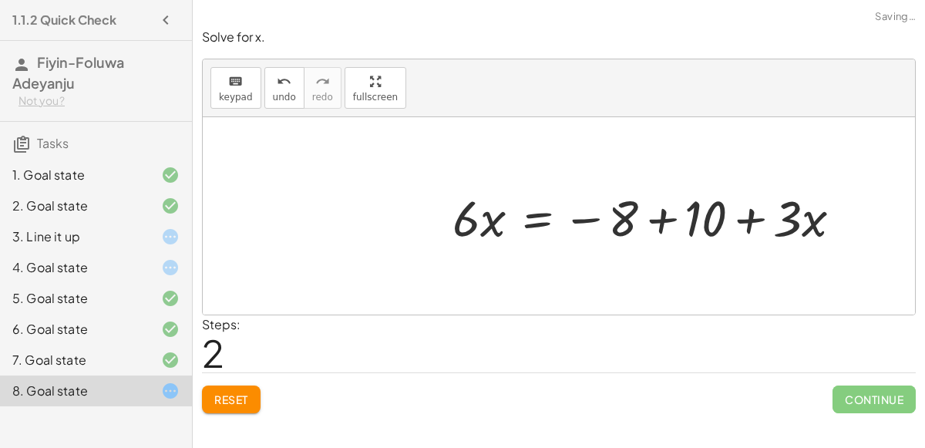
click at [671, 213] on div at bounding box center [653, 215] width 417 height 65
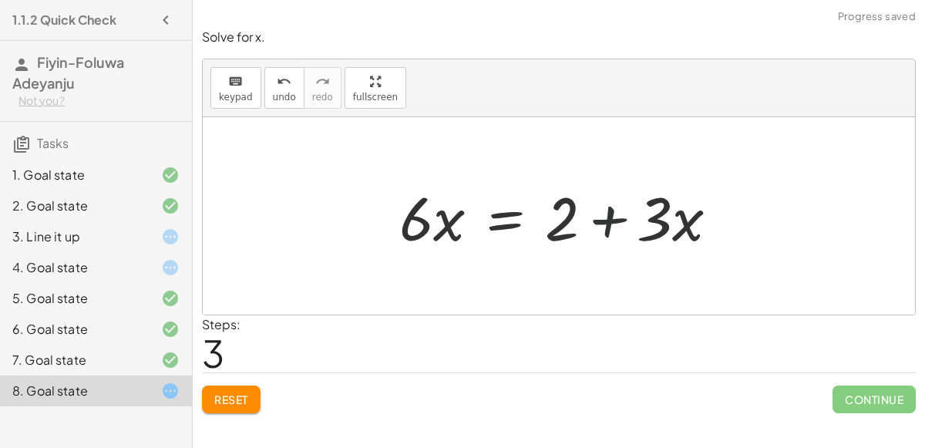
click at [593, 223] on div at bounding box center [564, 215] width 347 height 79
drag, startPoint x: 675, startPoint y: 222, endPoint x: 683, endPoint y: 219, distance: 8.3
click at [683, 219] on div at bounding box center [564, 215] width 347 height 79
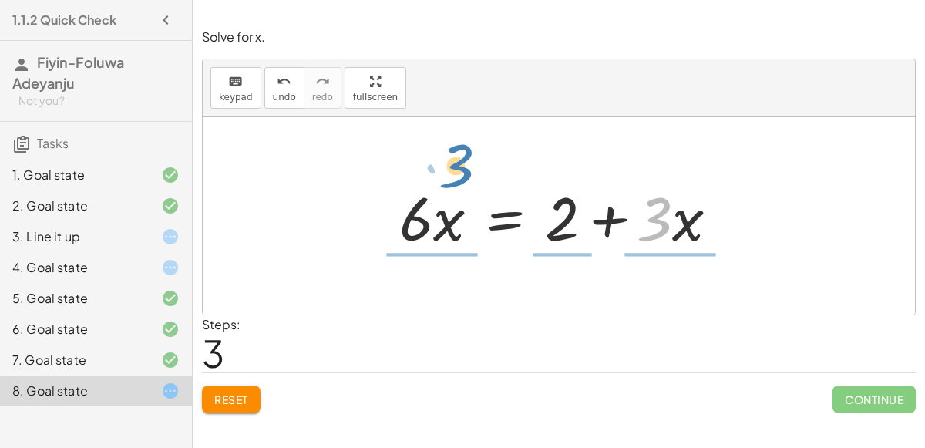
drag, startPoint x: 661, startPoint y: 221, endPoint x: 464, endPoint y: 170, distance: 203.9
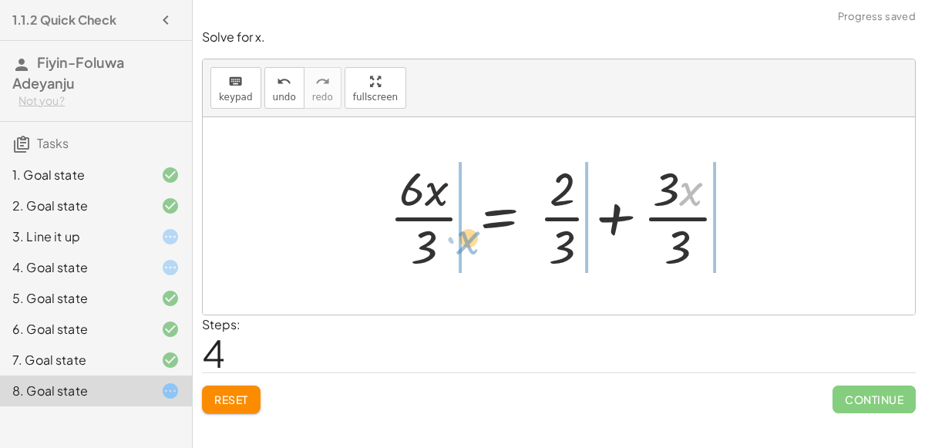
drag, startPoint x: 681, startPoint y: 199, endPoint x: 450, endPoint y: 243, distance: 235.3
click at [450, 243] on div at bounding box center [564, 215] width 366 height 119
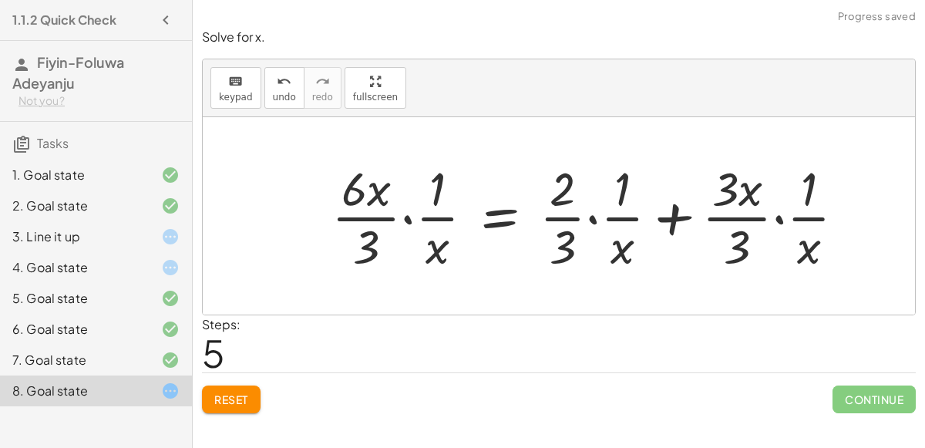
click at [248, 389] on button "Reset" at bounding box center [231, 399] width 59 height 28
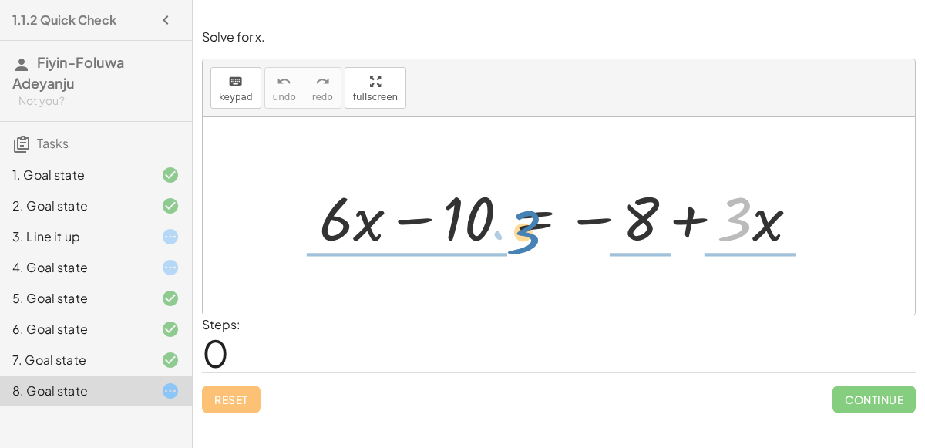
drag, startPoint x: 740, startPoint y: 227, endPoint x: 529, endPoint y: 240, distance: 212.3
click at [529, 240] on div at bounding box center [564, 215] width 507 height 79
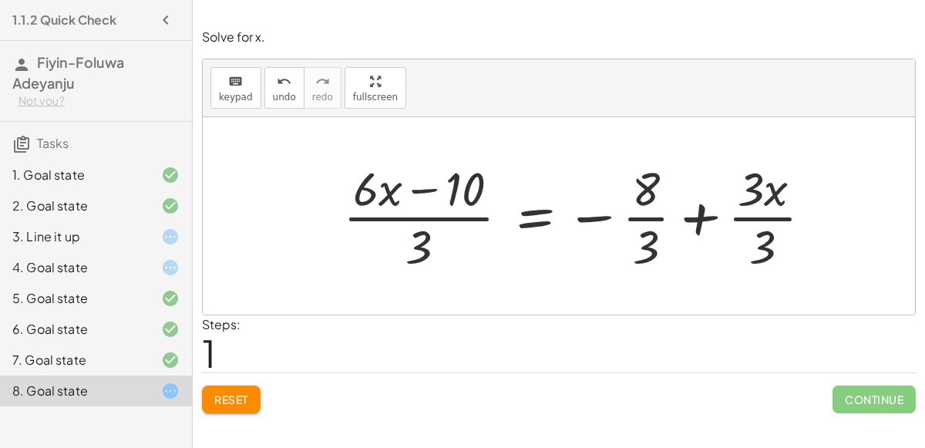
click at [223, 398] on span "Reset" at bounding box center [231, 399] width 34 height 14
